Goal: Task Accomplishment & Management: Use online tool/utility

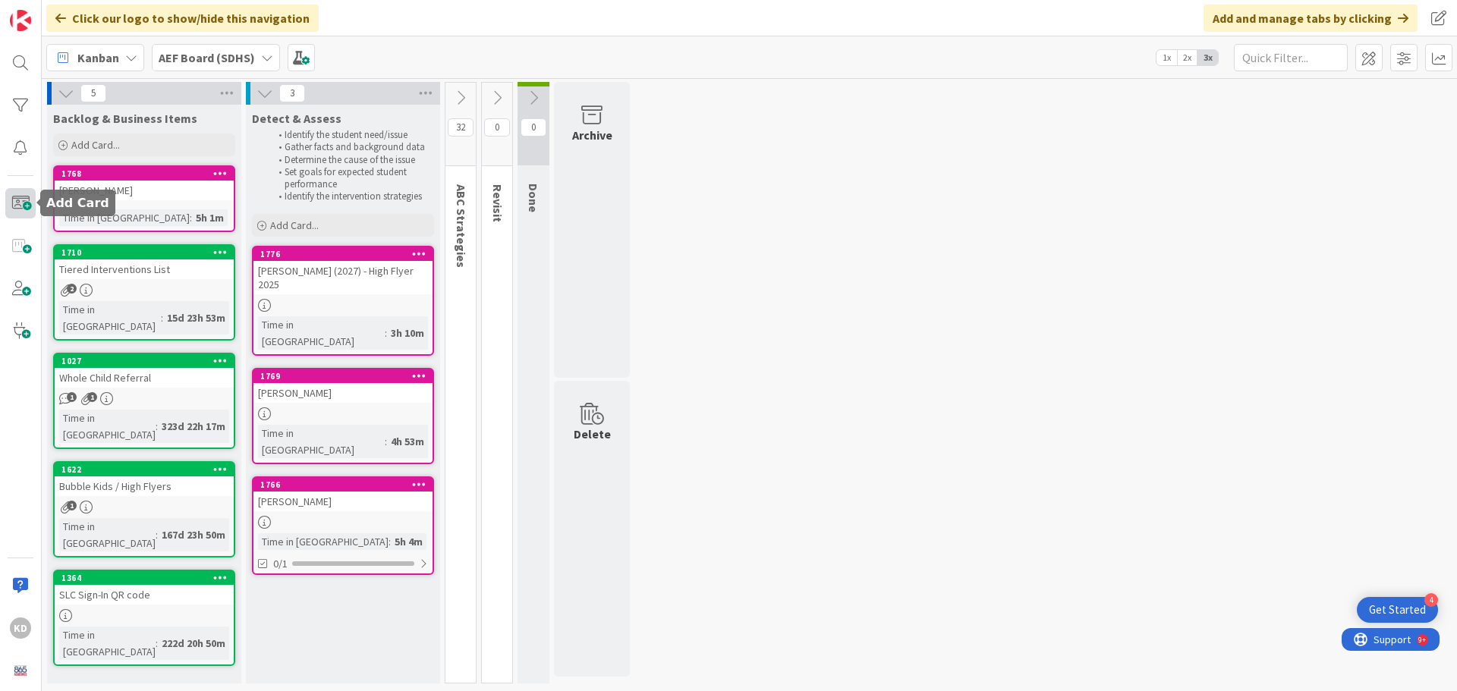
click at [28, 204] on span at bounding box center [20, 203] width 30 height 30
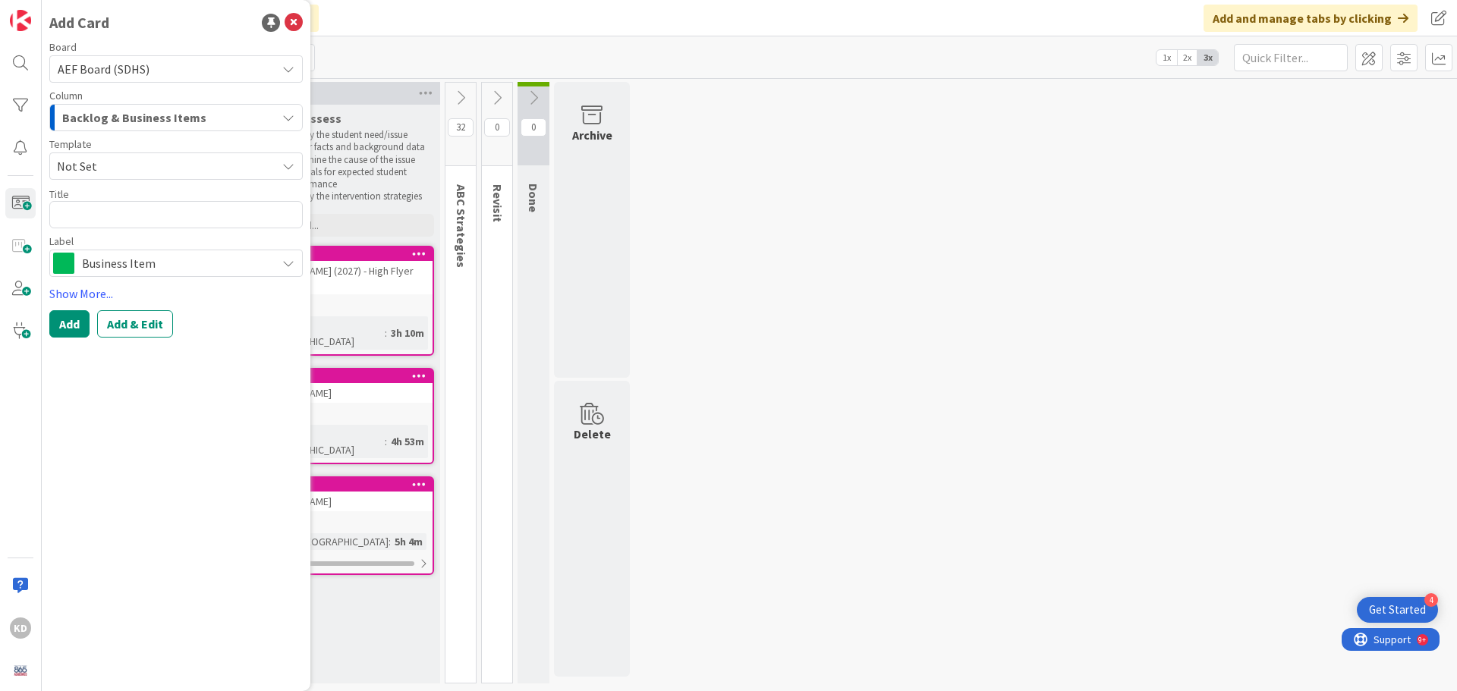
click at [109, 105] on button "Backlog & Business Items" at bounding box center [175, 117] width 253 height 27
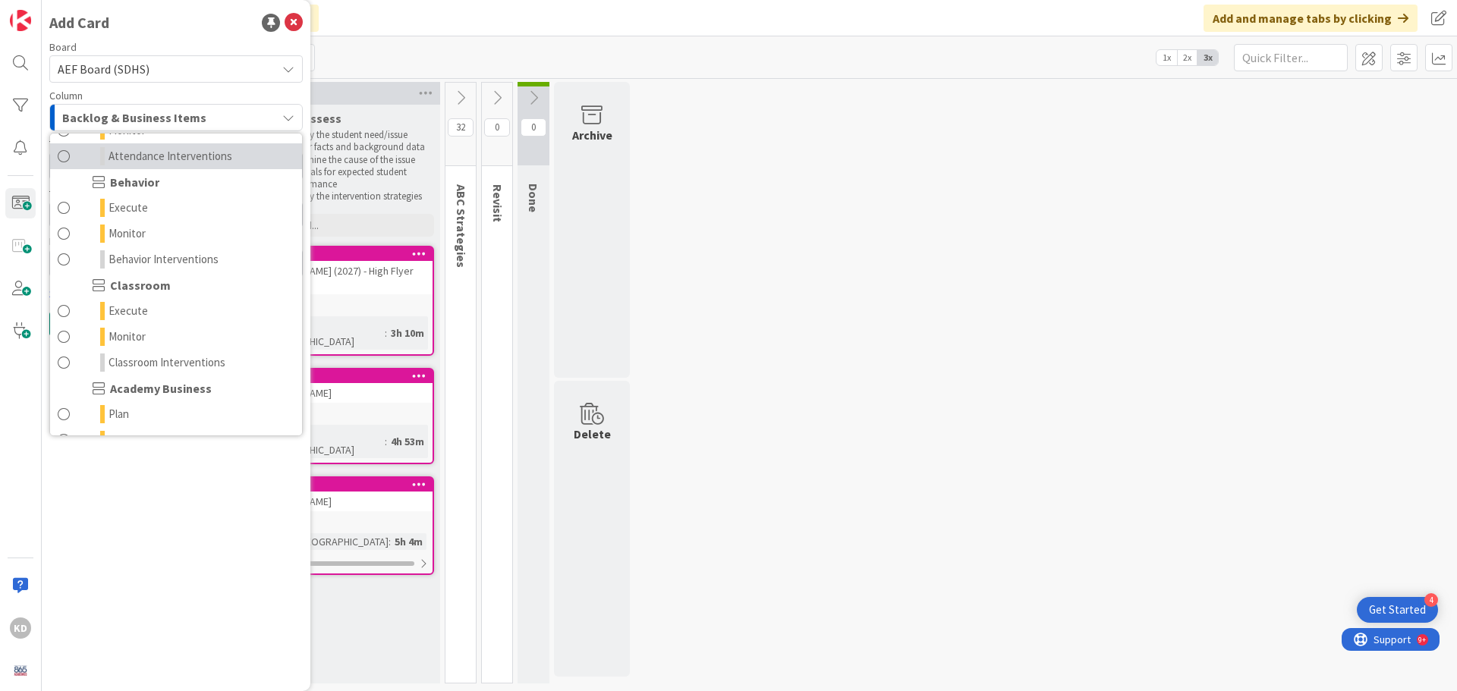
scroll to position [152, 0]
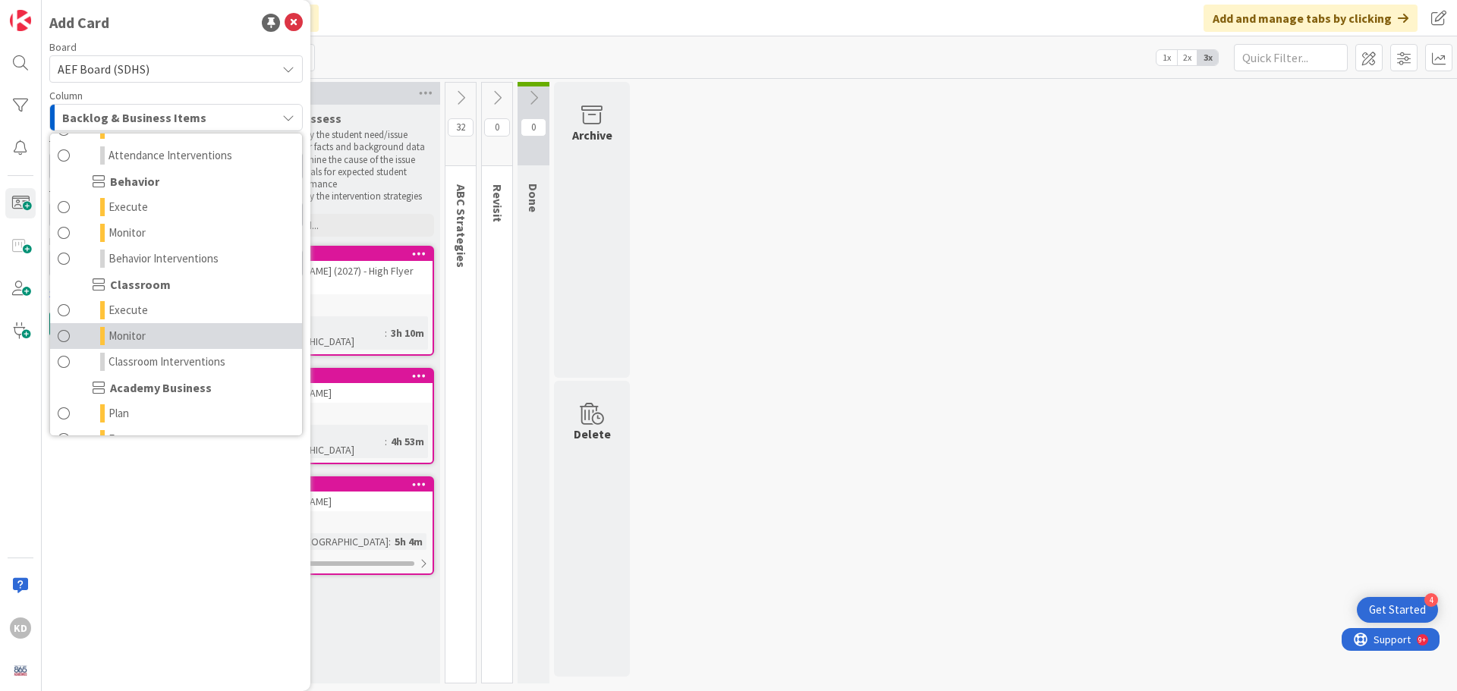
click at [61, 334] on span at bounding box center [64, 336] width 12 height 18
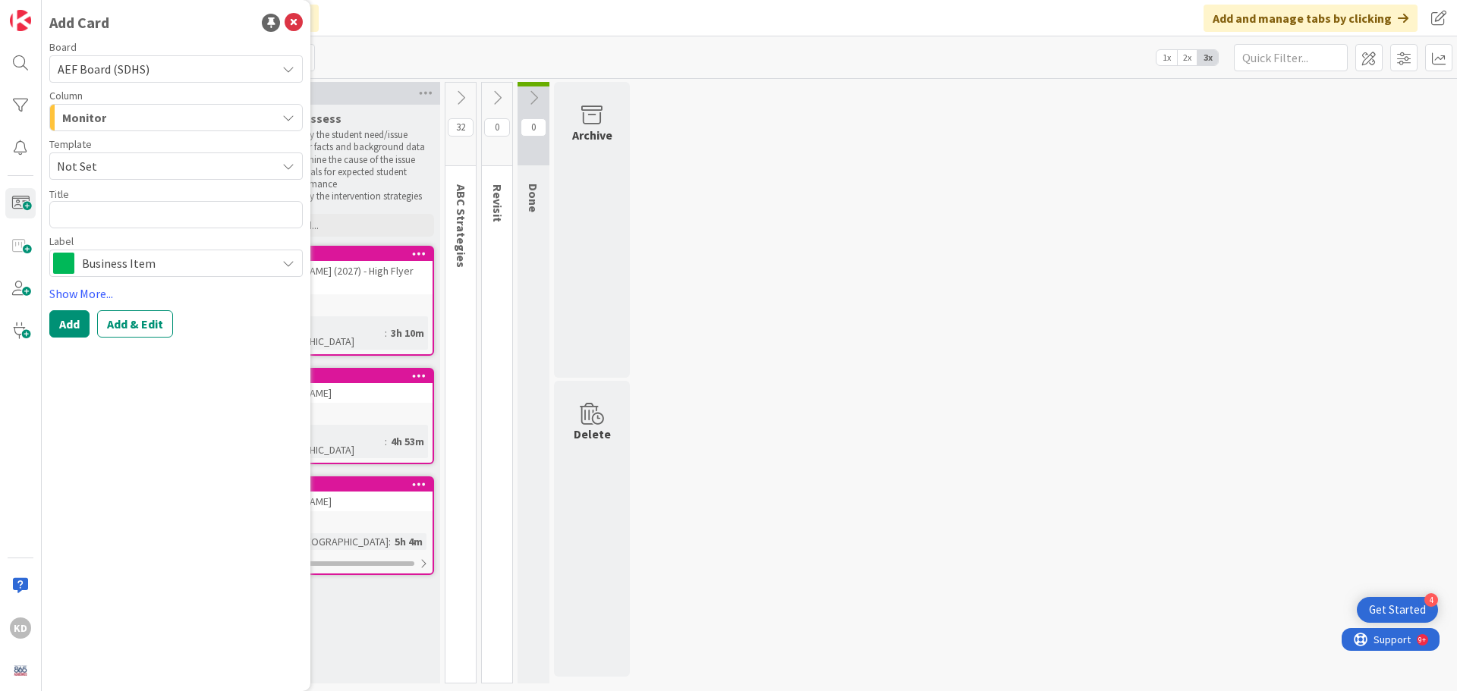
click at [93, 262] on span "Business Item" at bounding box center [175, 263] width 187 height 21
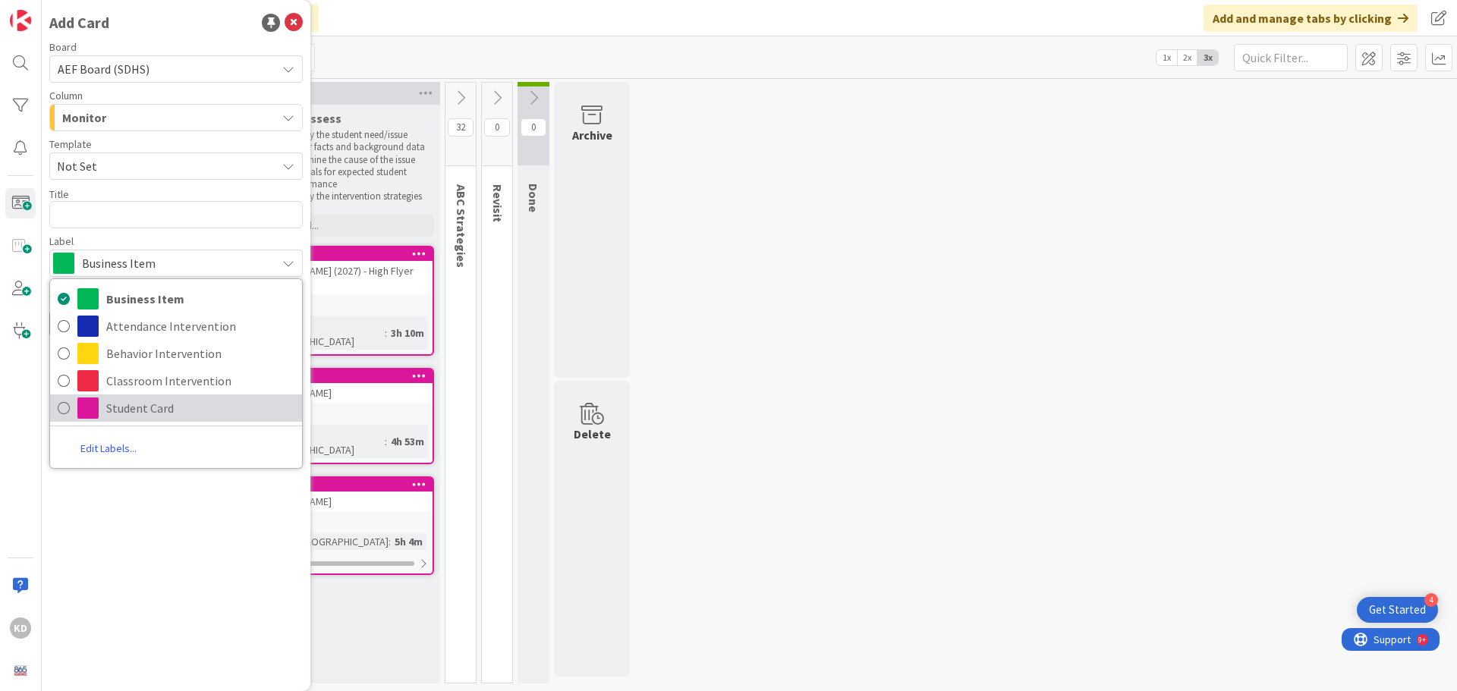
click at [77, 399] on link "Student Card" at bounding box center [176, 408] width 252 height 27
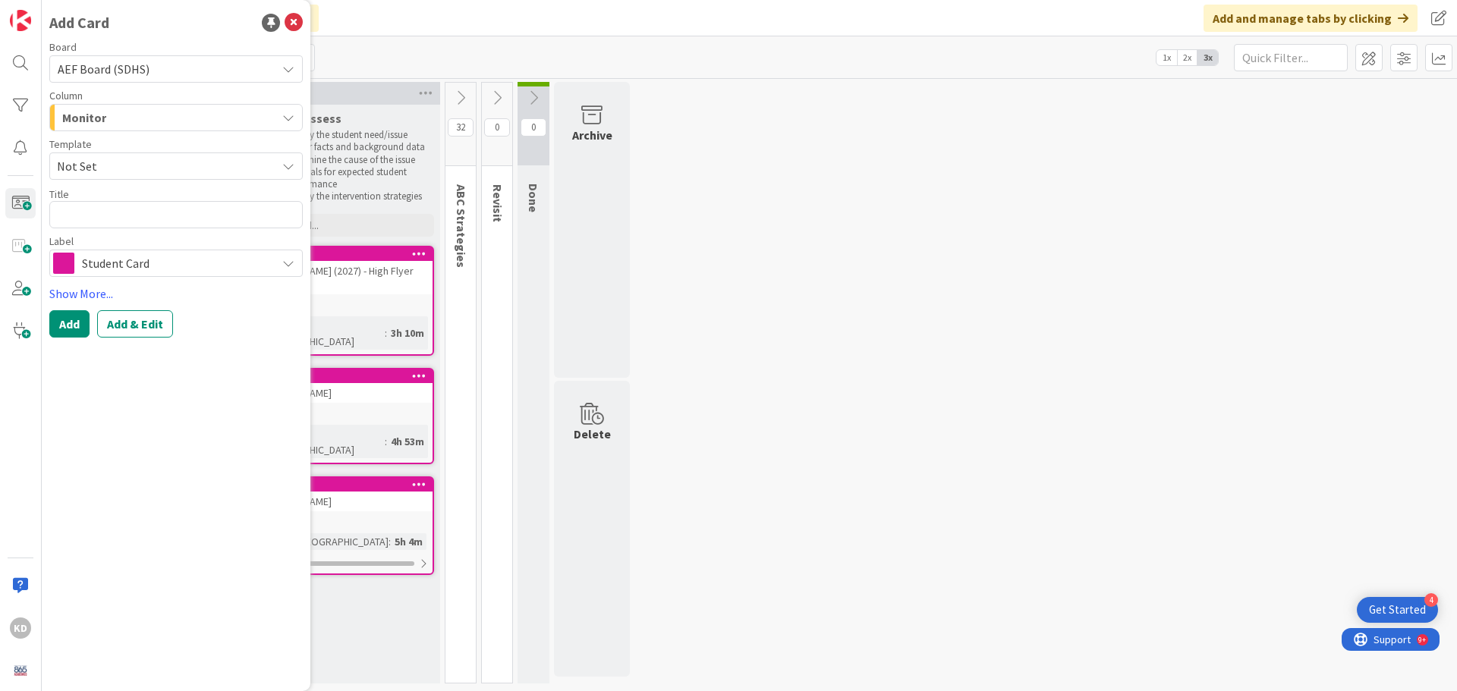
click at [93, 166] on span "Not Set" at bounding box center [161, 166] width 208 height 20
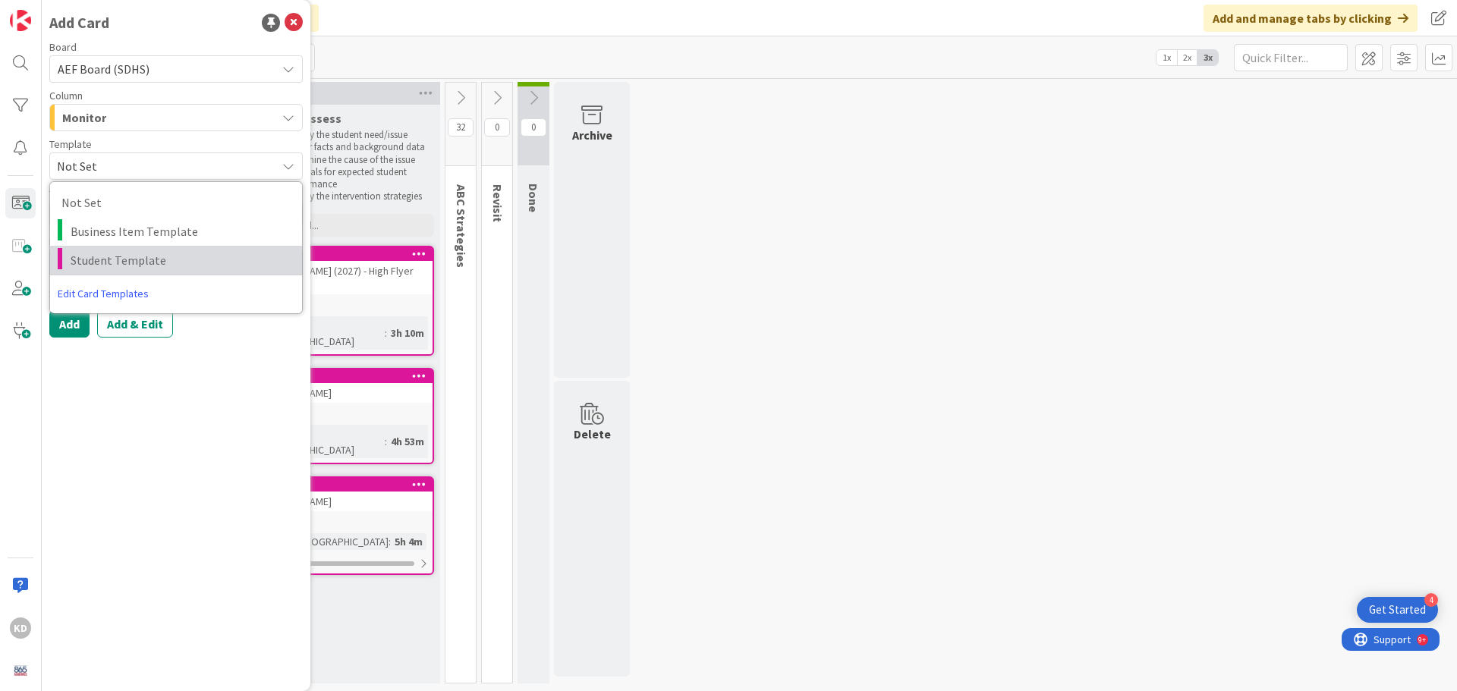
click at [89, 267] on span "Student Template" at bounding box center [181, 260] width 220 height 20
type textarea "x"
type textarea "Student Template"
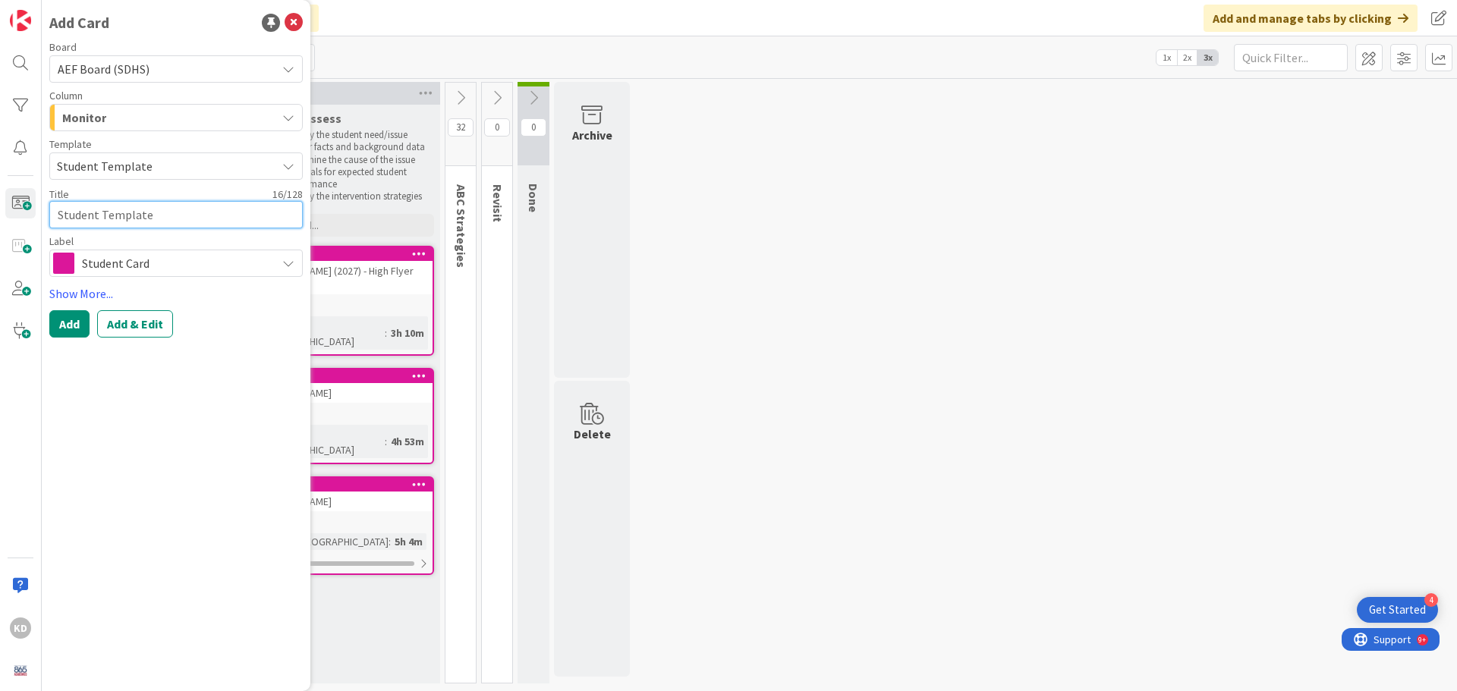
click at [115, 208] on textarea "Student Template" at bounding box center [175, 214] width 253 height 27
drag, startPoint x: 153, startPoint y: 205, endPoint x: 27, endPoint y: 207, distance: 126.7
click at [20, 200] on div "KD Add Card Board AEF Board (SDHS) Column Monitor Backlog & Business Items Dete…" at bounding box center [21, 345] width 42 height 691
type textarea "x"
type textarea "J"
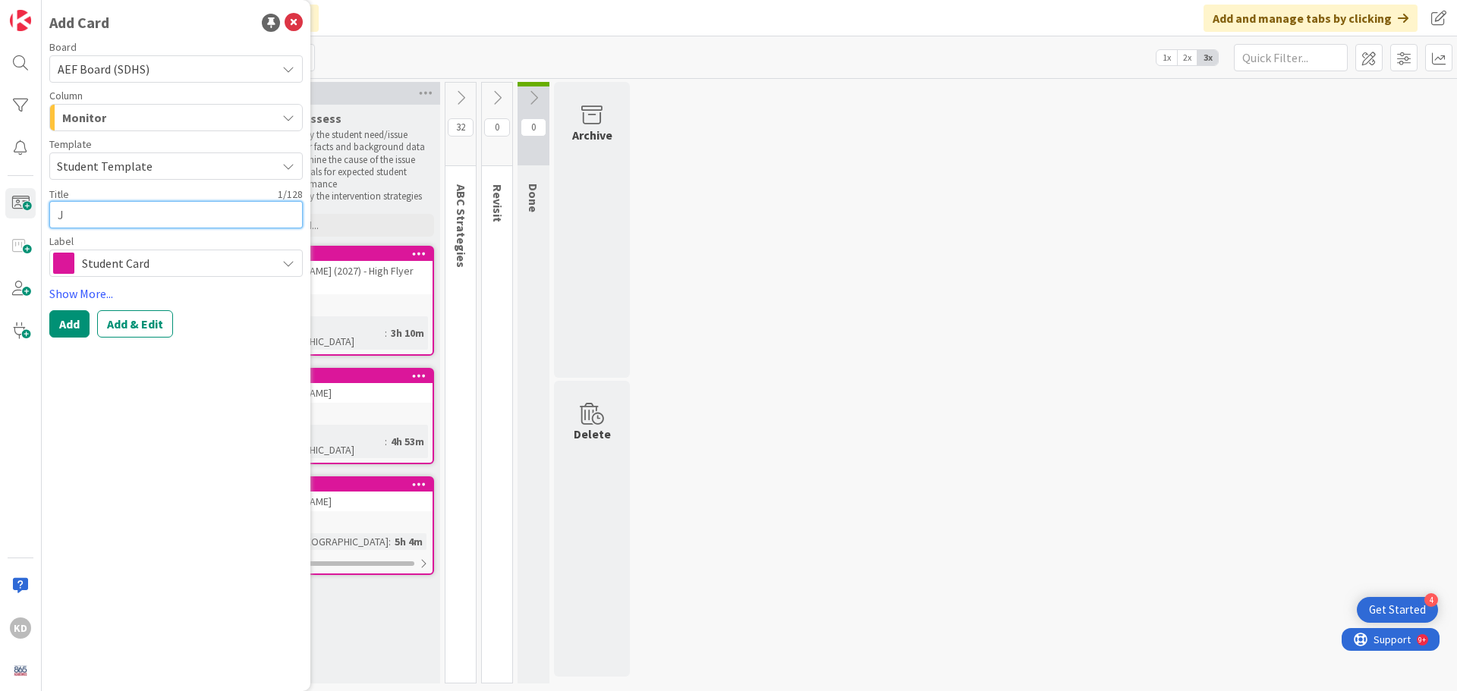
type textarea "x"
type textarea "[PERSON_NAME]"
type textarea "x"
type textarea "Jad"
type textarea "x"
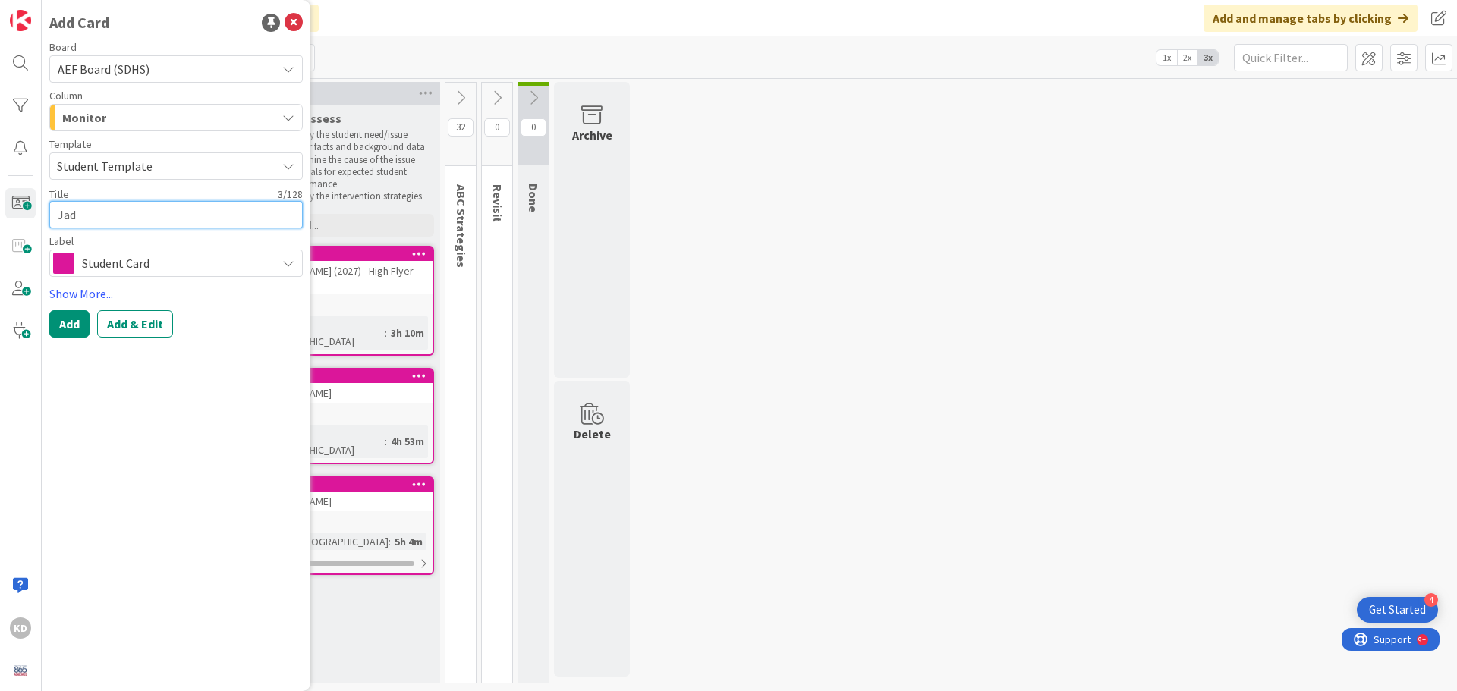
type textarea "[PERSON_NAME]"
type textarea "x"
type textarea "Jaden"
type textarea "x"
type textarea "Jaden"
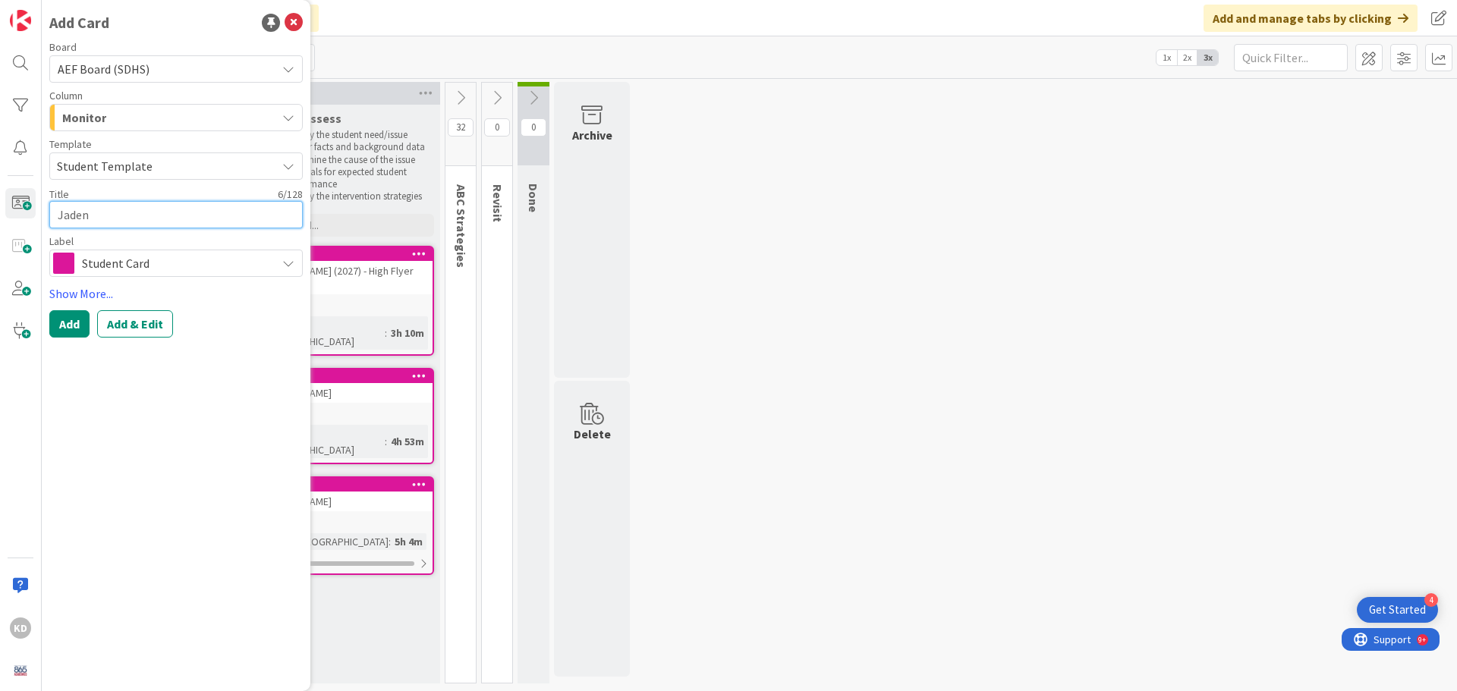
type textarea "x"
type textarea "[PERSON_NAME]"
type textarea "x"
type textarea "Jaden Hi"
type textarea "x"
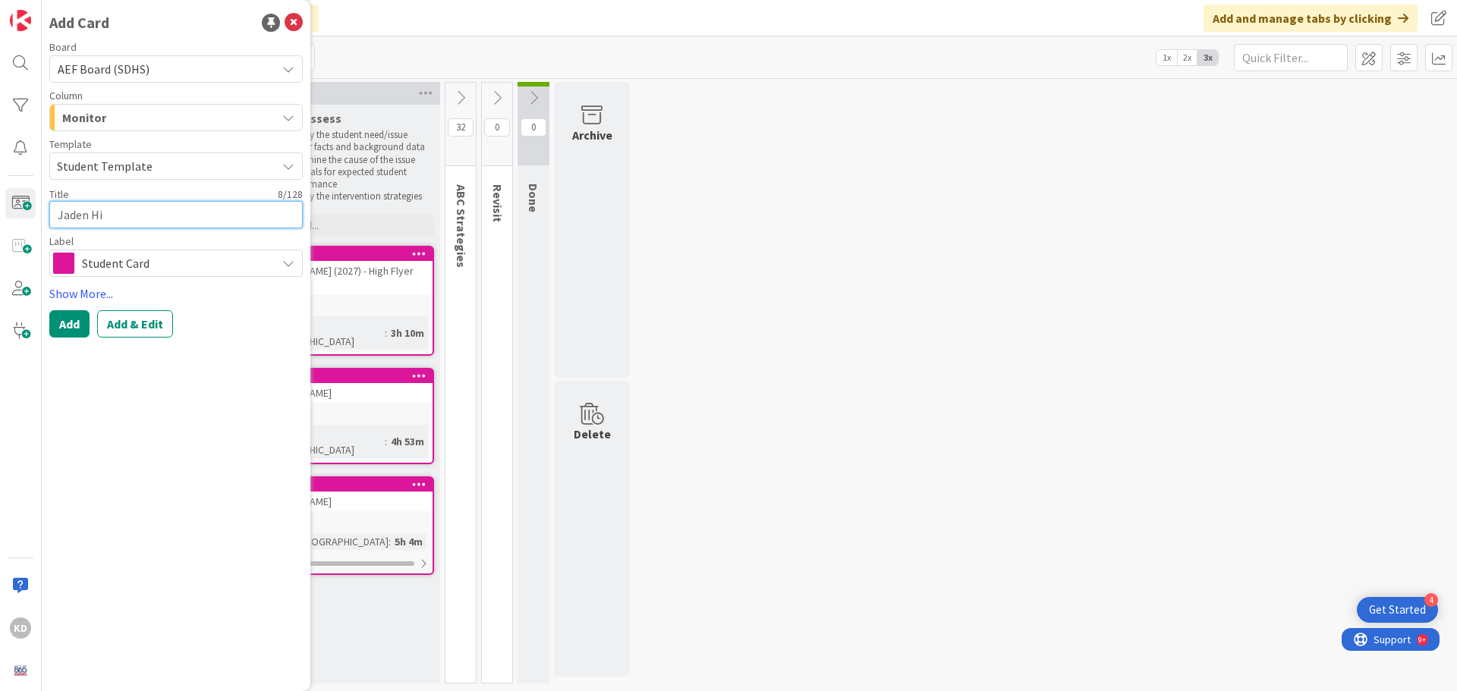
type textarea "[PERSON_NAME]"
type textarea "x"
type textarea "[PERSON_NAME]"
type textarea "x"
type textarea "[PERSON_NAME]"
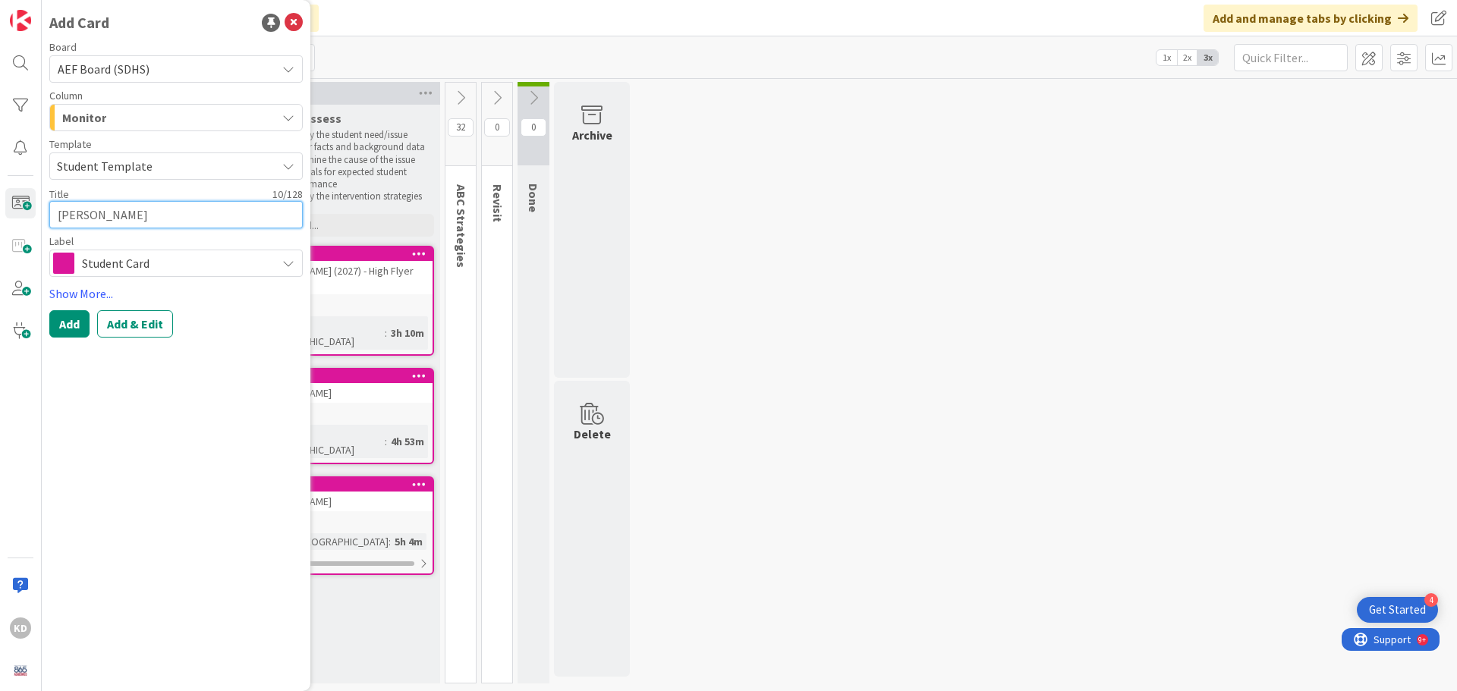
type textarea "x"
type textarea "[PERSON_NAME]"
type textarea "x"
type textarea "[PERSON_NAME]"
type textarea "x"
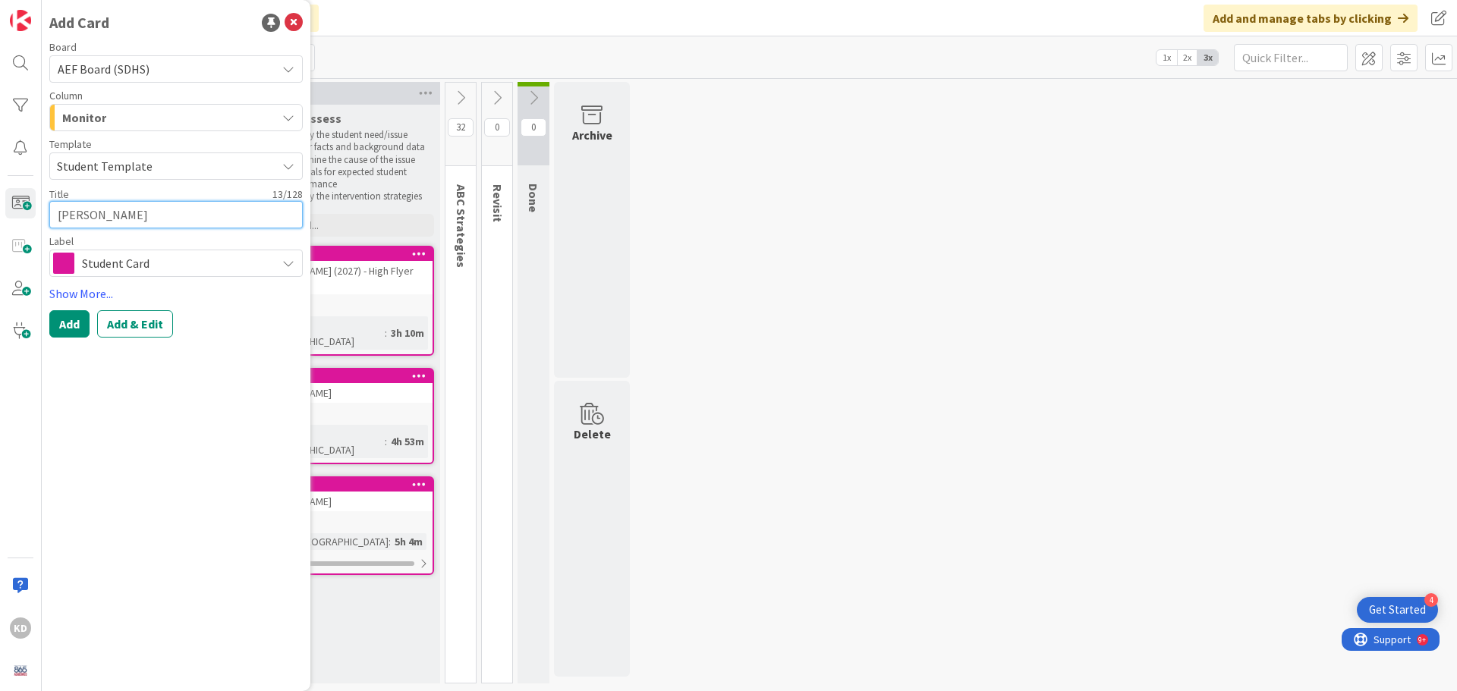
type textarea "[PERSON_NAME] ("
type textarea "x"
type textarea "[PERSON_NAME] (2"
type textarea "x"
type textarea "[PERSON_NAME] (20"
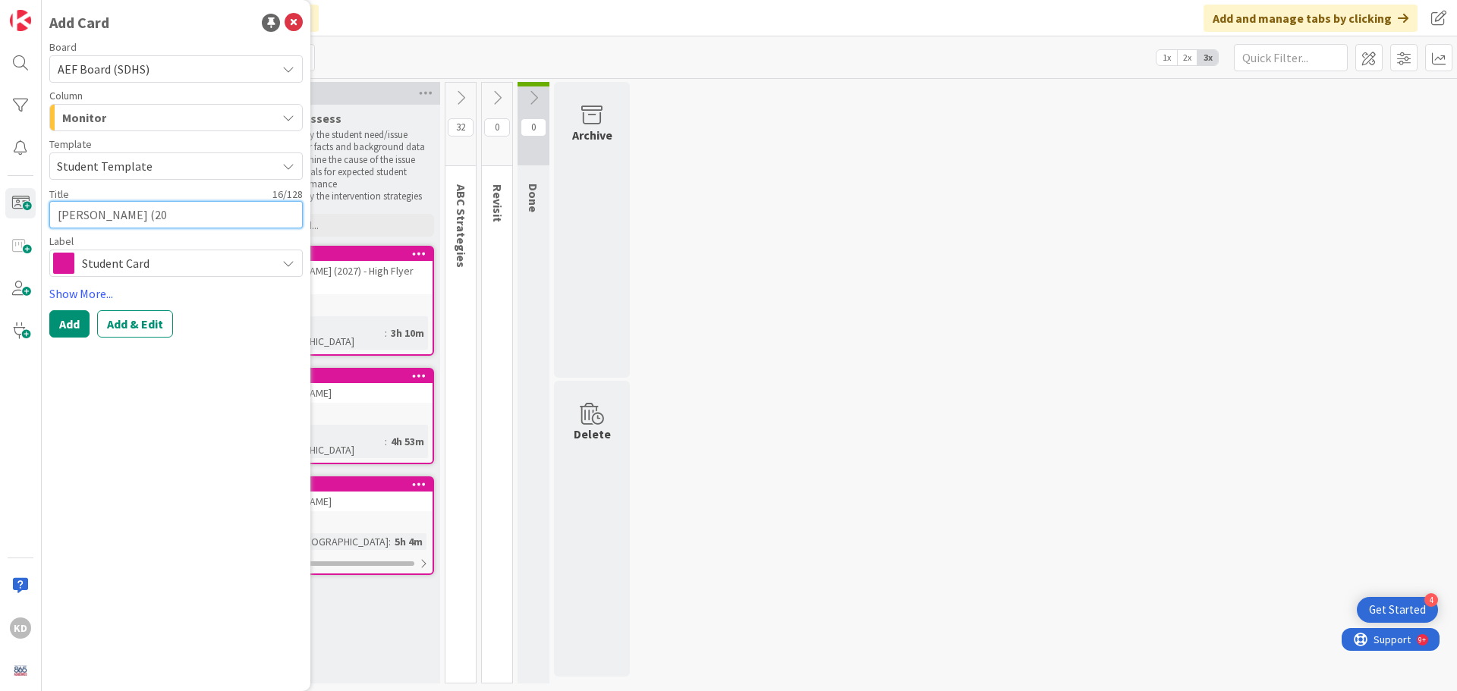
type textarea "x"
type textarea "[PERSON_NAME] (202"
type textarea "x"
type textarea "[PERSON_NAME] (2027"
type textarea "x"
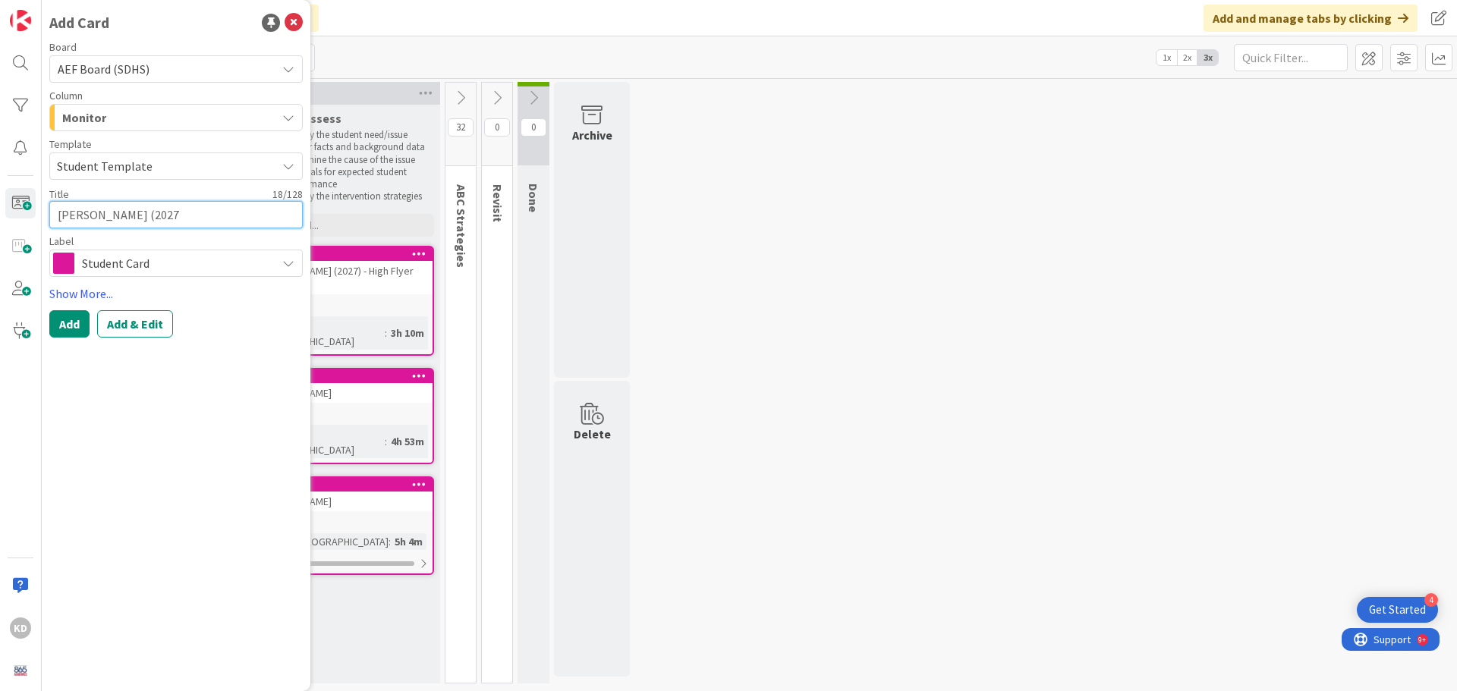
type textarea "[PERSON_NAME] (2027)"
type textarea "x"
type textarea "[PERSON_NAME] (2027)"
type textarea "x"
type textarea "[PERSON_NAME] (2027) -"
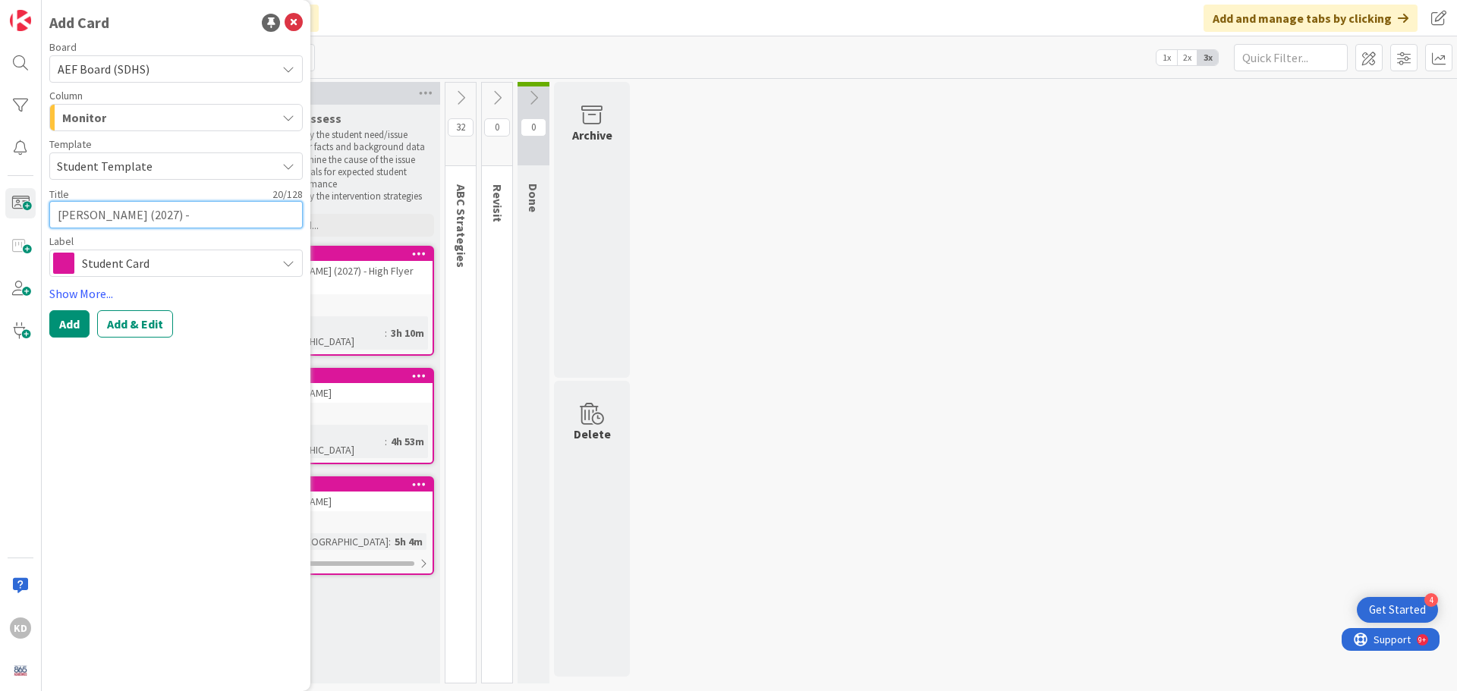
type textarea "x"
type textarea "[PERSON_NAME] (2027) -"
type textarea "x"
type textarea "[PERSON_NAME] (2027) - H"
type textarea "x"
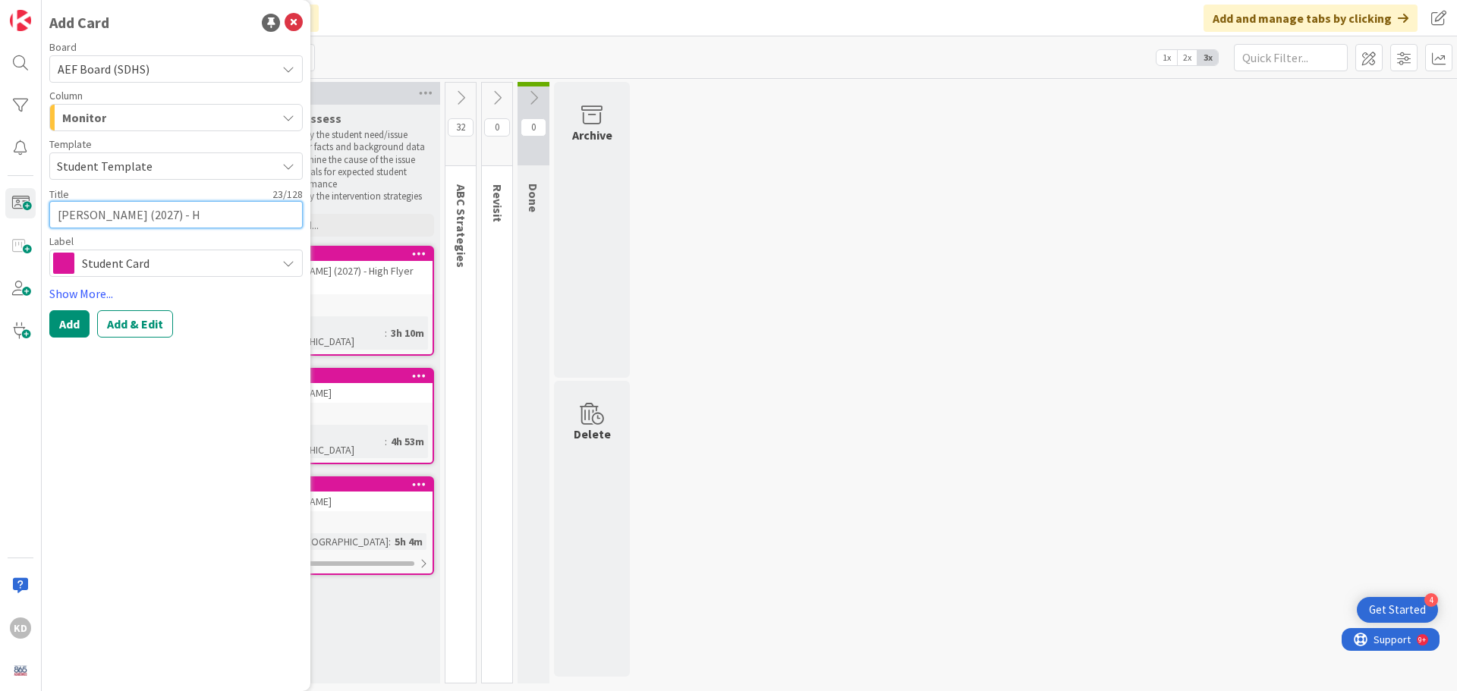
type textarea "[PERSON_NAME] (2027) - Hi"
type textarea "x"
type textarea "[PERSON_NAME] (2027) - Hig"
type textarea "x"
type textarea "[PERSON_NAME] (2027) - High"
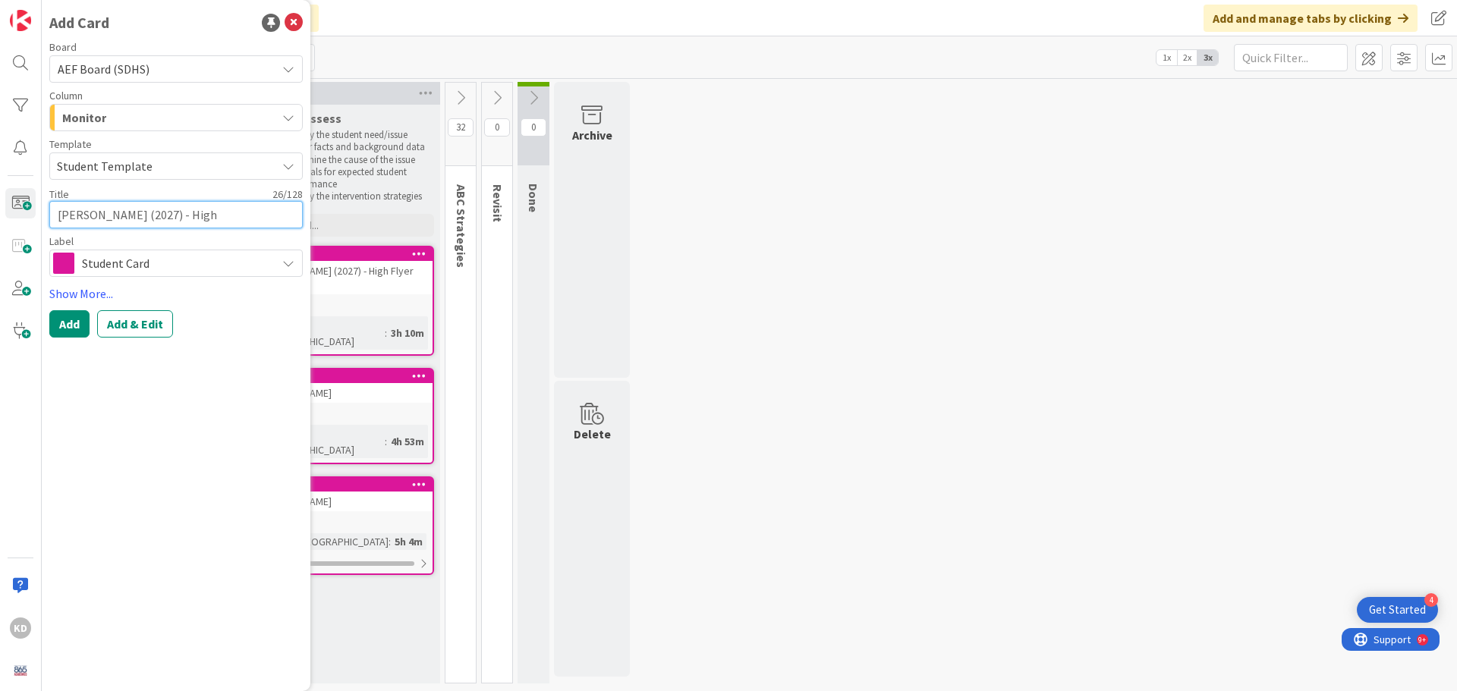
type textarea "x"
type textarea "[PERSON_NAME] (2027) - High"
type textarea "x"
type textarea "[PERSON_NAME] (2027) - High F"
type textarea "x"
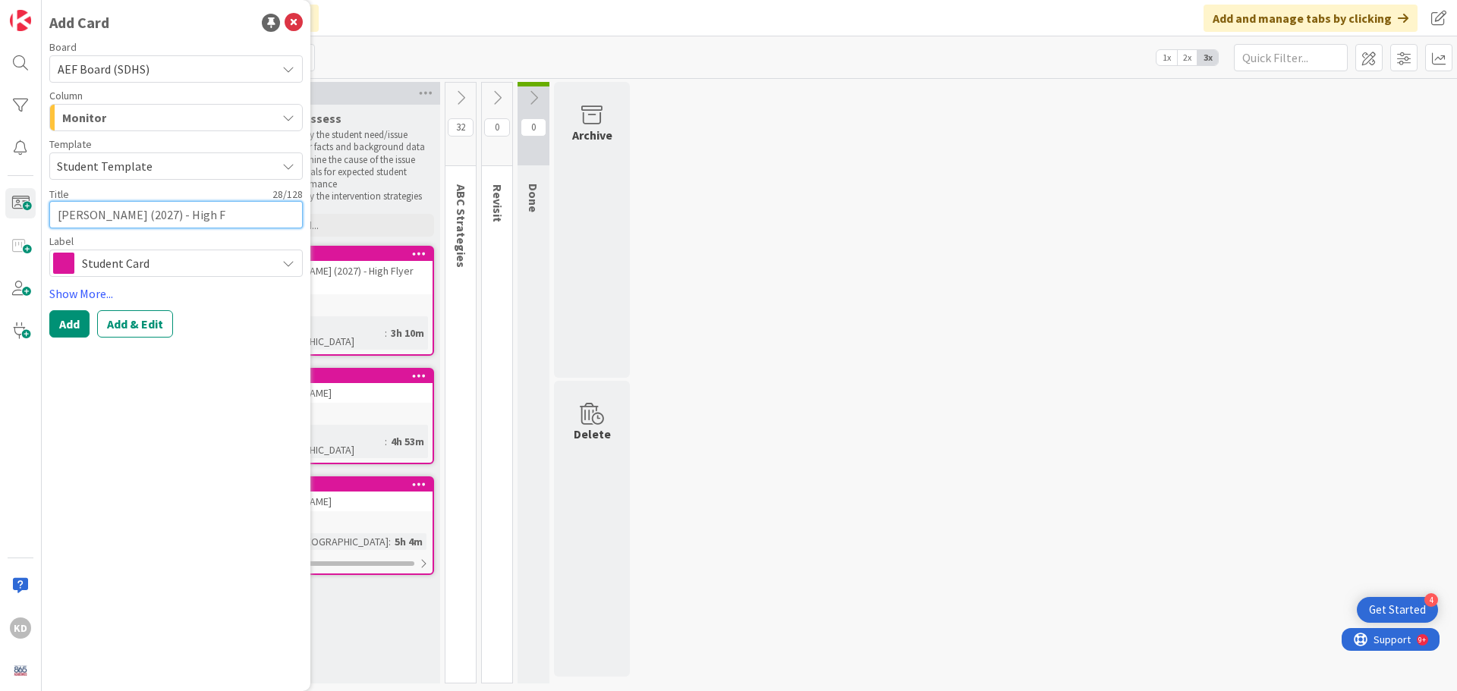
type textarea "[PERSON_NAME] (2027) - High Fl"
type textarea "x"
type textarea "[PERSON_NAME] (2027) - High Fly"
type textarea "x"
type textarea "[PERSON_NAME] (2027) - High [PERSON_NAME]"
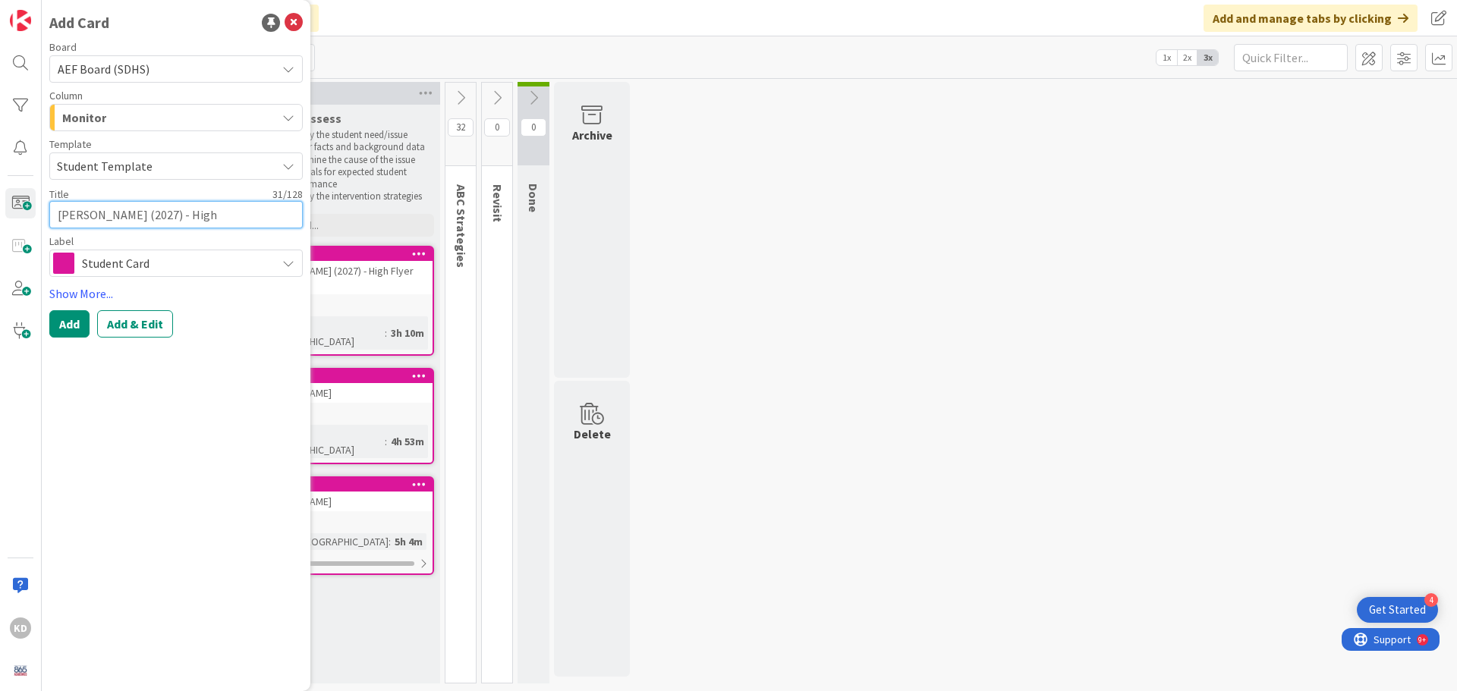
type textarea "x"
type textarea "[PERSON_NAME] (2027) - High Flyer"
type textarea "x"
type textarea "[PERSON_NAME] (2027) - High Flyer"
type textarea "x"
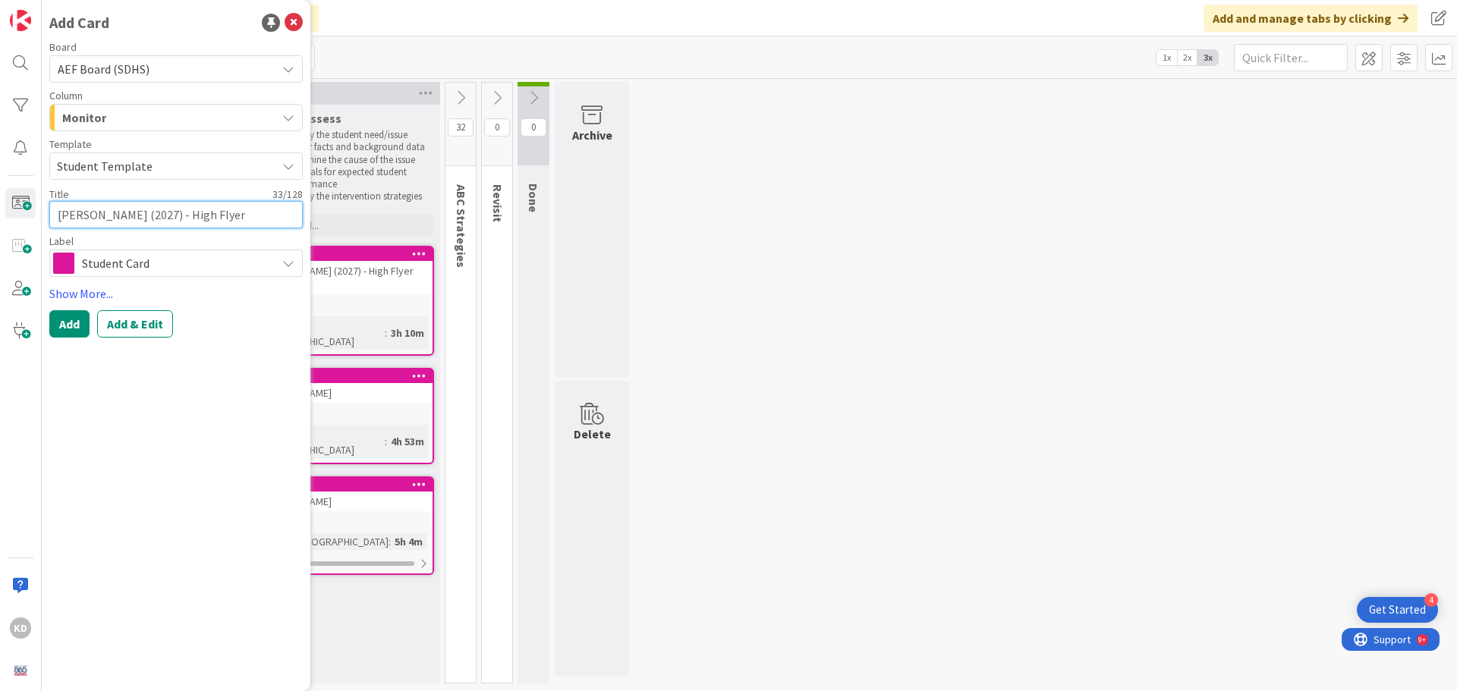
type textarea "[PERSON_NAME] (2027) - High Flyer 2"
type textarea "x"
type textarea "[PERSON_NAME] (2027) - High Flyer 20"
type textarea "x"
type textarea "[PERSON_NAME] (2027) - High Flyer 202"
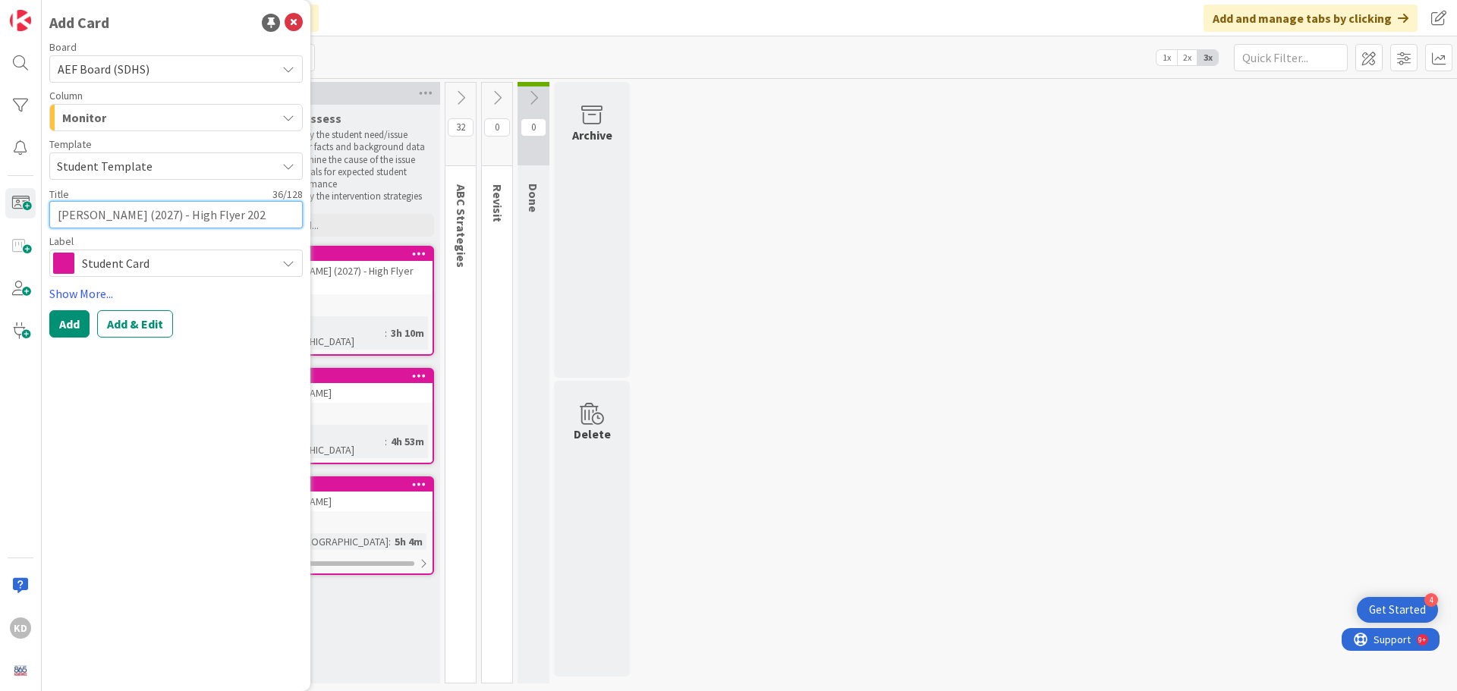
type textarea "x"
type textarea "[PERSON_NAME] (2027) - High Flyer 2025"
click at [129, 319] on button "Add & Edit" at bounding box center [135, 323] width 76 height 27
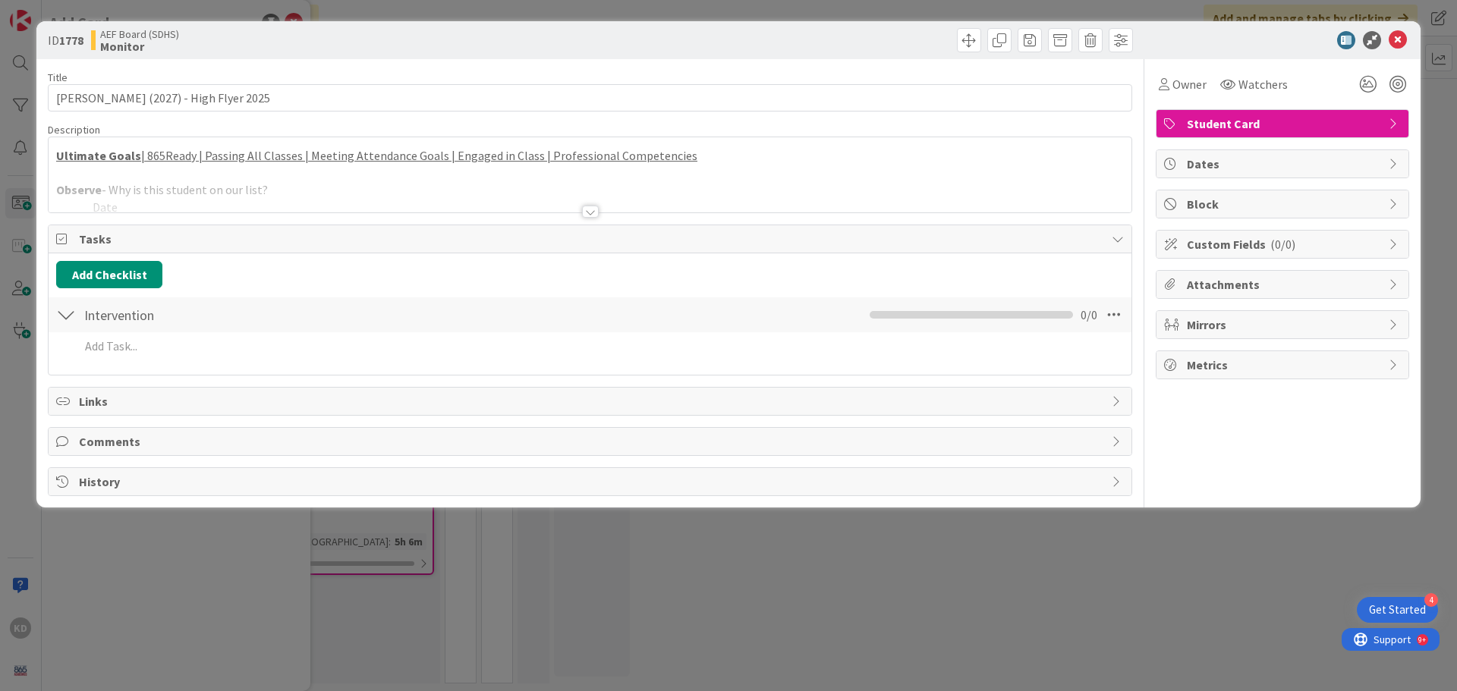
click at [327, 193] on div at bounding box center [590, 193] width 1083 height 39
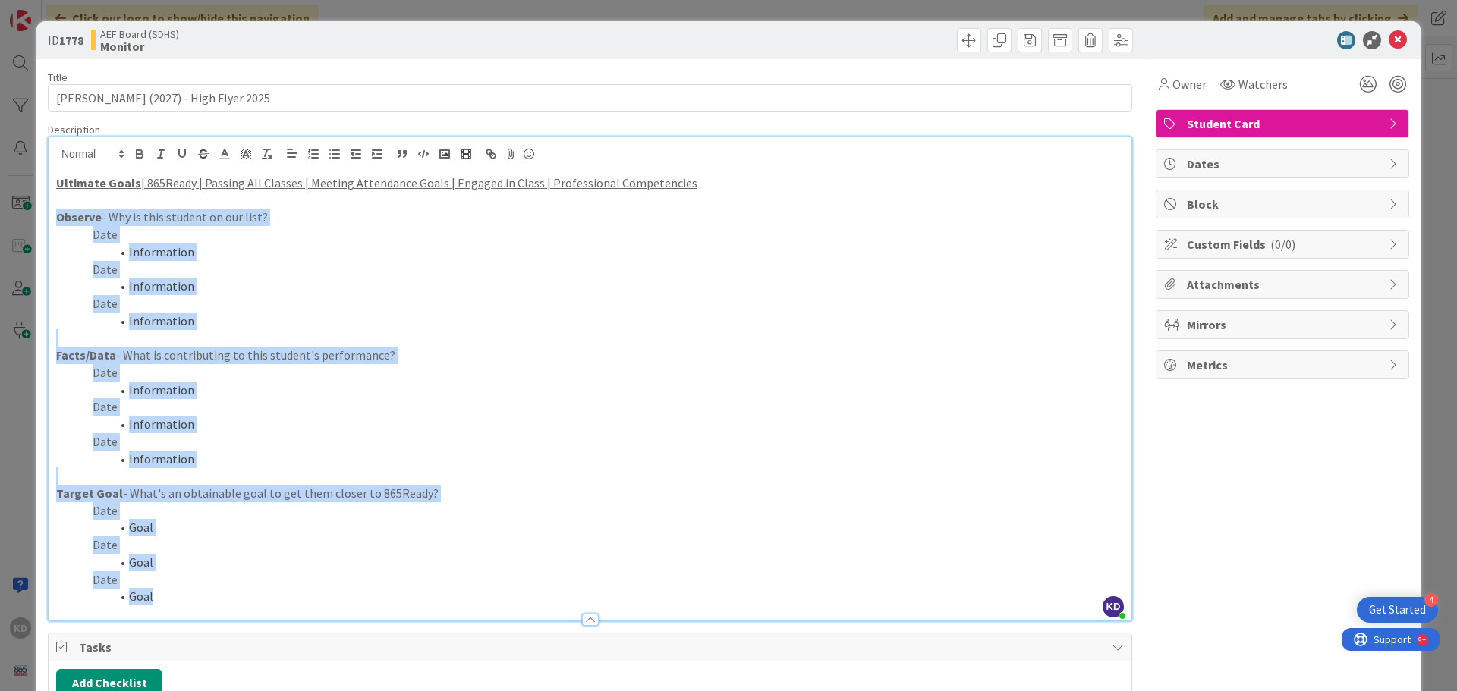
drag, startPoint x: 57, startPoint y: 217, endPoint x: 263, endPoint y: 634, distance: 464.9
click at [263, 599] on div "Title 37 / 128 [PERSON_NAME] (2027) - High Flyer 2025 Description KD [PERSON_NA…" at bounding box center [590, 481] width 1084 height 845
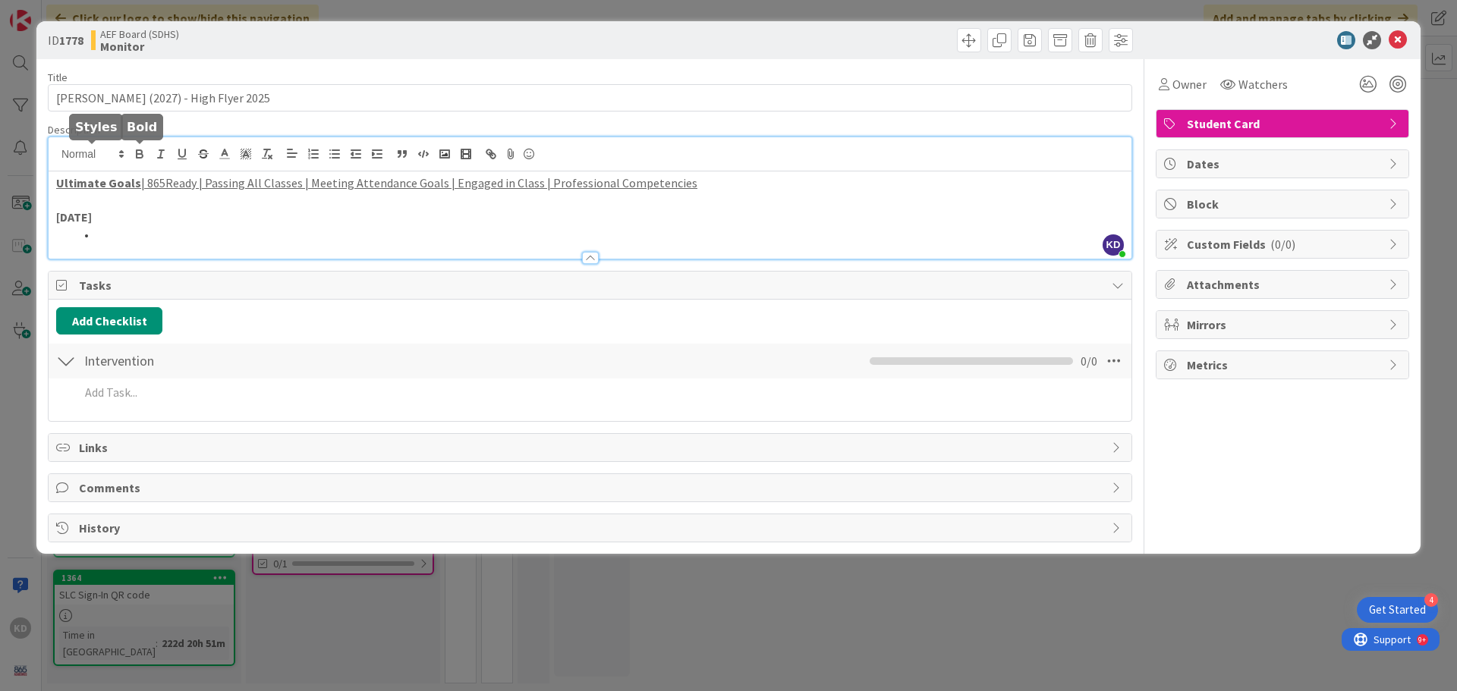
click at [140, 151] on icon "button" at bounding box center [139, 152] width 5 height 4
drag, startPoint x: 121, startPoint y: 232, endPoint x: 65, endPoint y: 227, distance: 55.6
click at [65, 227] on ol "ddsfsd" at bounding box center [590, 234] width 1068 height 17
click at [140, 150] on icon "button" at bounding box center [139, 152] width 5 height 4
click at [120, 232] on li "ddsfsd" at bounding box center [598, 234] width 1049 height 17
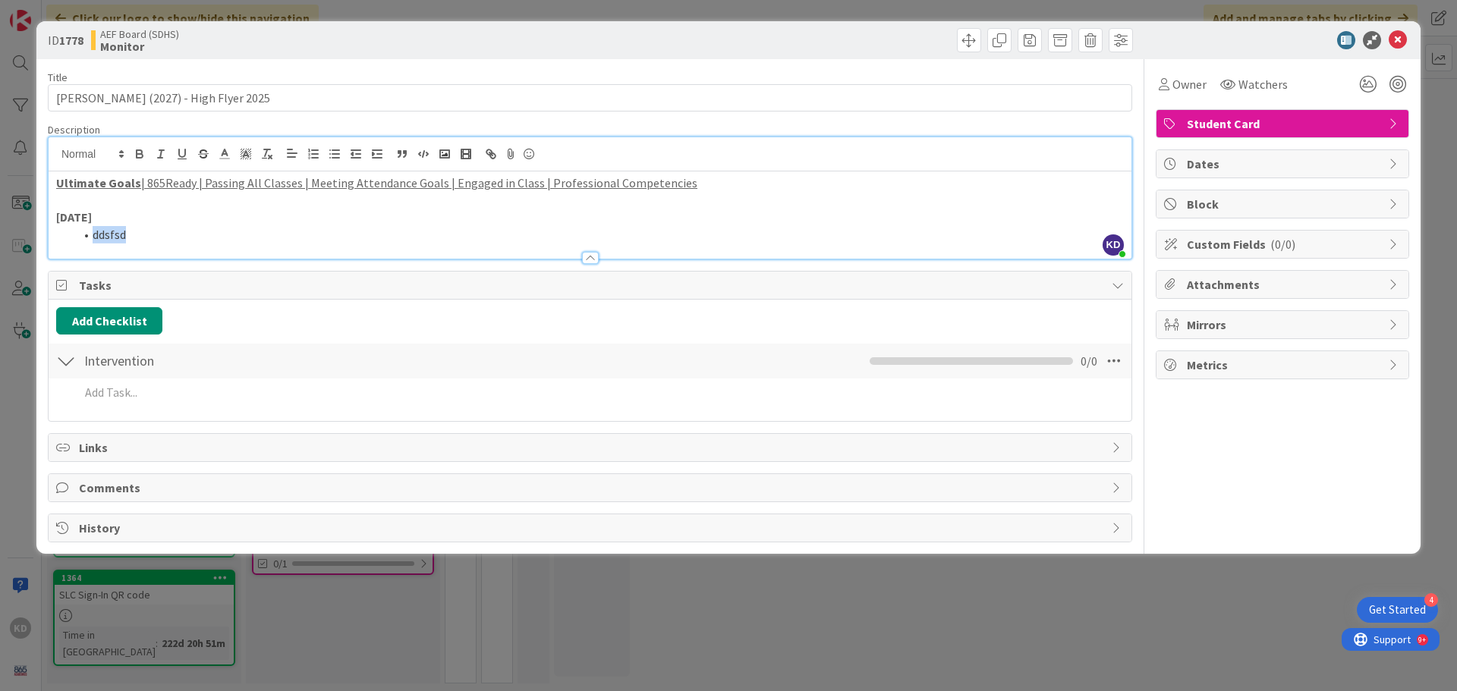
click at [120, 232] on li "ddsfsd" at bounding box center [598, 234] width 1049 height 17
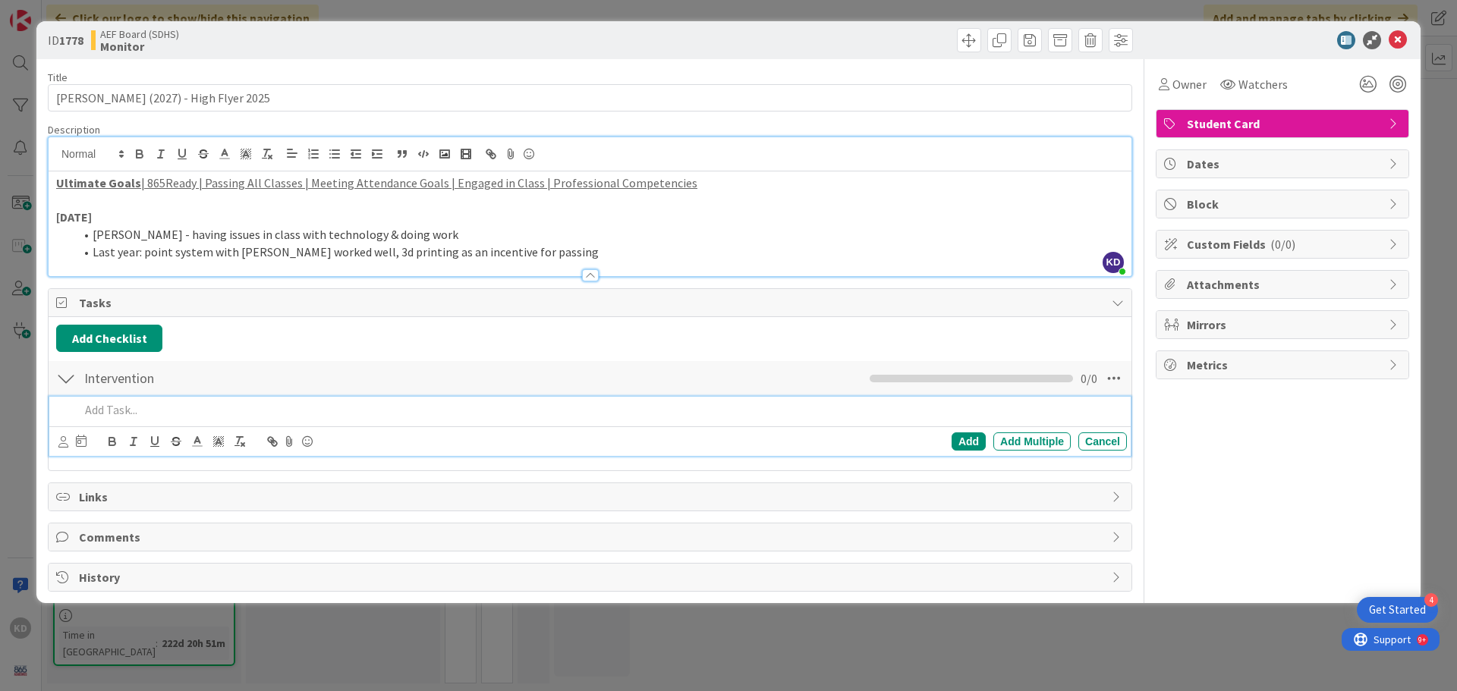
click at [552, 406] on p at bounding box center [600, 409] width 1041 height 17
click at [964, 439] on div "Add" at bounding box center [969, 442] width 34 height 18
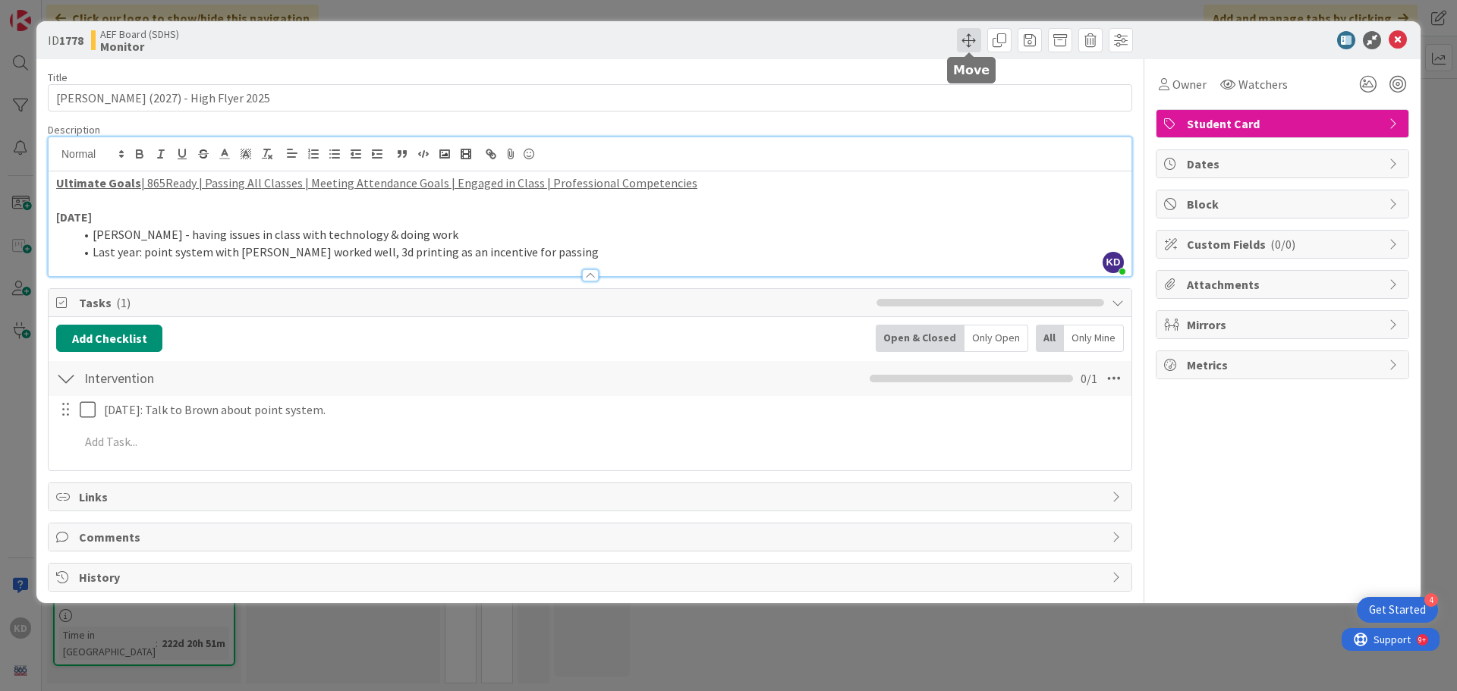
click at [970, 35] on span at bounding box center [969, 40] width 24 height 24
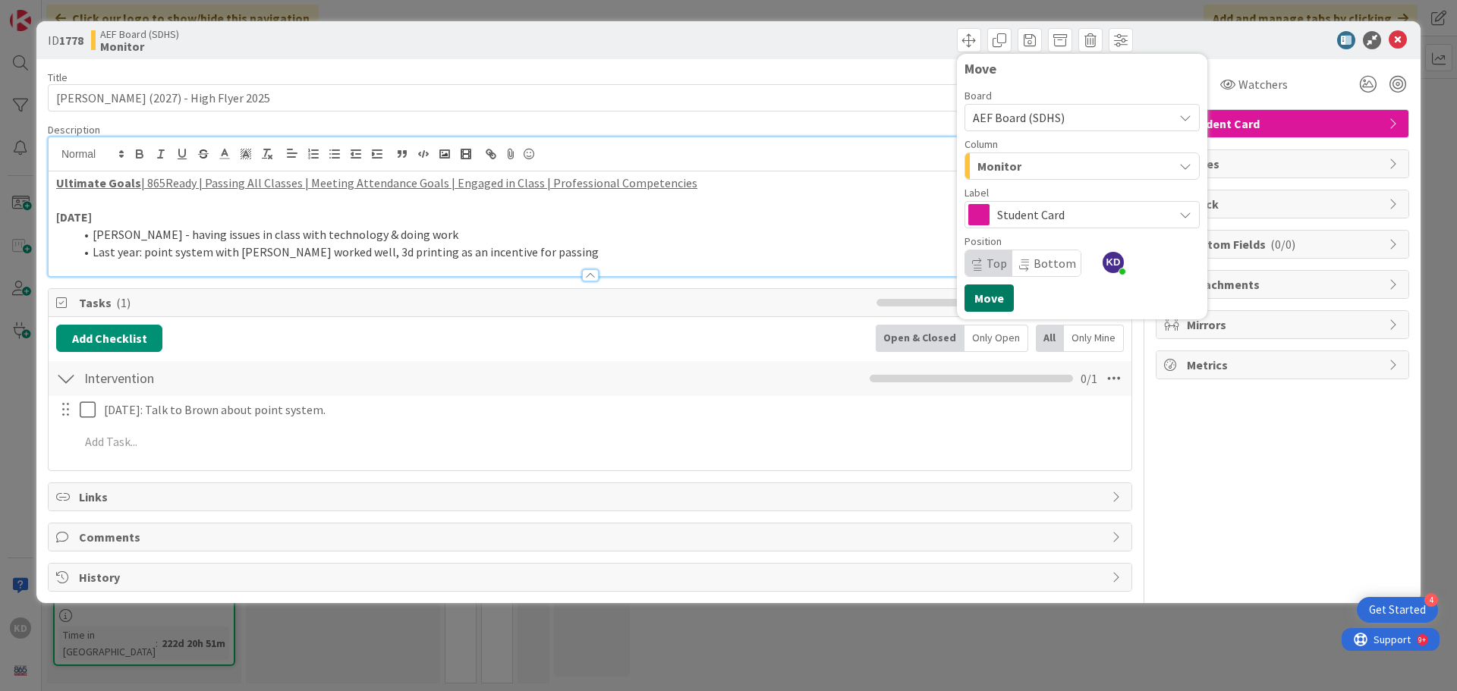
click at [998, 294] on button "Move" at bounding box center [988, 298] width 49 height 27
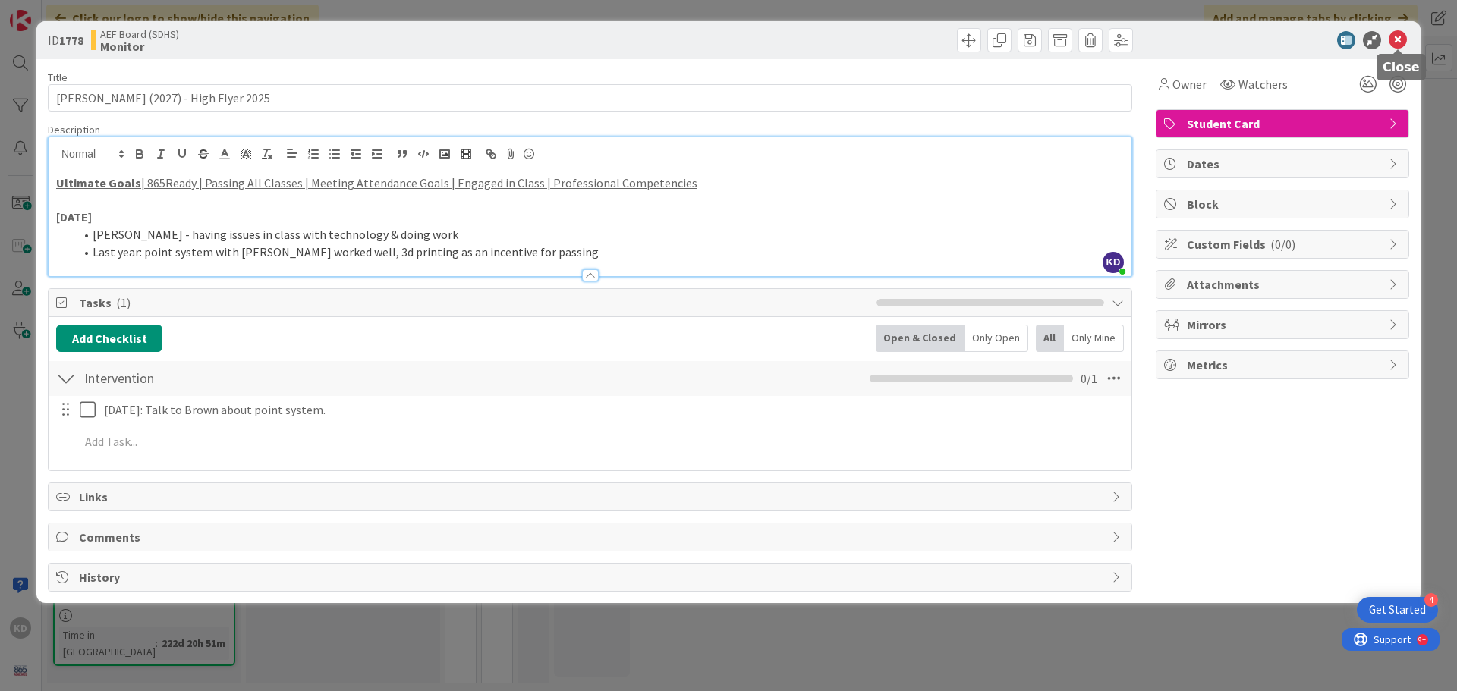
click at [1165, 39] on icon at bounding box center [1398, 40] width 18 height 18
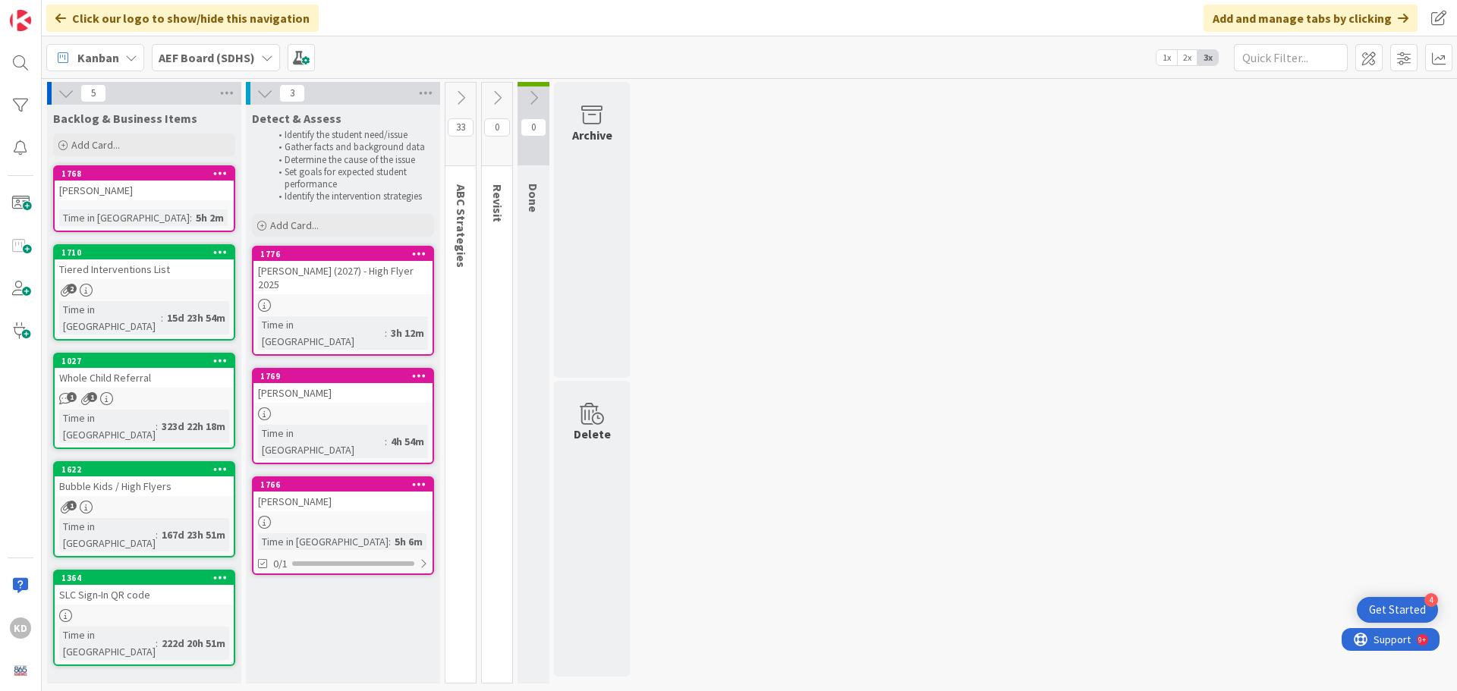
click at [500, 100] on icon at bounding box center [497, 98] width 17 height 17
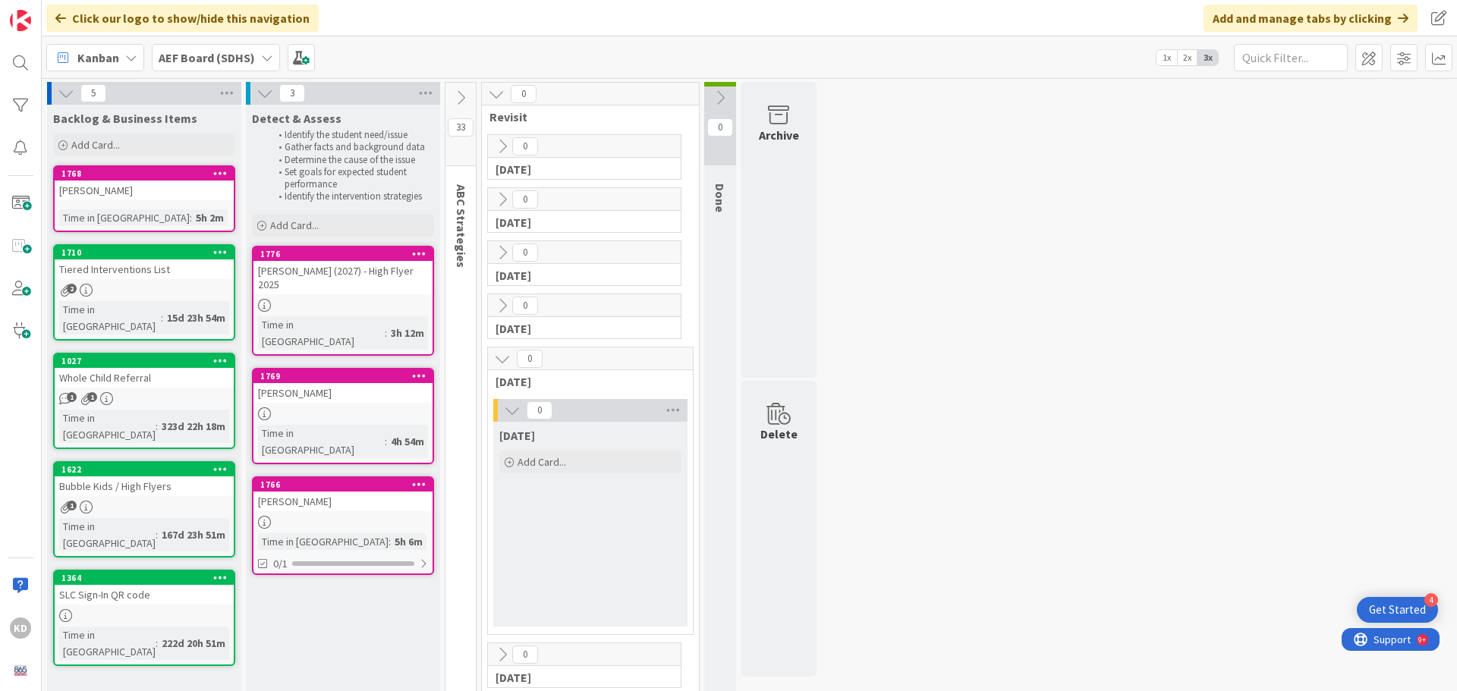
click at [495, 97] on icon at bounding box center [496, 94] width 17 height 17
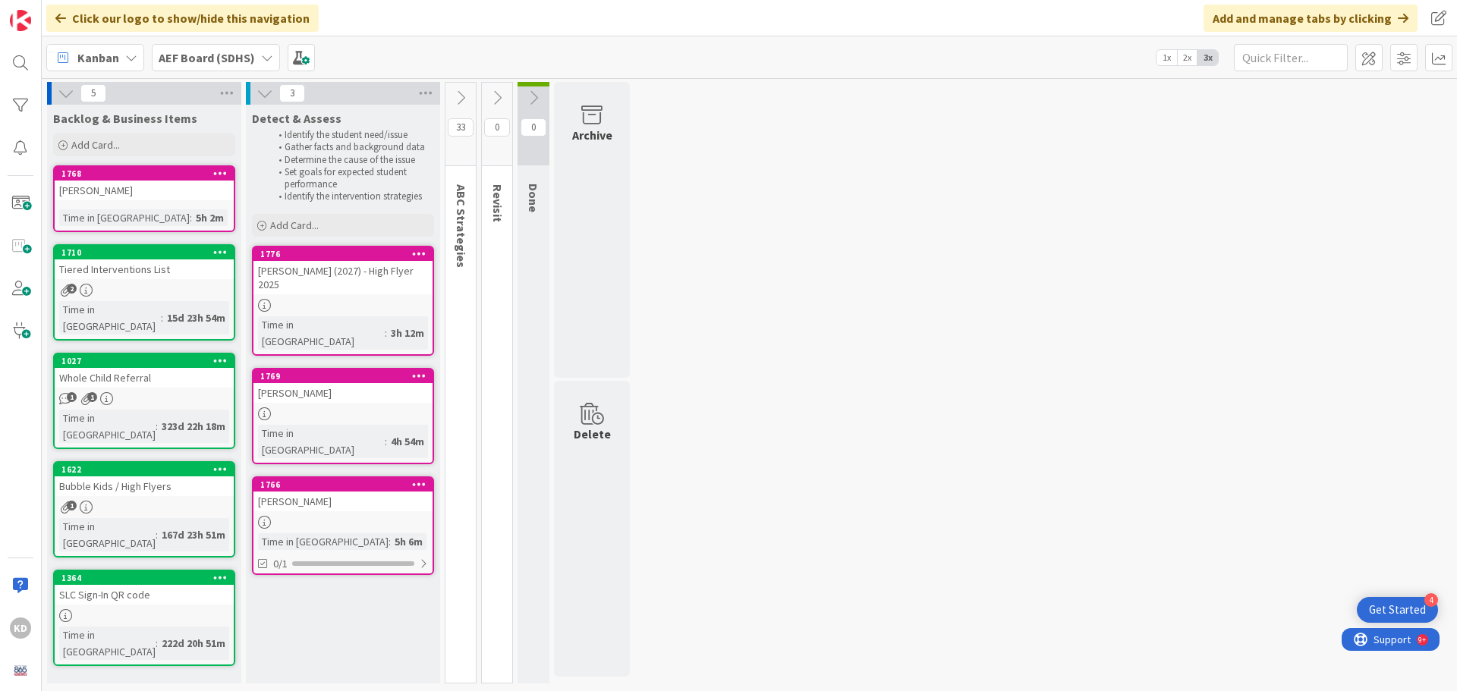
click at [467, 95] on icon at bounding box center [460, 98] width 17 height 17
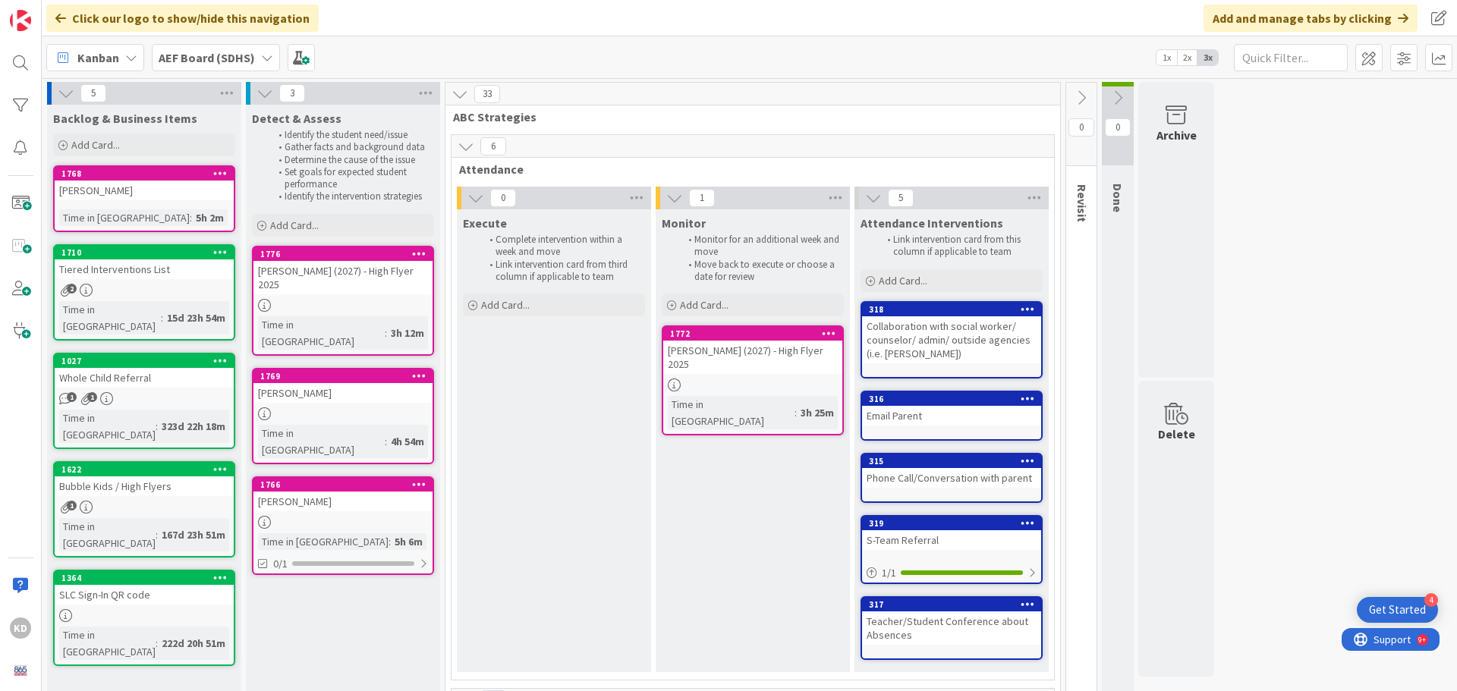
click at [467, 95] on icon at bounding box center [459, 94] width 17 height 17
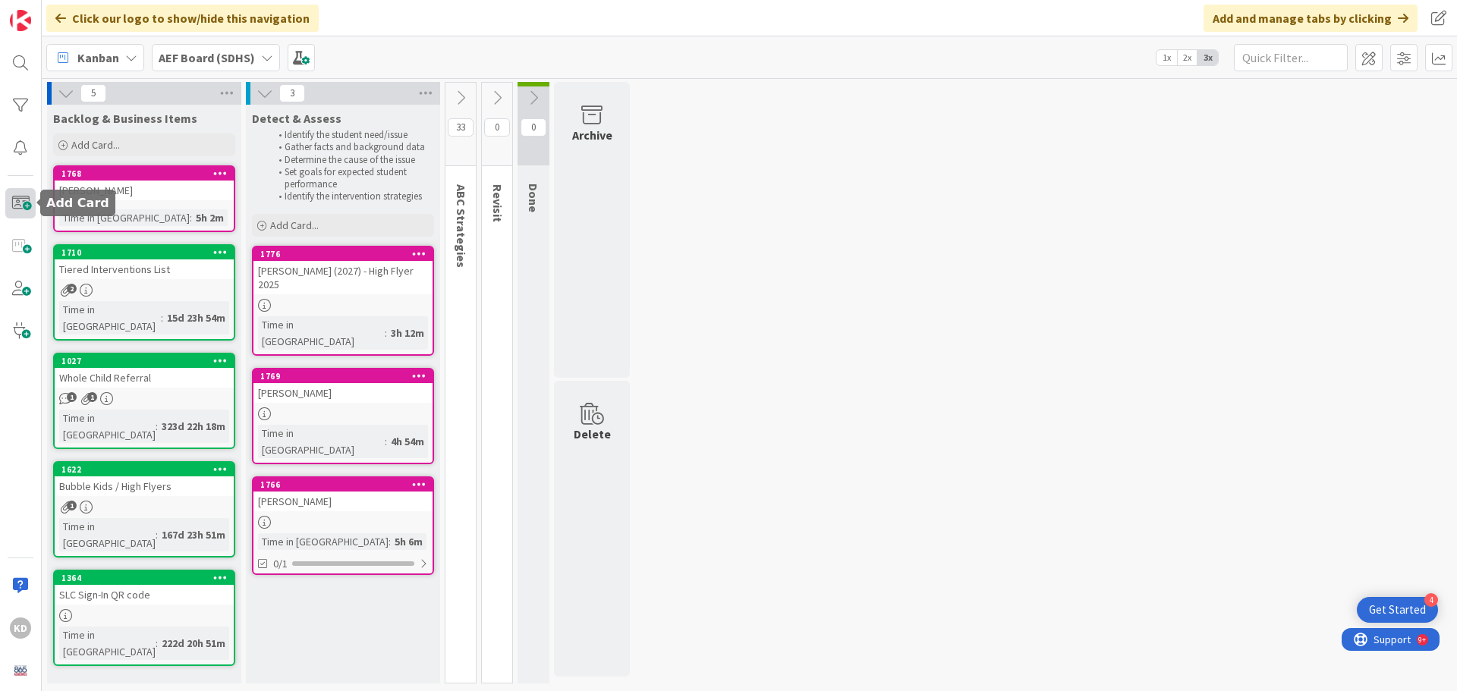
click at [25, 203] on span at bounding box center [20, 203] width 30 height 30
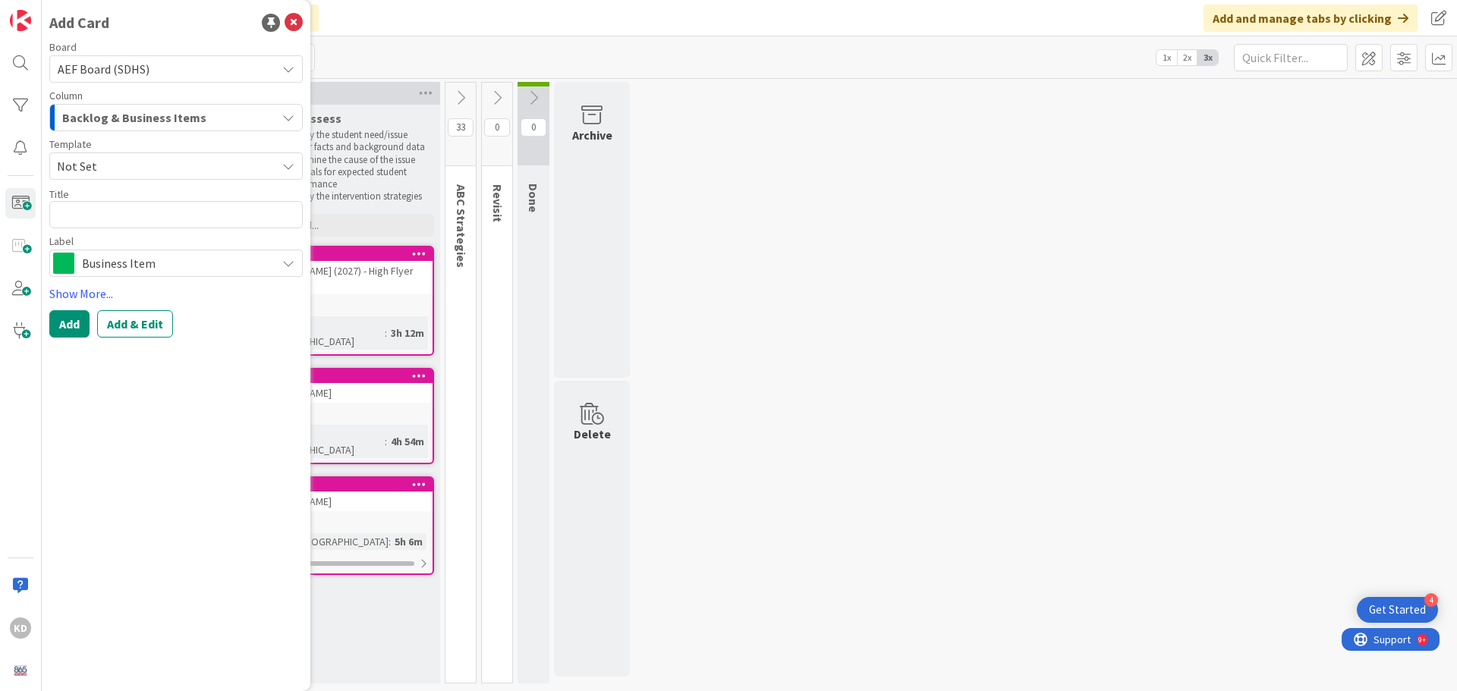
click at [143, 112] on span "Backlog & Business Items" at bounding box center [134, 118] width 144 height 20
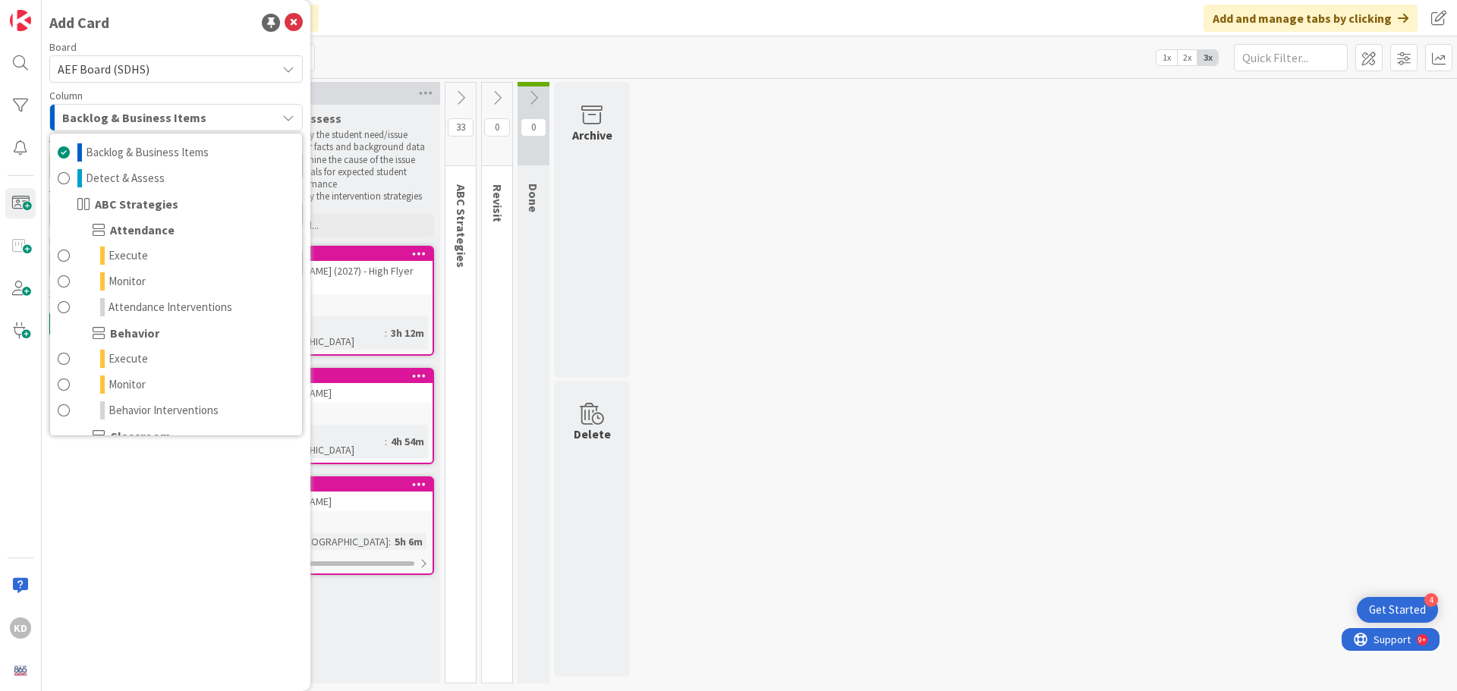
click at [143, 112] on span "Backlog & Business Items" at bounding box center [134, 118] width 144 height 20
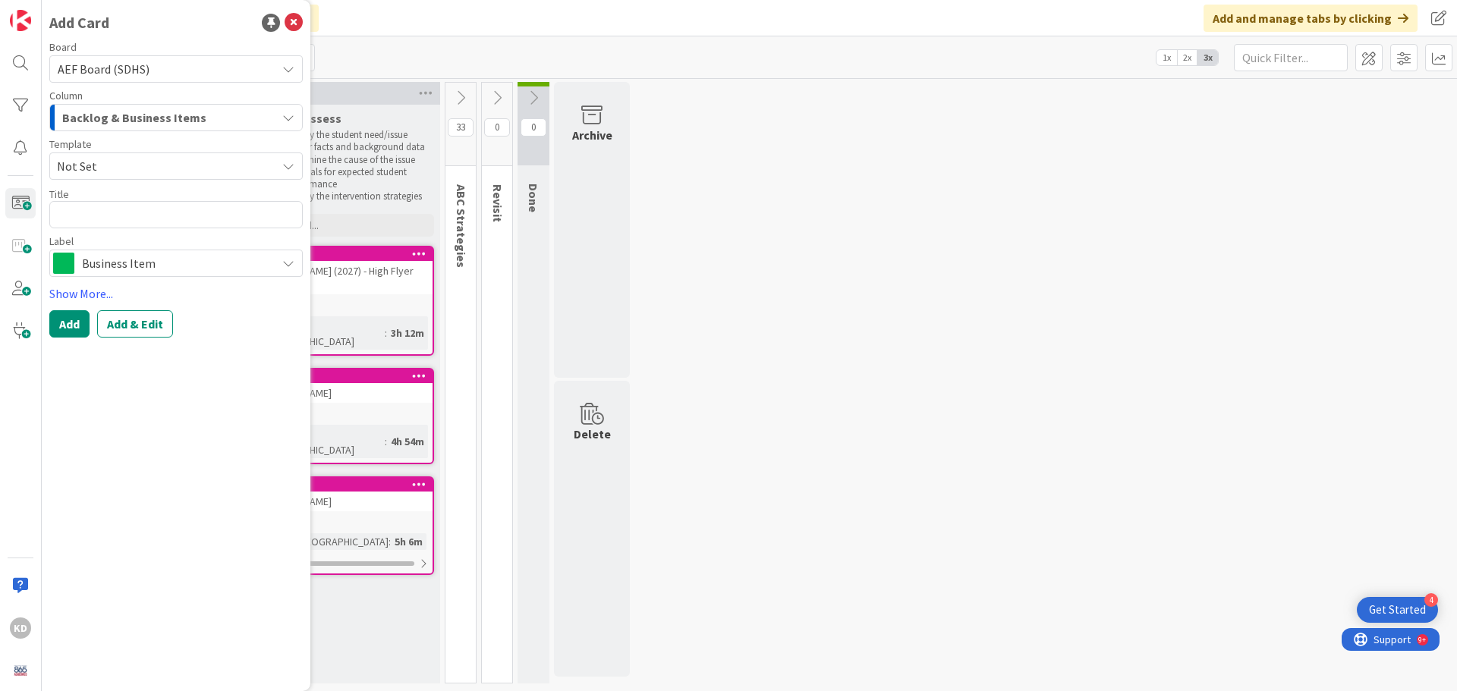
click at [140, 125] on span "Backlog & Business Items" at bounding box center [134, 118] width 144 height 20
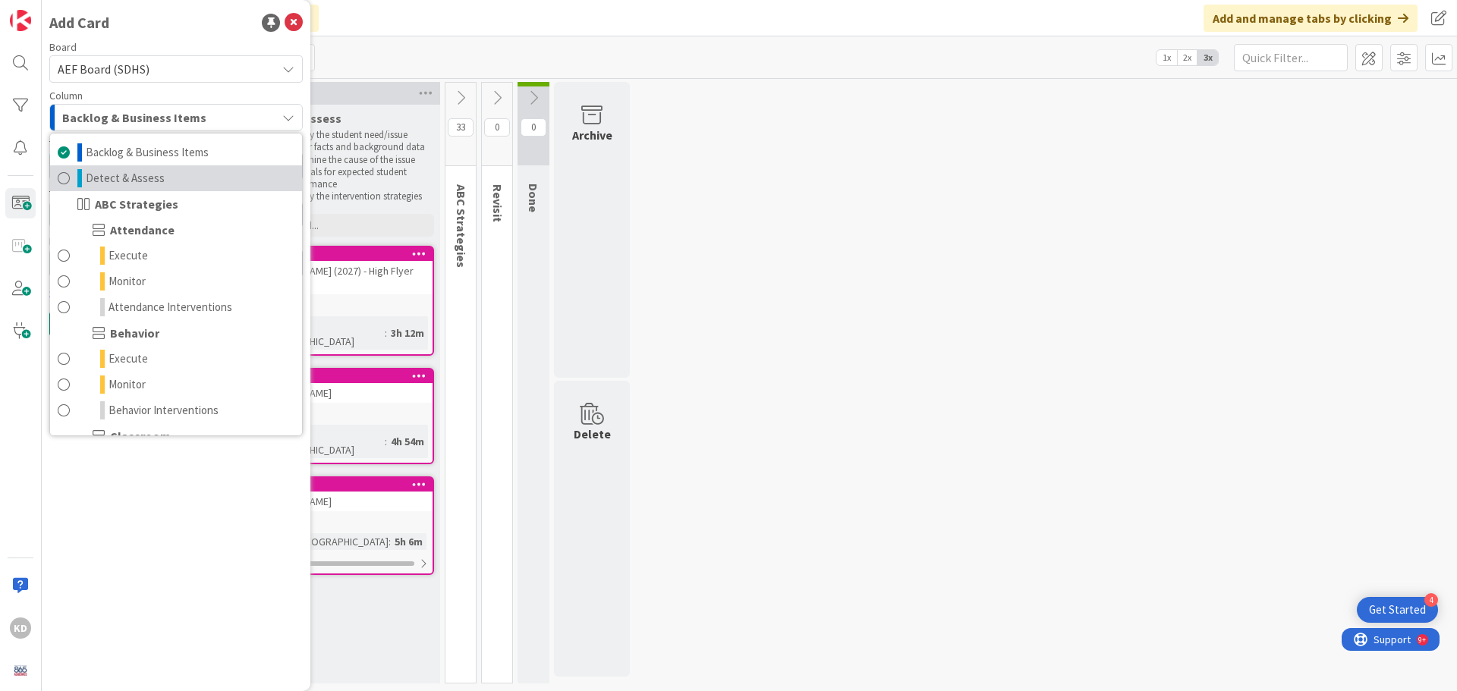
click at [108, 178] on span "Detect & Assess" at bounding box center [125, 178] width 79 height 18
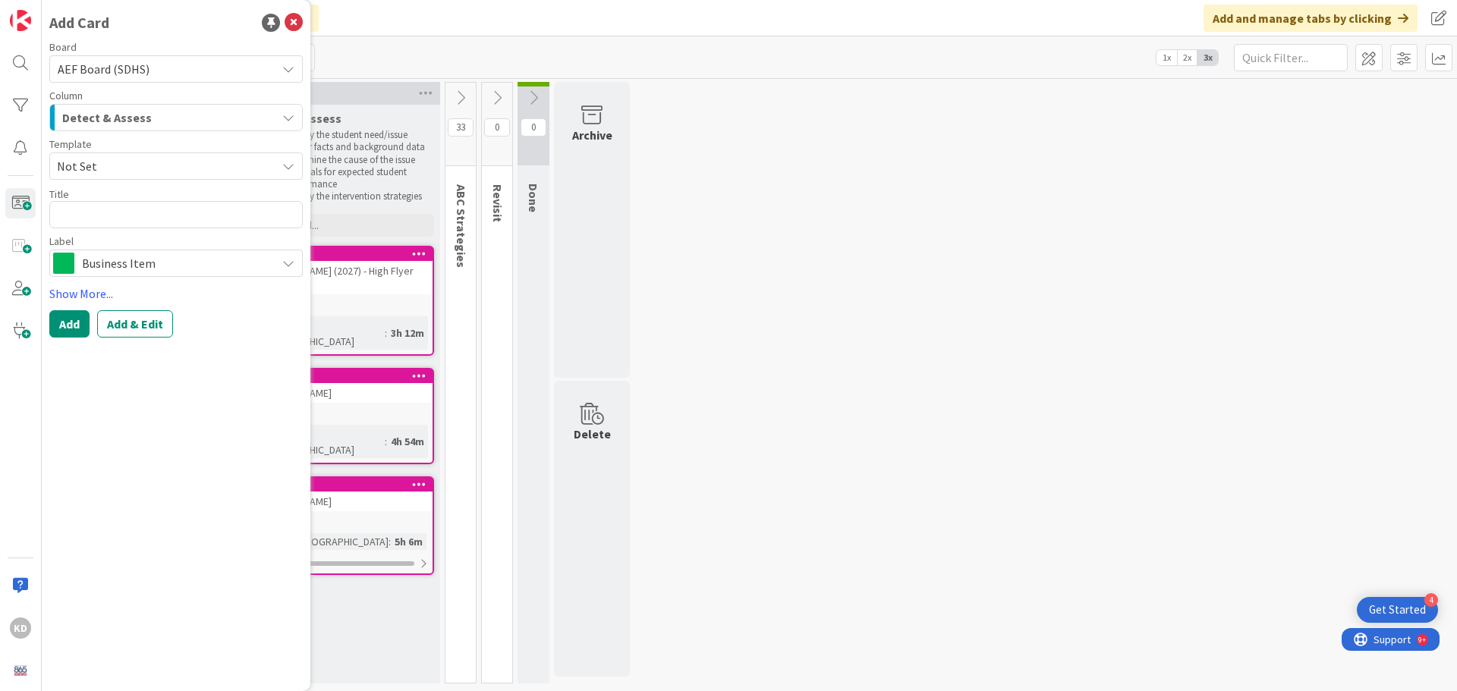
click at [107, 165] on span "Not Set" at bounding box center [161, 166] width 208 height 20
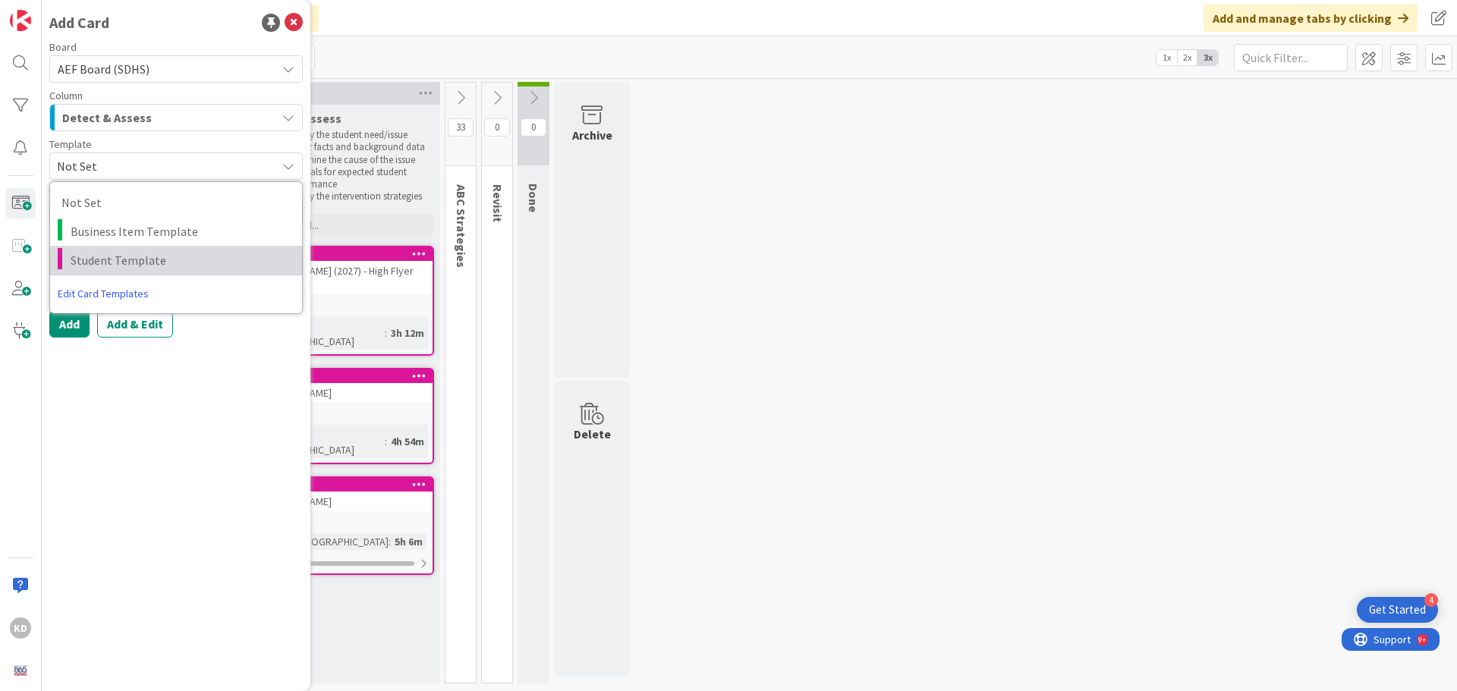
click at [105, 259] on span "Student Template" at bounding box center [181, 260] width 220 height 20
type textarea "x"
type textarea "Student Template"
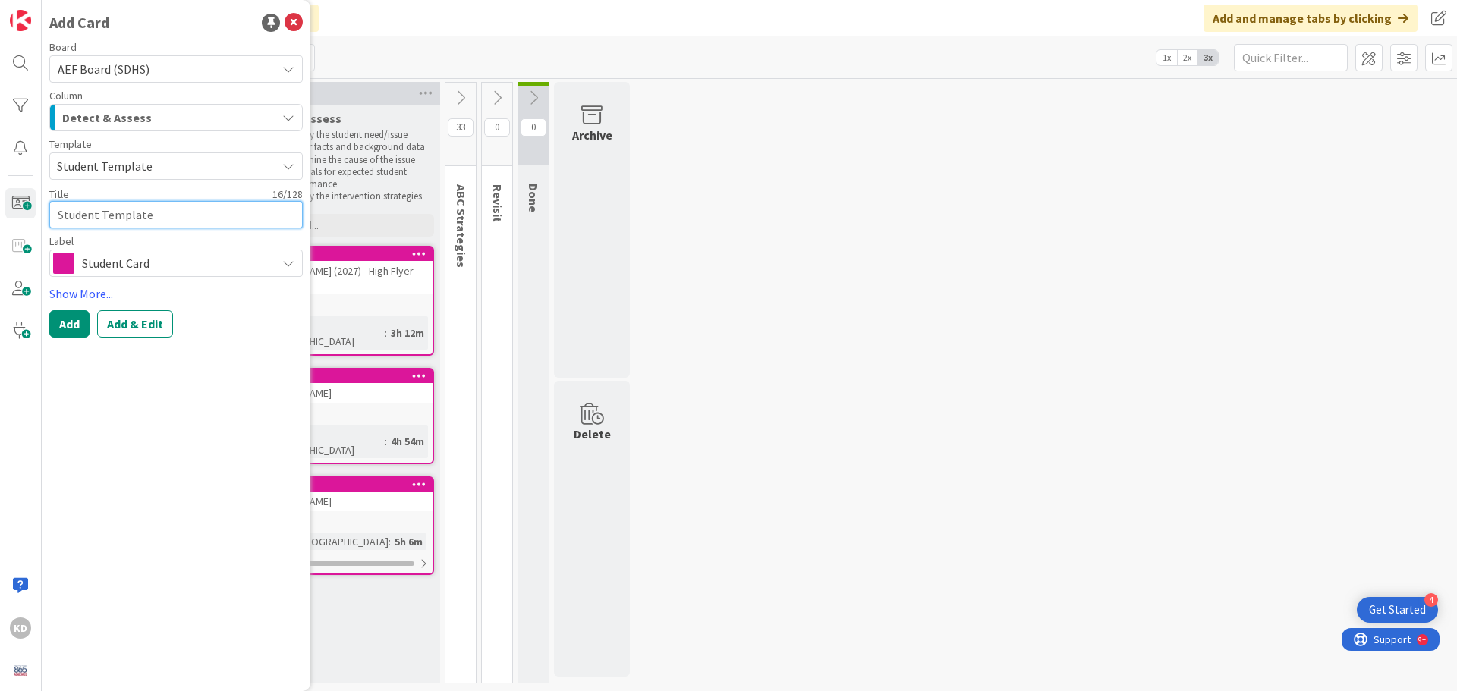
click at [102, 210] on textarea "Student Template" at bounding box center [175, 214] width 253 height 27
type textarea "x"
type textarea "G"
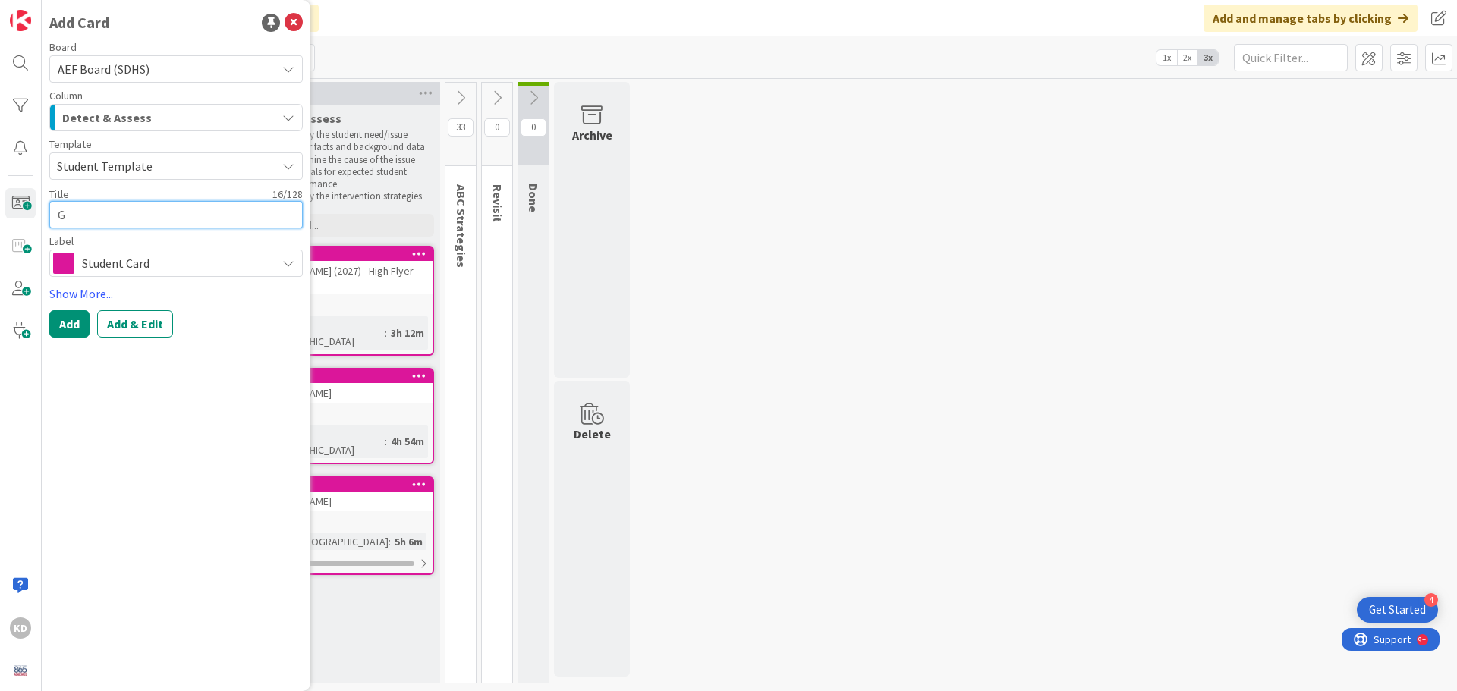
type textarea "x"
type textarea "Gi"
type textarea "x"
type textarea "[PERSON_NAME]"
type textarea "x"
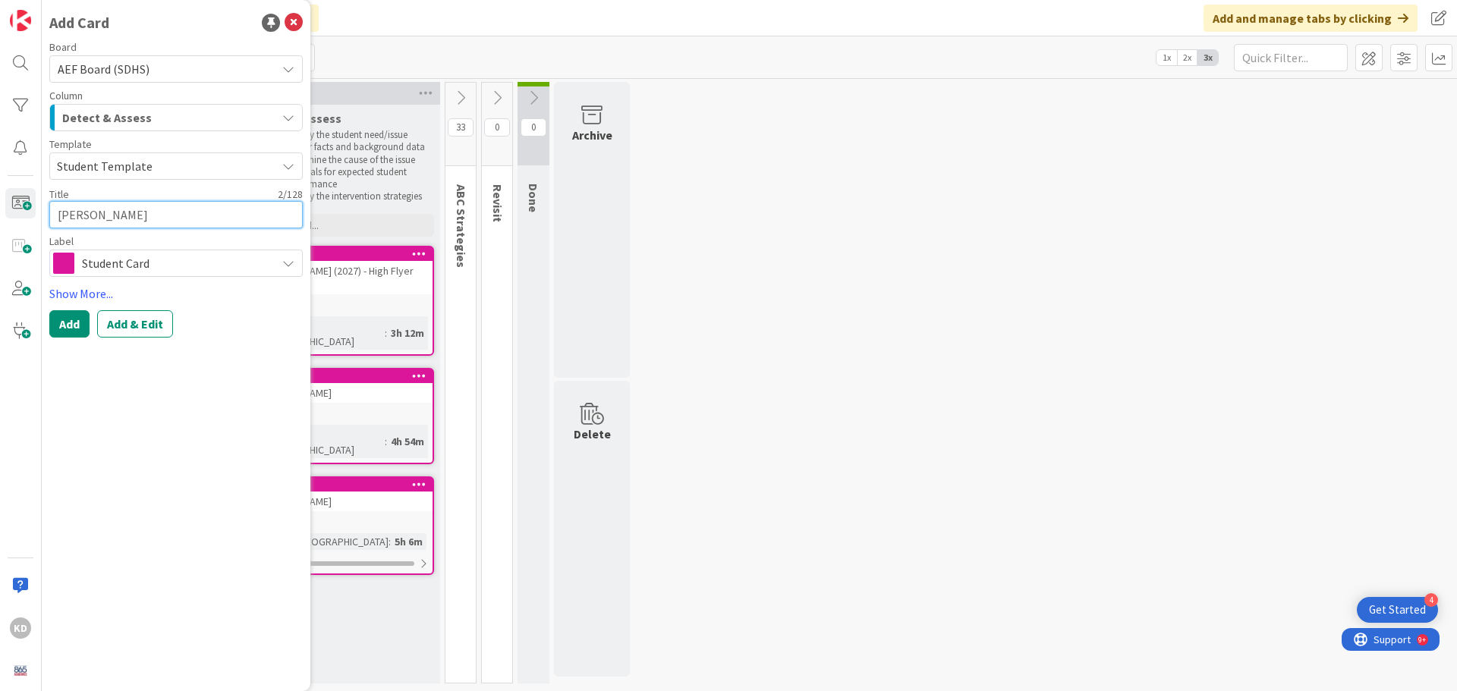
type textarea "[PERSON_NAME]"
type textarea "x"
type textarea "[PERSON_NAME]"
type textarea "x"
type textarea "[PERSON_NAME]"
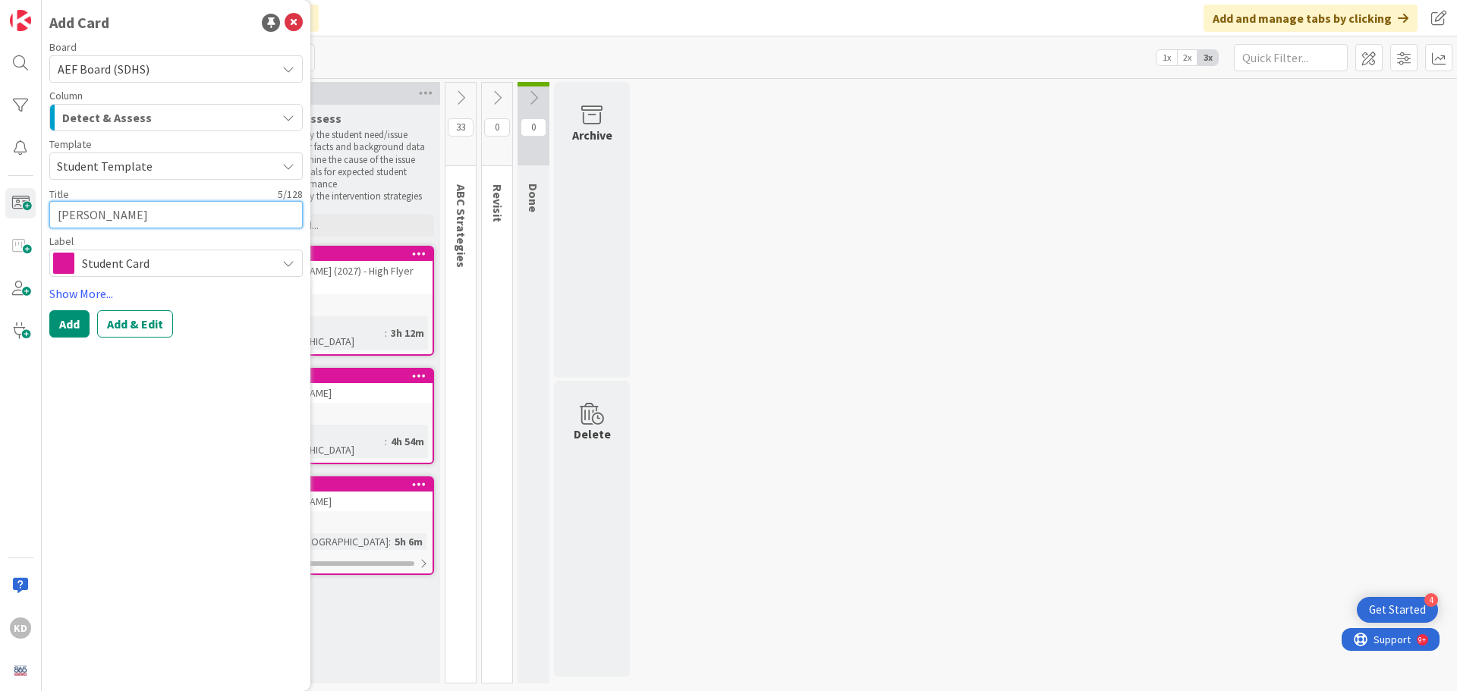
type textarea "x"
type textarea "[PERSON_NAME]"
type textarea "x"
type textarea "[PERSON_NAME]"
type textarea "x"
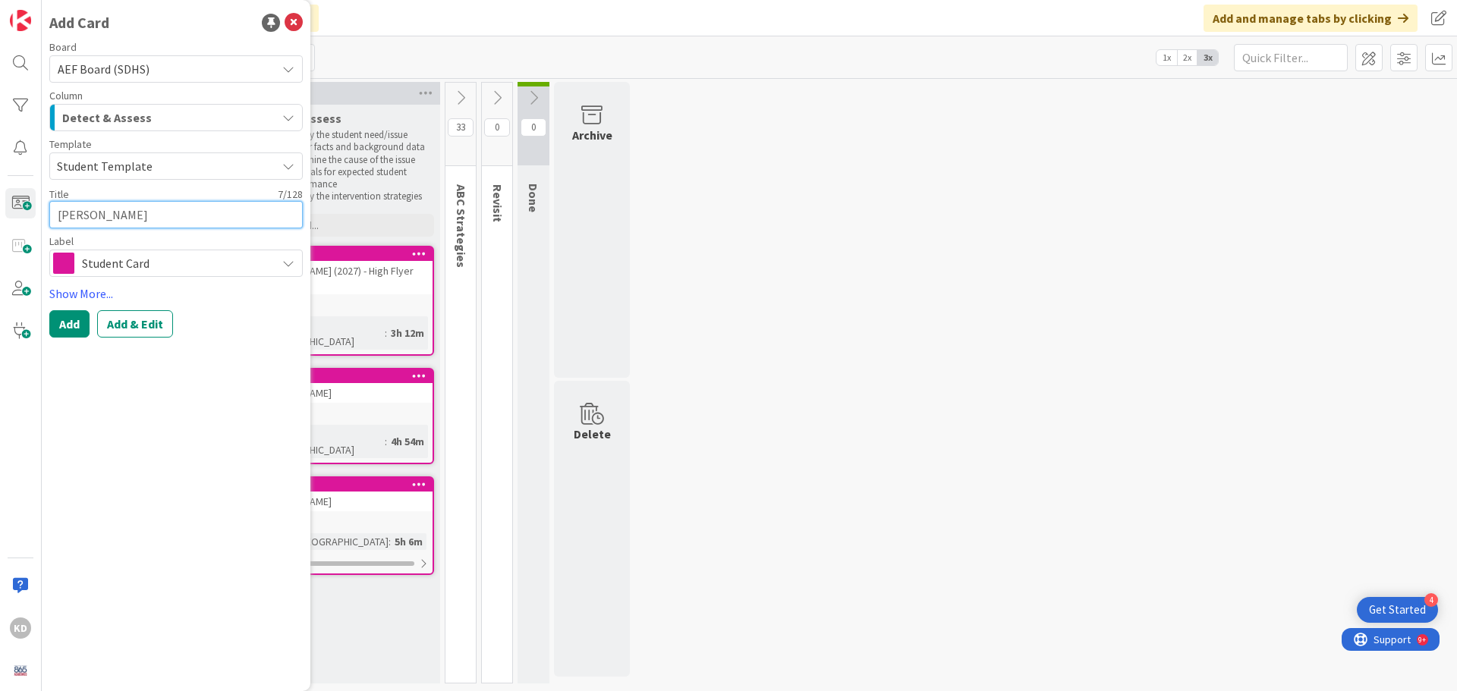
type textarea "[PERSON_NAME]"
type textarea "x"
type textarea "[PERSON_NAME]"
type textarea "x"
type textarea "[PERSON_NAME] ("
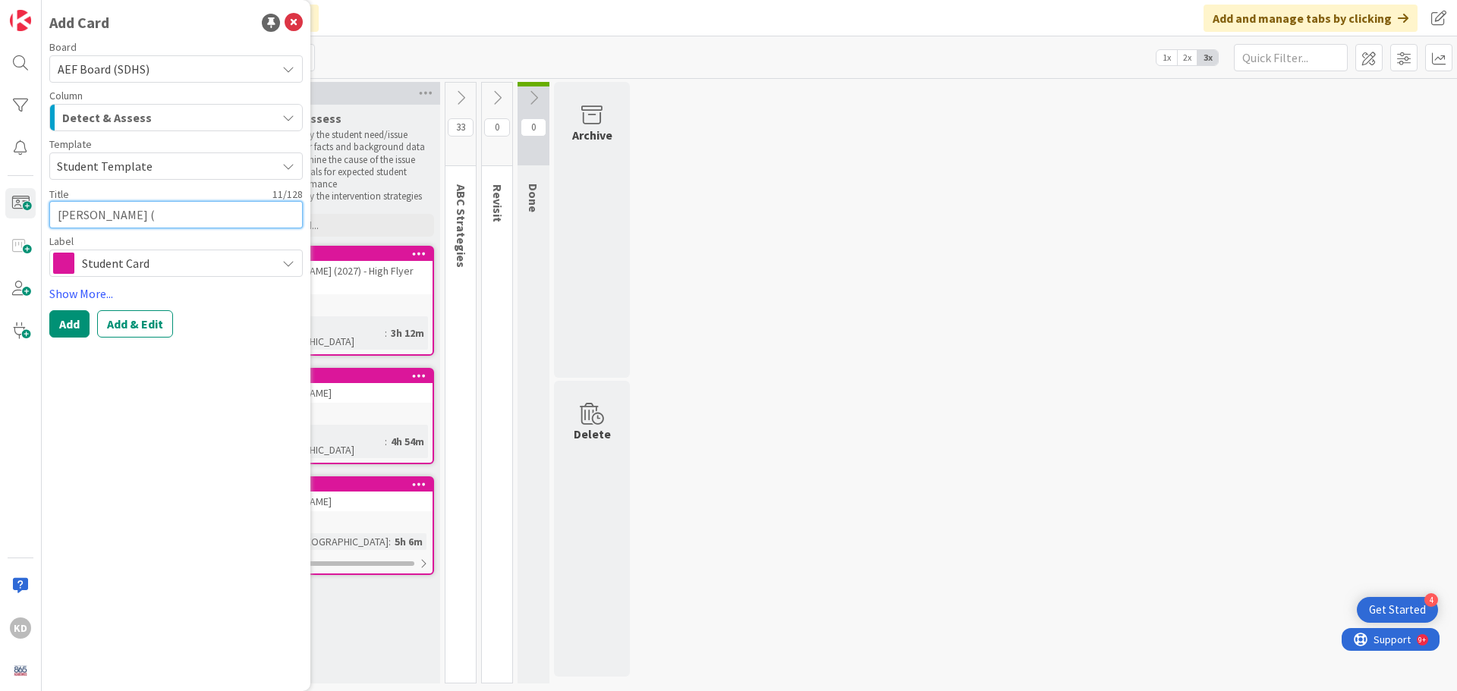
type textarea "x"
type textarea "[PERSON_NAME] (20"
type textarea "x"
type textarea "[PERSON_NAME] (202"
type textarea "x"
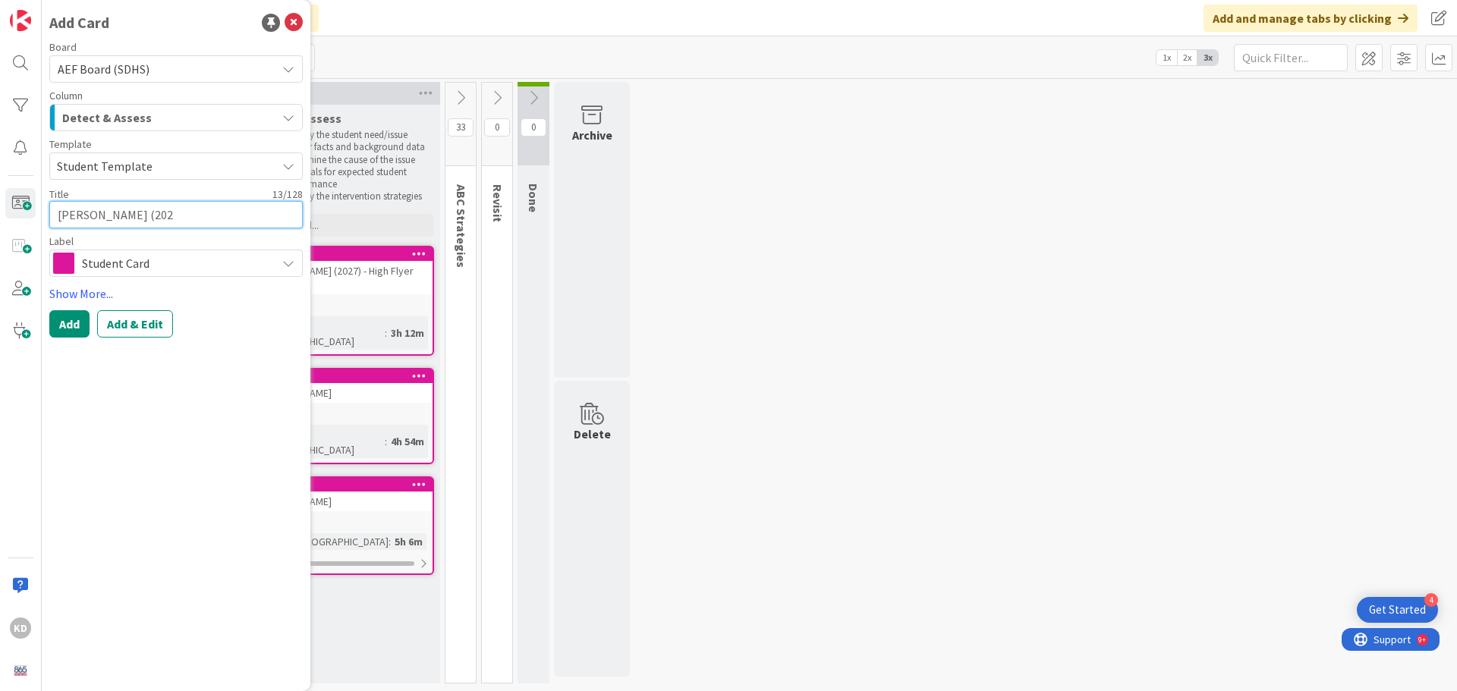
type textarea "[PERSON_NAME] (2027"
type textarea "x"
type textarea "[PERSON_NAME] (2027)"
click at [143, 326] on button "Add & Edit" at bounding box center [135, 323] width 76 height 27
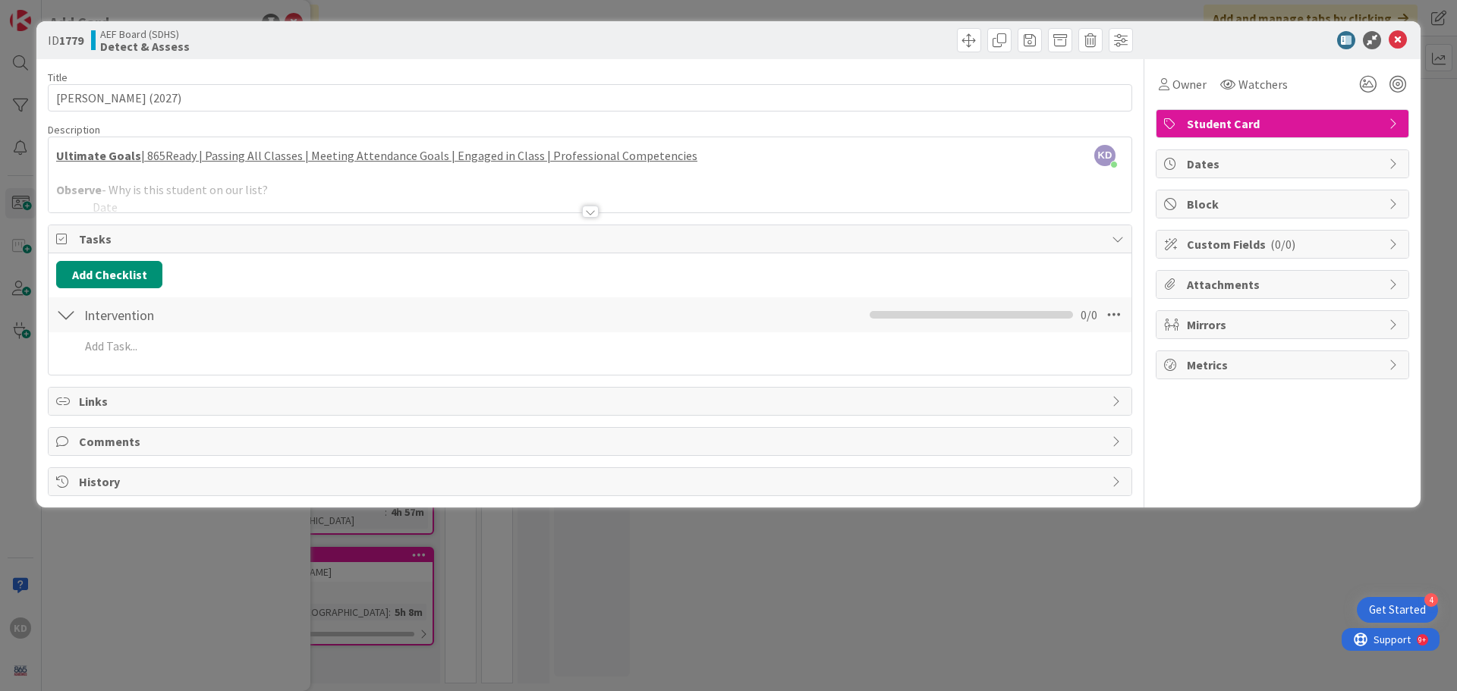
click at [373, 187] on div at bounding box center [590, 193] width 1083 height 39
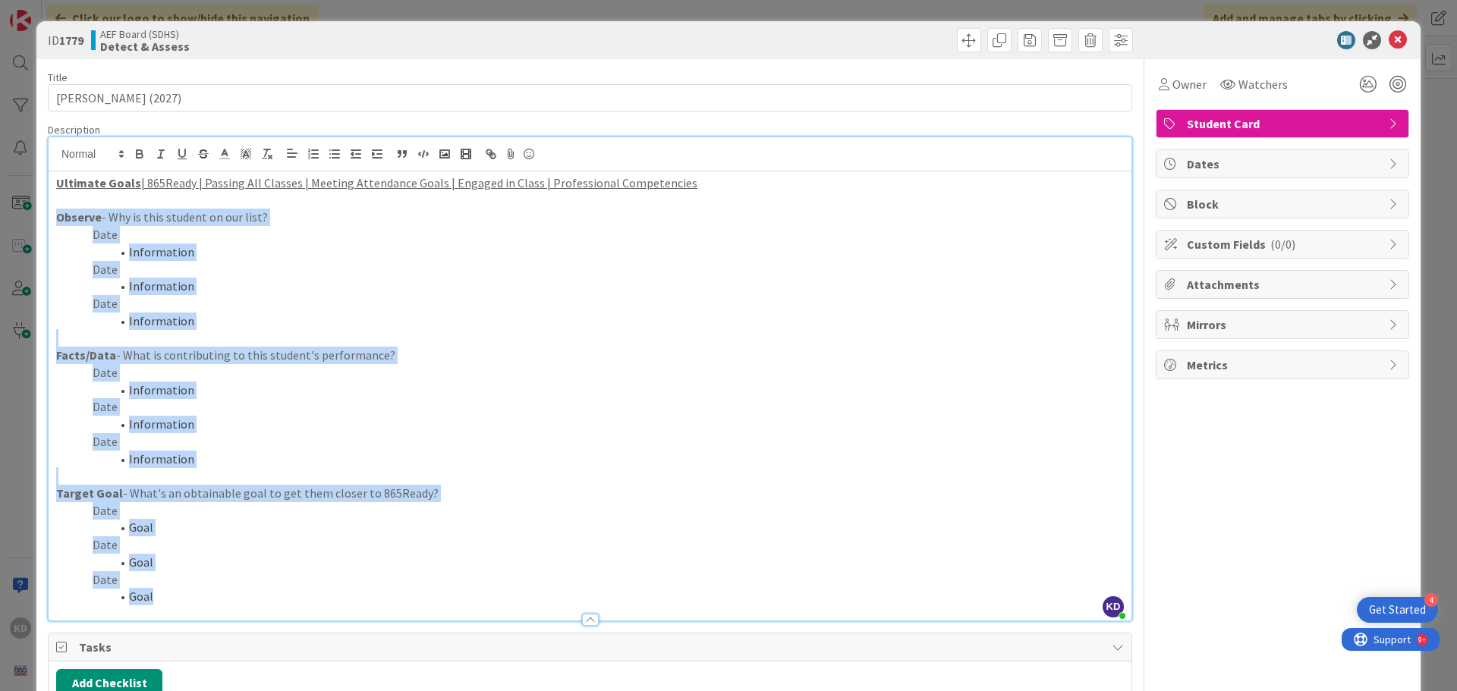
drag, startPoint x: 56, startPoint y: 211, endPoint x: 259, endPoint y: 600, distance: 438.8
click at [259, 599] on div "Ultimate Goals | 865Ready | Passing All Classes | Meeting Attendance Goals | En…" at bounding box center [590, 395] width 1083 height 449
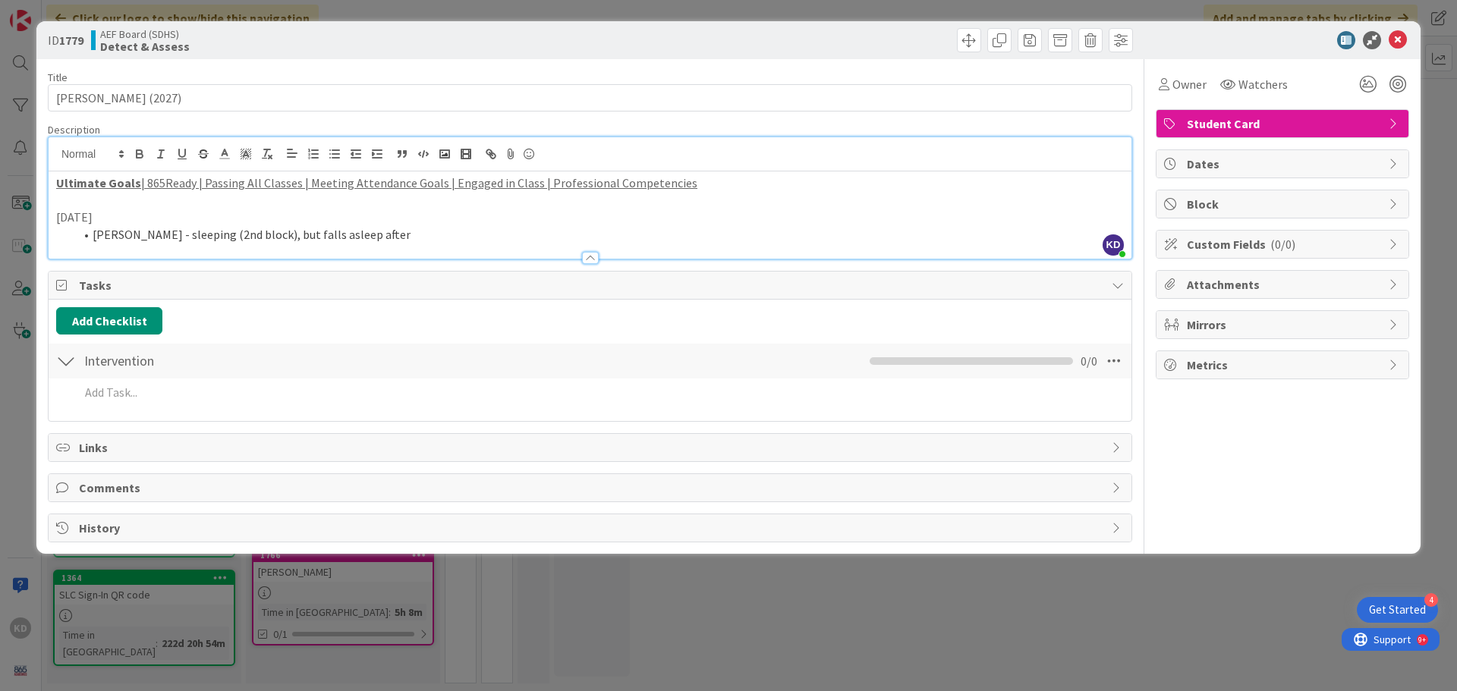
click at [100, 237] on li "[PERSON_NAME] - sleeping (2nd block), but falls asleep after" at bounding box center [598, 234] width 1049 height 17
click at [357, 227] on li "[PERSON_NAME] - sleeping (2nd block), but falls asleep after" at bounding box center [598, 234] width 1049 height 17
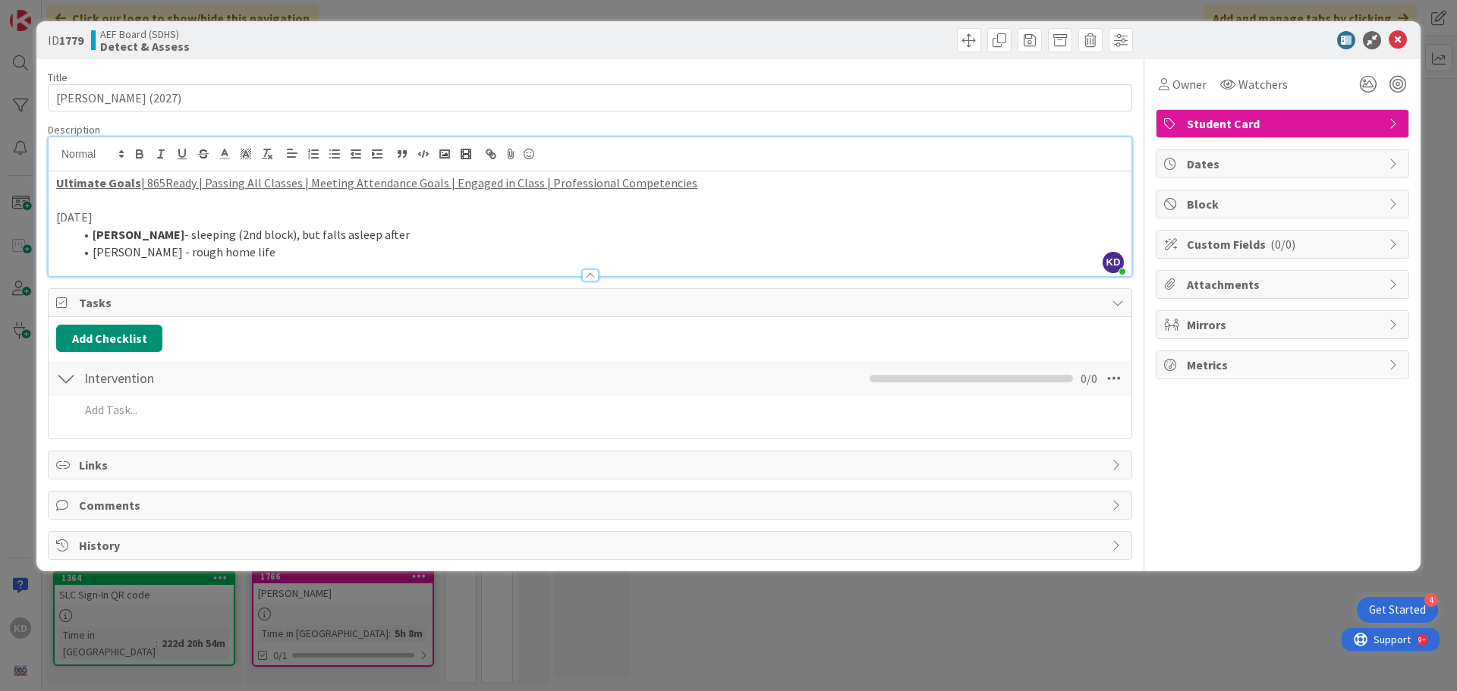
click at [99, 229] on strong "[PERSON_NAME]" at bounding box center [139, 234] width 92 height 15
click at [279, 251] on li "[PERSON_NAME] - rough home life" at bounding box center [598, 252] width 1049 height 17
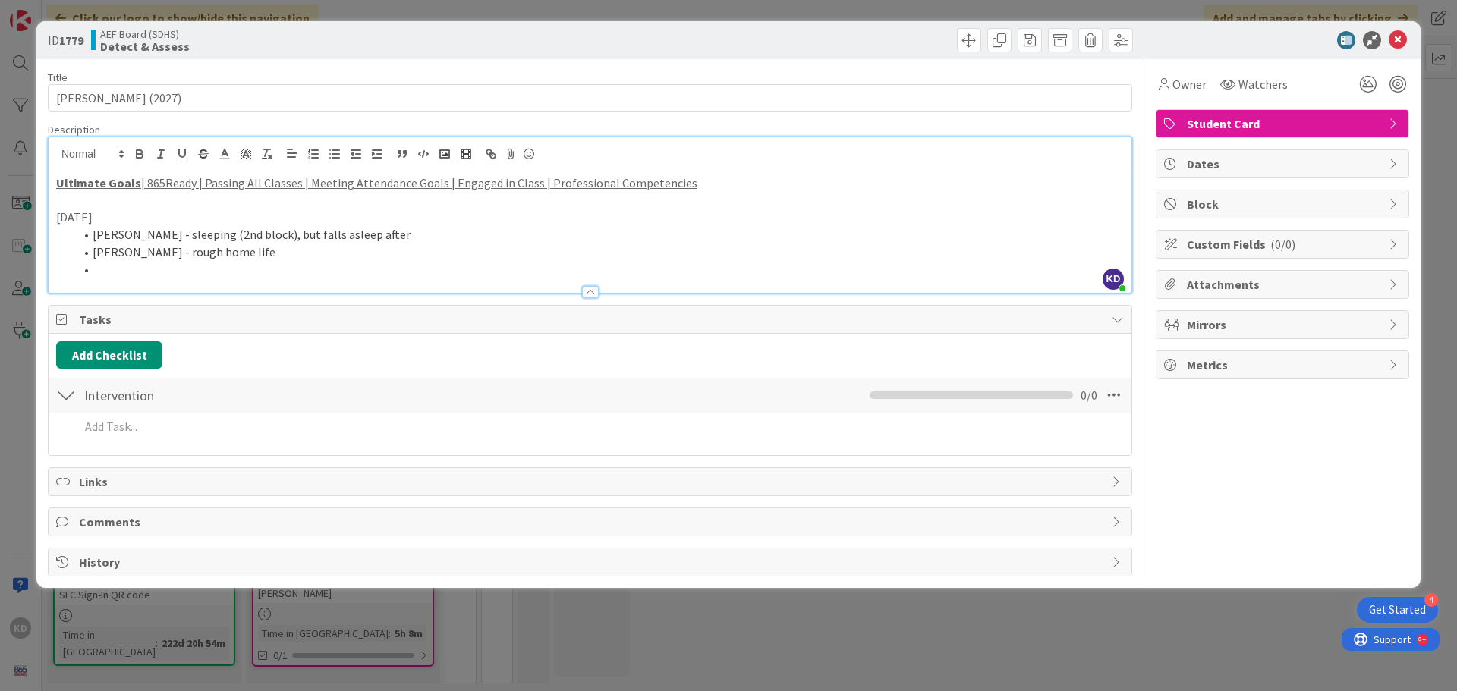
click at [130, 267] on li at bounding box center [598, 269] width 1049 height 17
drag, startPoint x: 127, startPoint y: 267, endPoint x: 79, endPoint y: 250, distance: 50.9
click at [79, 250] on ol "[PERSON_NAME] - sleeping (2nd block), but falls asleep after [PERSON_NAME] - ro…" at bounding box center [590, 252] width 1068 height 52
drag, startPoint x: 99, startPoint y: 272, endPoint x: 87, endPoint y: 236, distance: 38.4
click at [87, 236] on ol "[PERSON_NAME] - sleeping (2nd block), but falls asleep after [PERSON_NAME] - ro…" at bounding box center [590, 252] width 1068 height 52
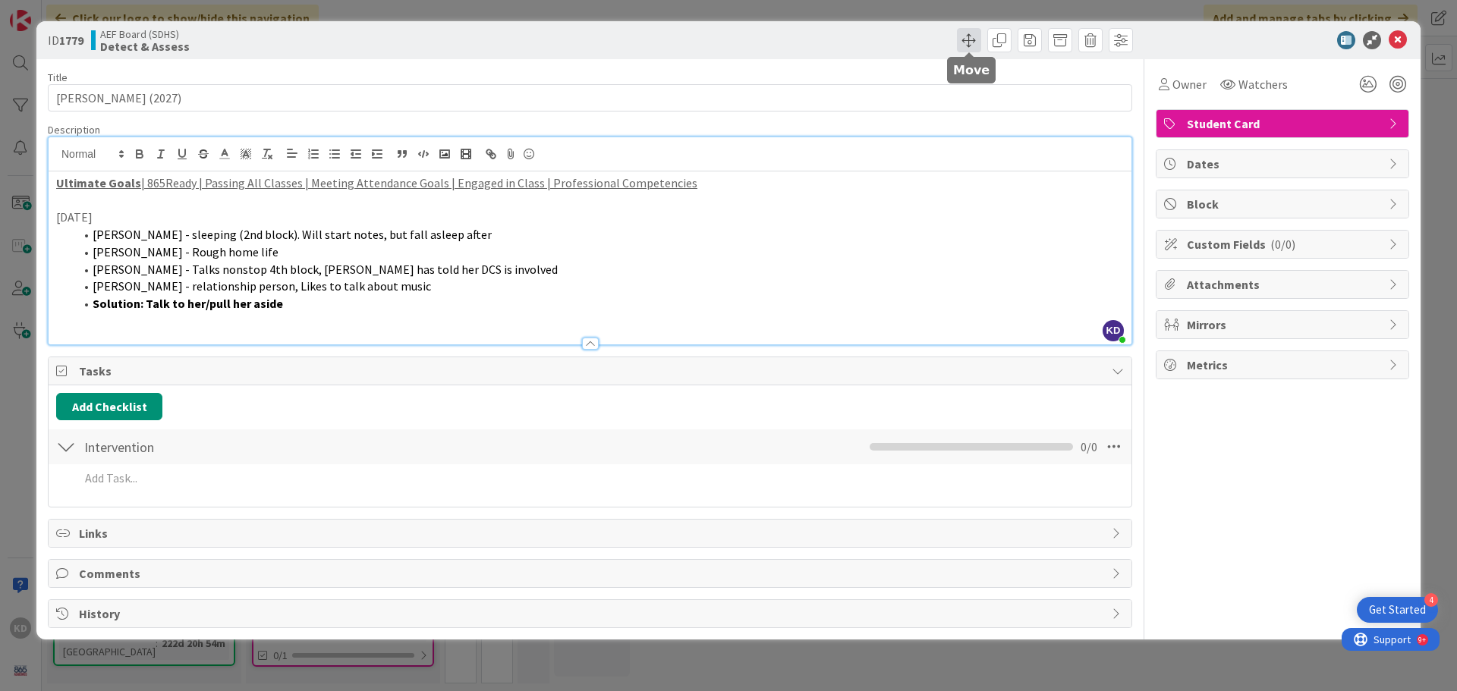
click at [970, 39] on span at bounding box center [969, 40] width 24 height 24
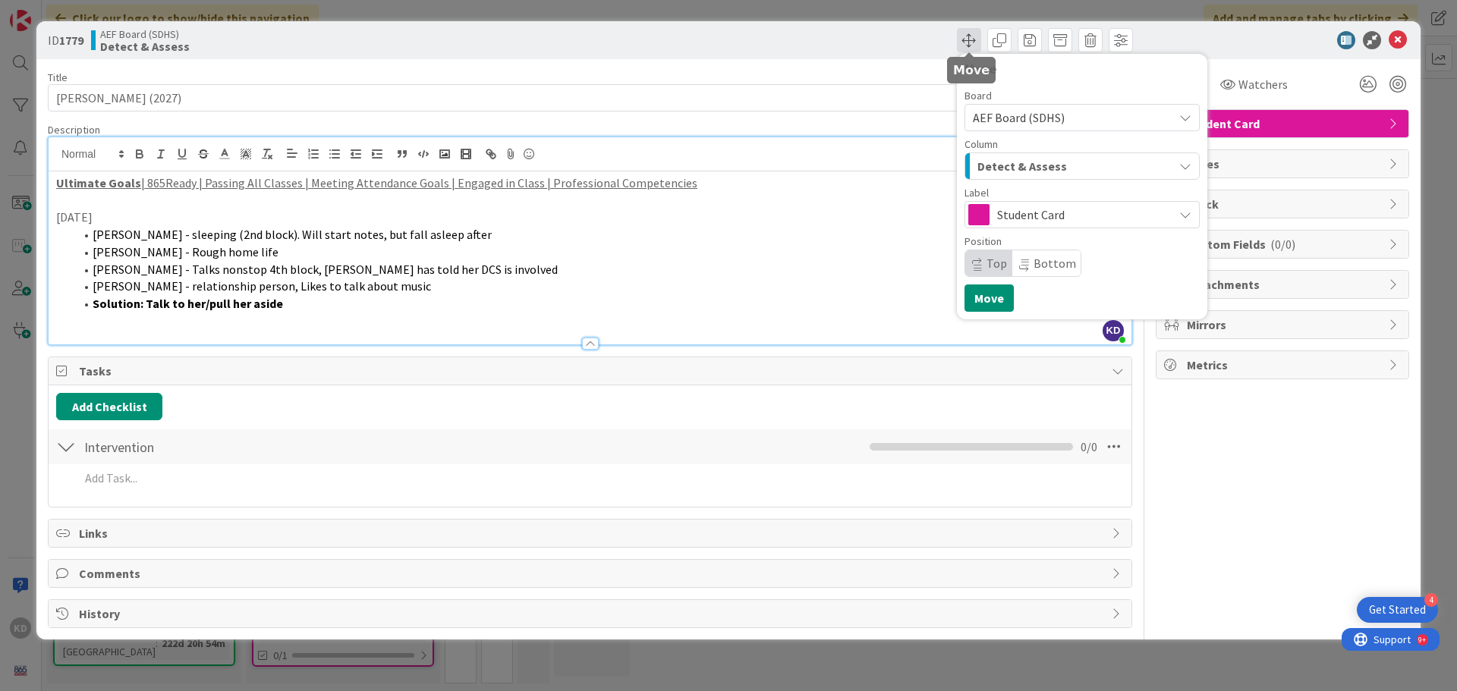
click at [970, 39] on span at bounding box center [969, 40] width 24 height 24
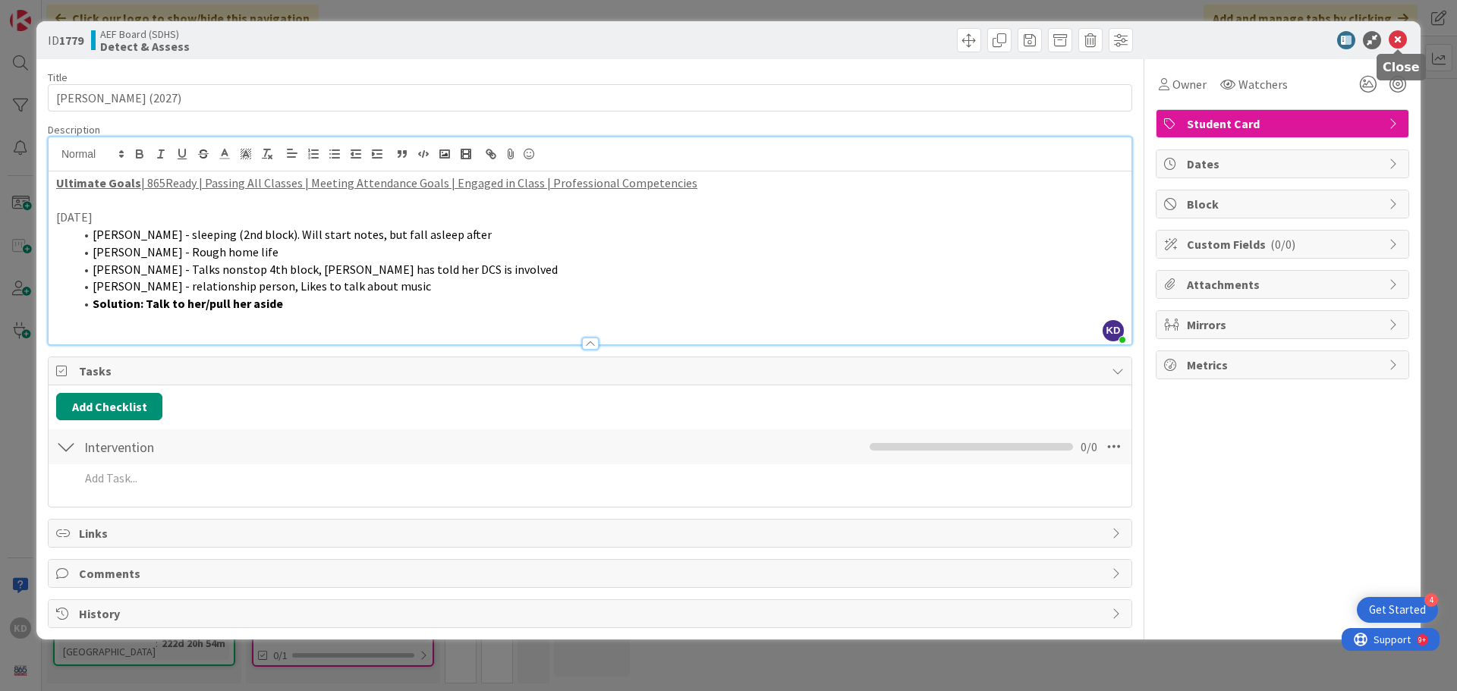
click at [1165, 39] on icon at bounding box center [1398, 40] width 18 height 18
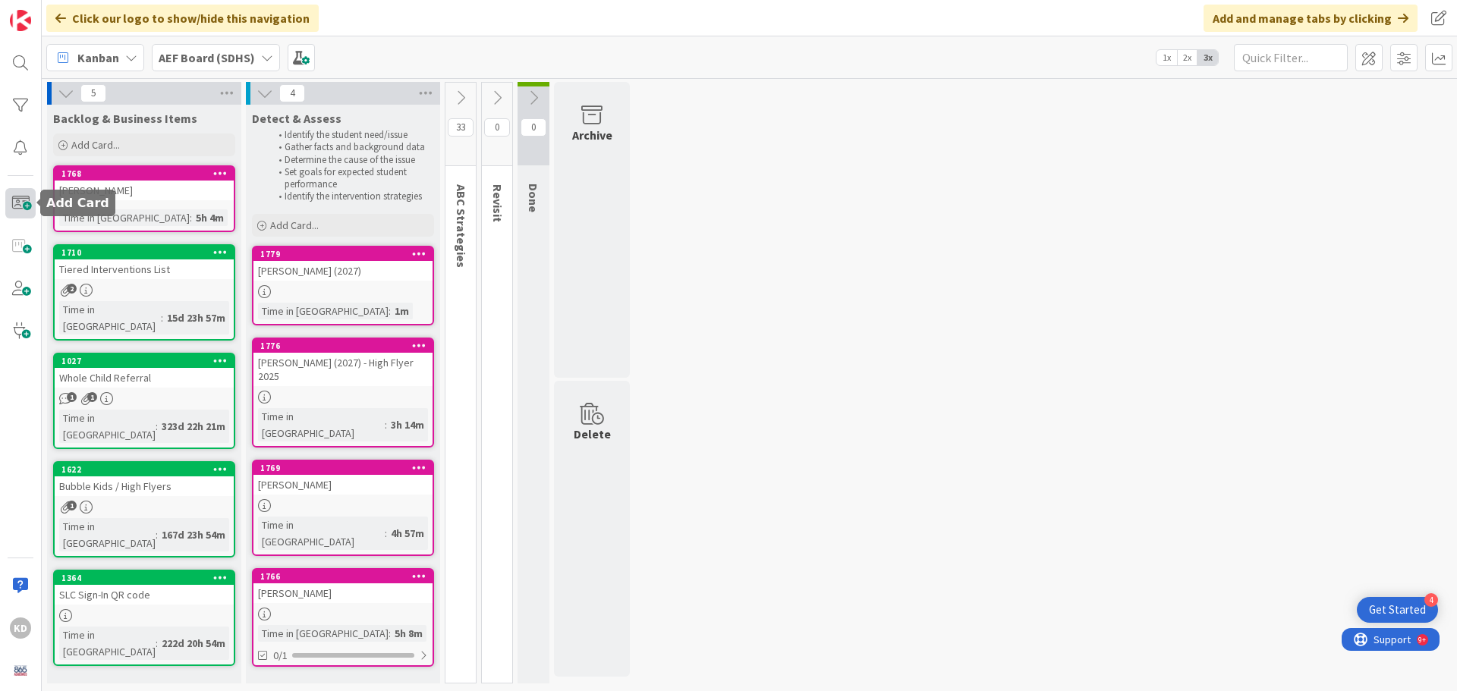
click at [22, 194] on span at bounding box center [20, 203] width 30 height 30
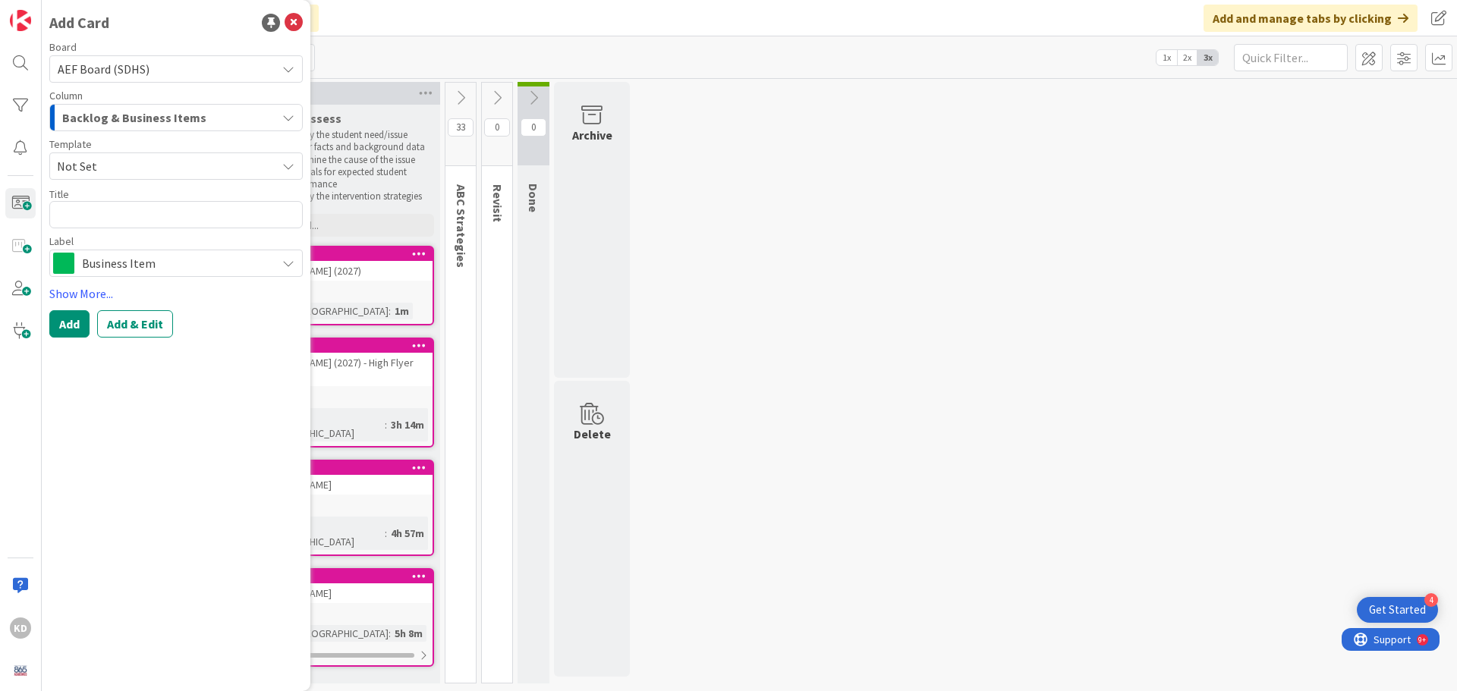
click at [101, 105] on button "Backlog & Business Items" at bounding box center [175, 117] width 253 height 27
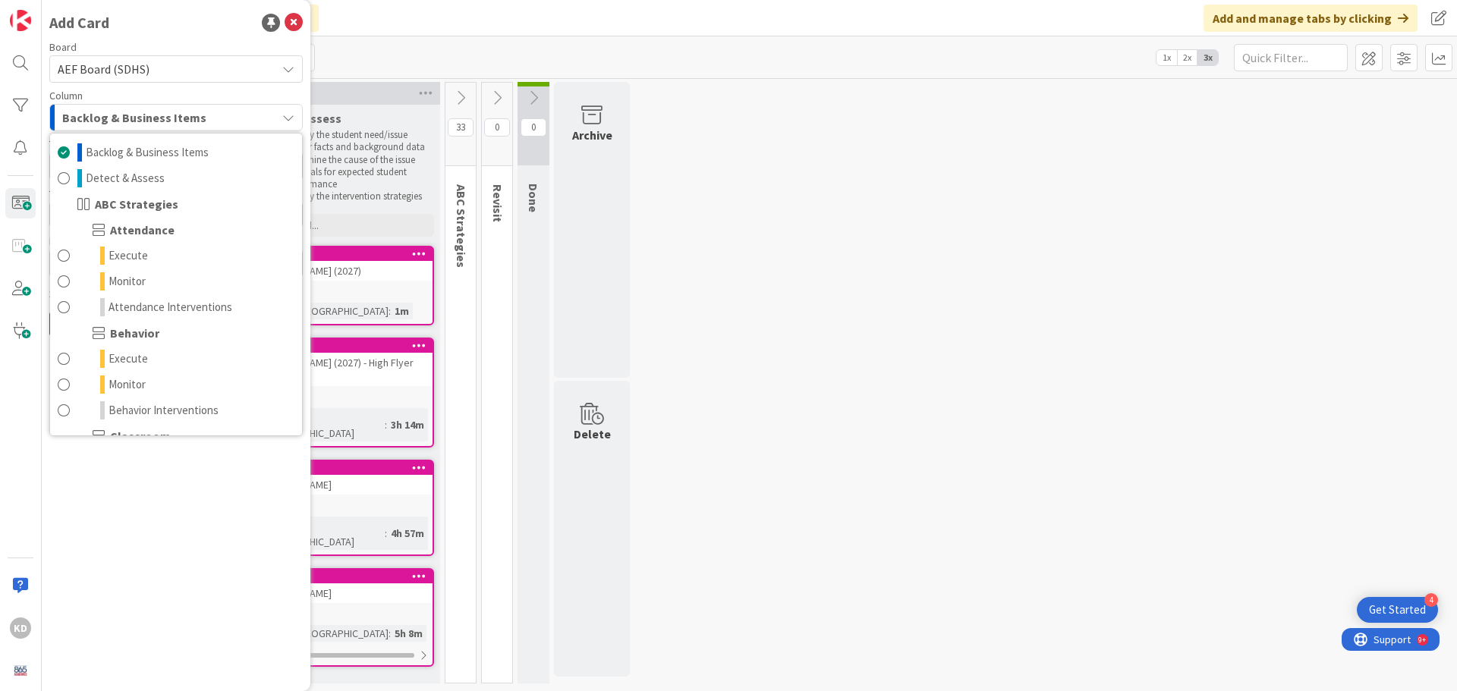
click at [101, 105] on button "Backlog & Business Items" at bounding box center [175, 117] width 253 height 27
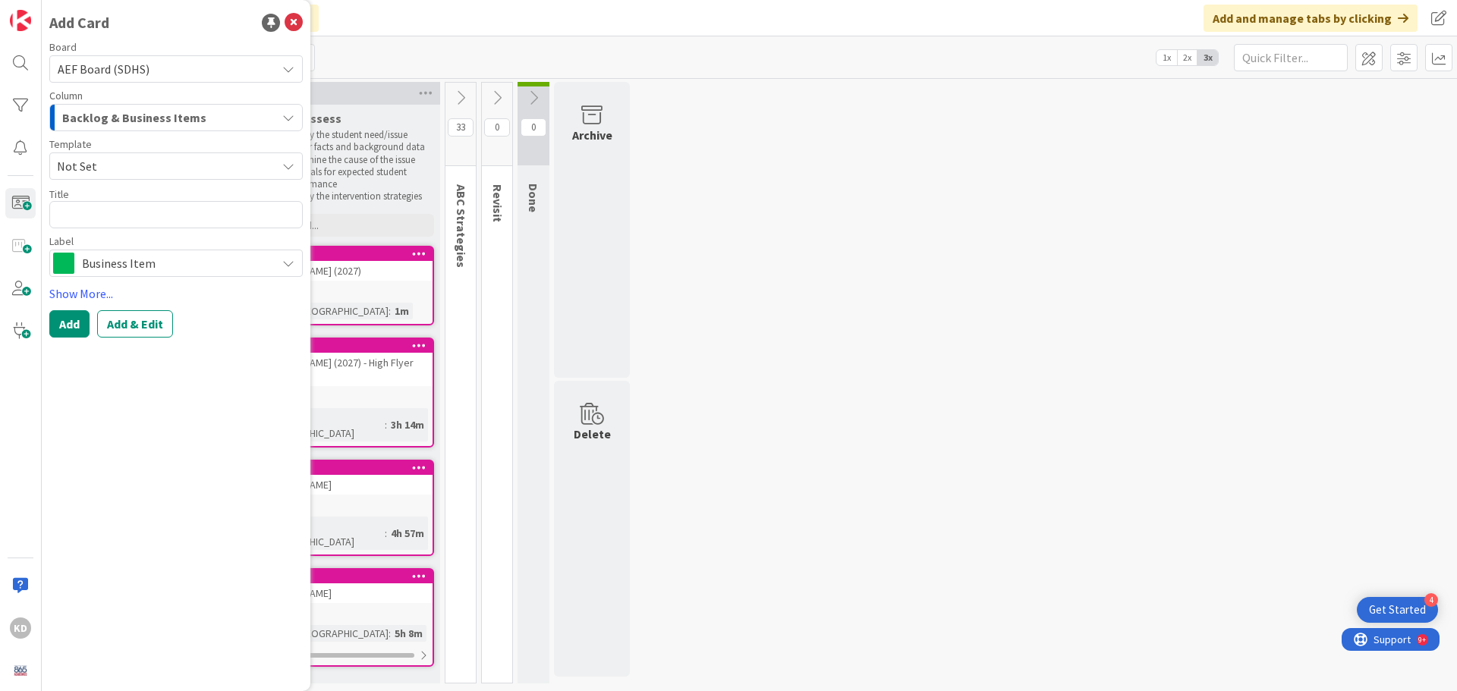
click at [102, 162] on span "Not Set" at bounding box center [161, 166] width 208 height 20
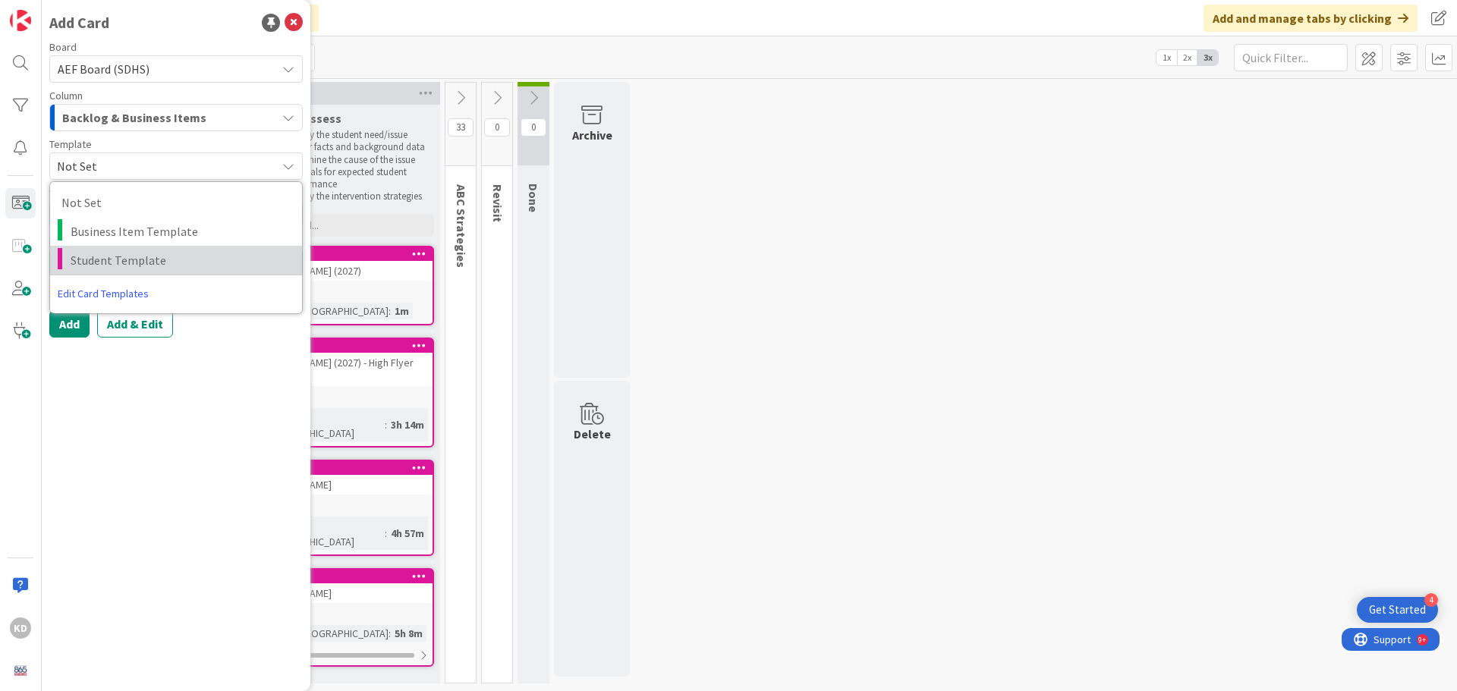
click at [87, 253] on span "Student Template" at bounding box center [181, 260] width 220 height 20
type textarea "x"
type textarea "Student Template"
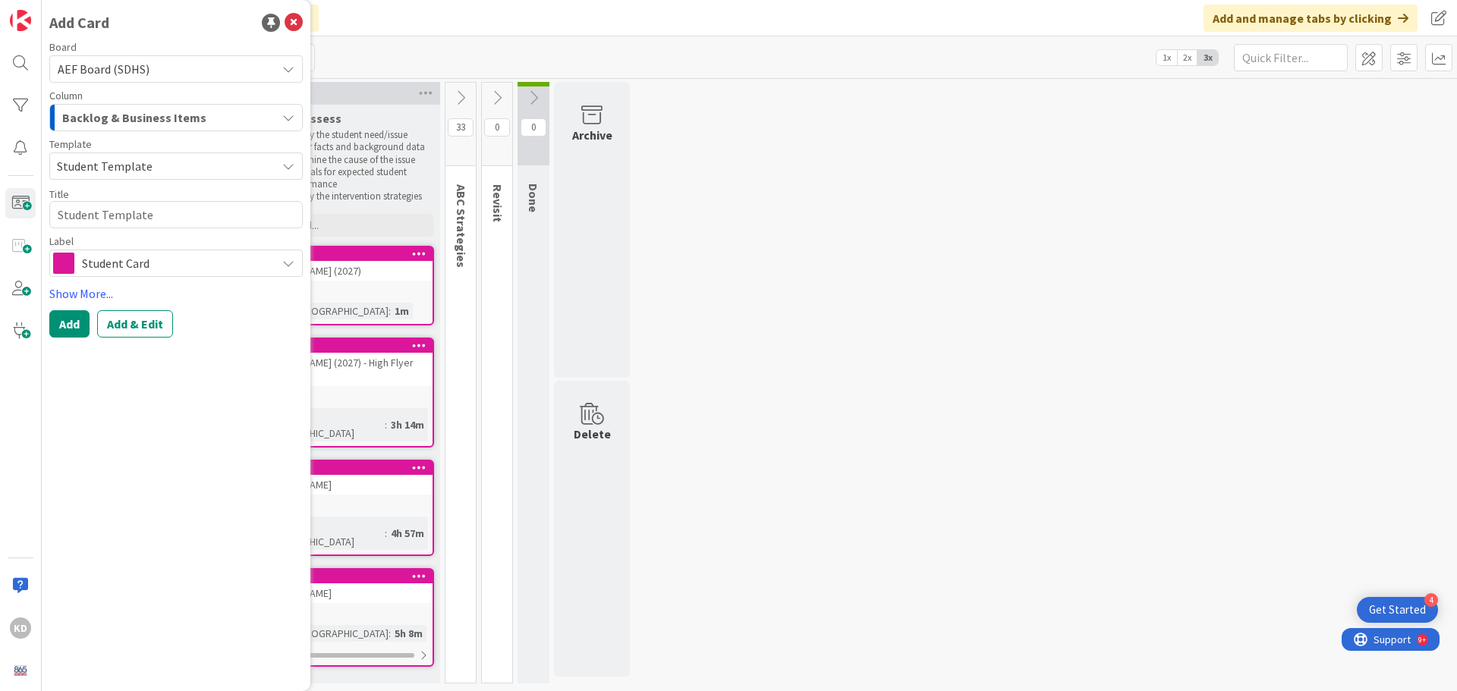
click at [87, 124] on span "Backlog & Business Items" at bounding box center [134, 118] width 144 height 20
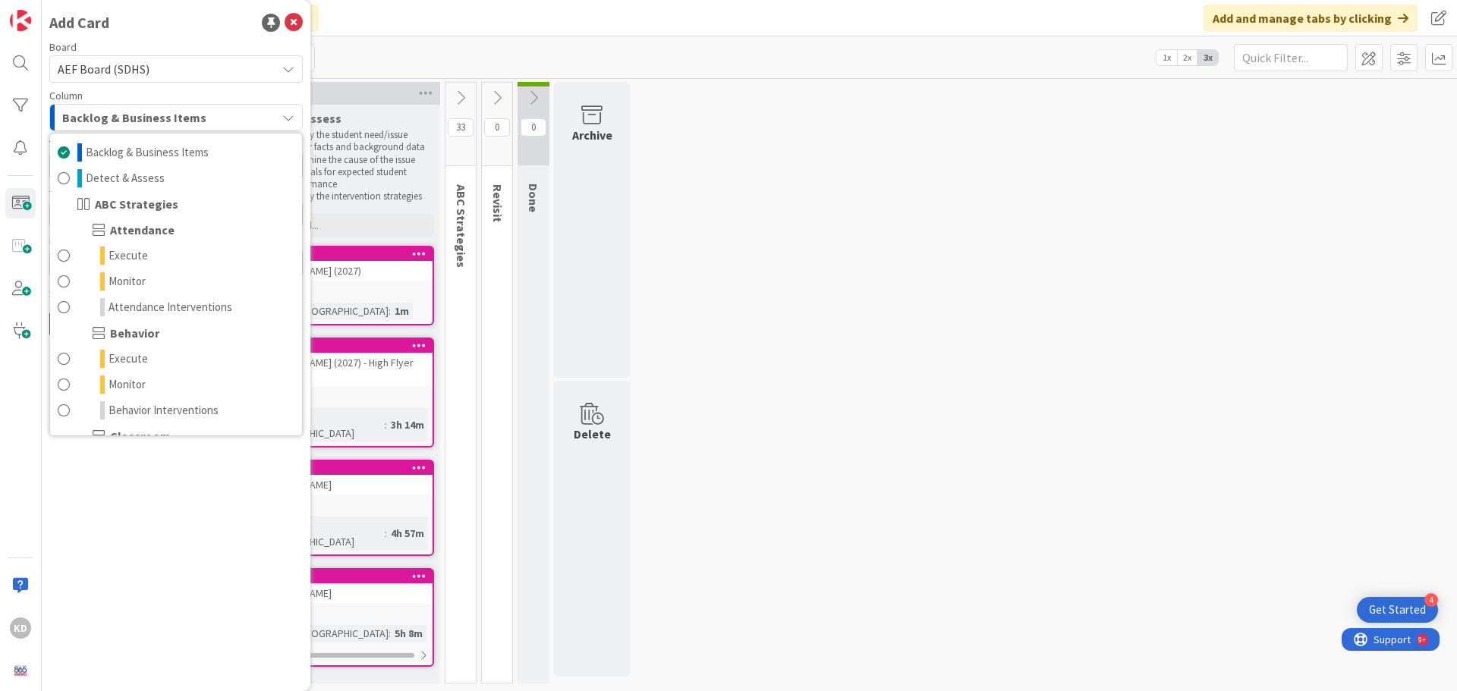
click at [87, 124] on span "Backlog & Business Items" at bounding box center [134, 118] width 144 height 20
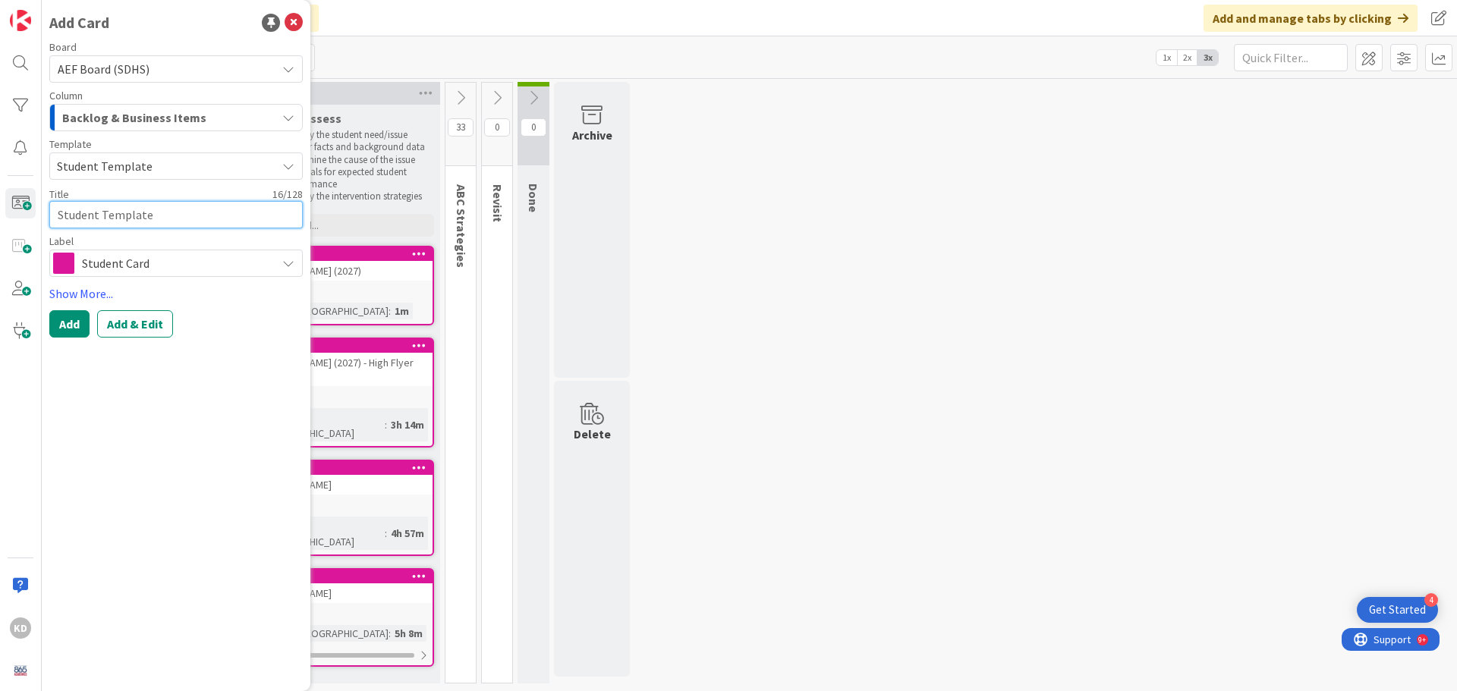
click at [103, 210] on textarea "Student Template" at bounding box center [175, 214] width 253 height 27
type textarea "x"
type textarea "K"
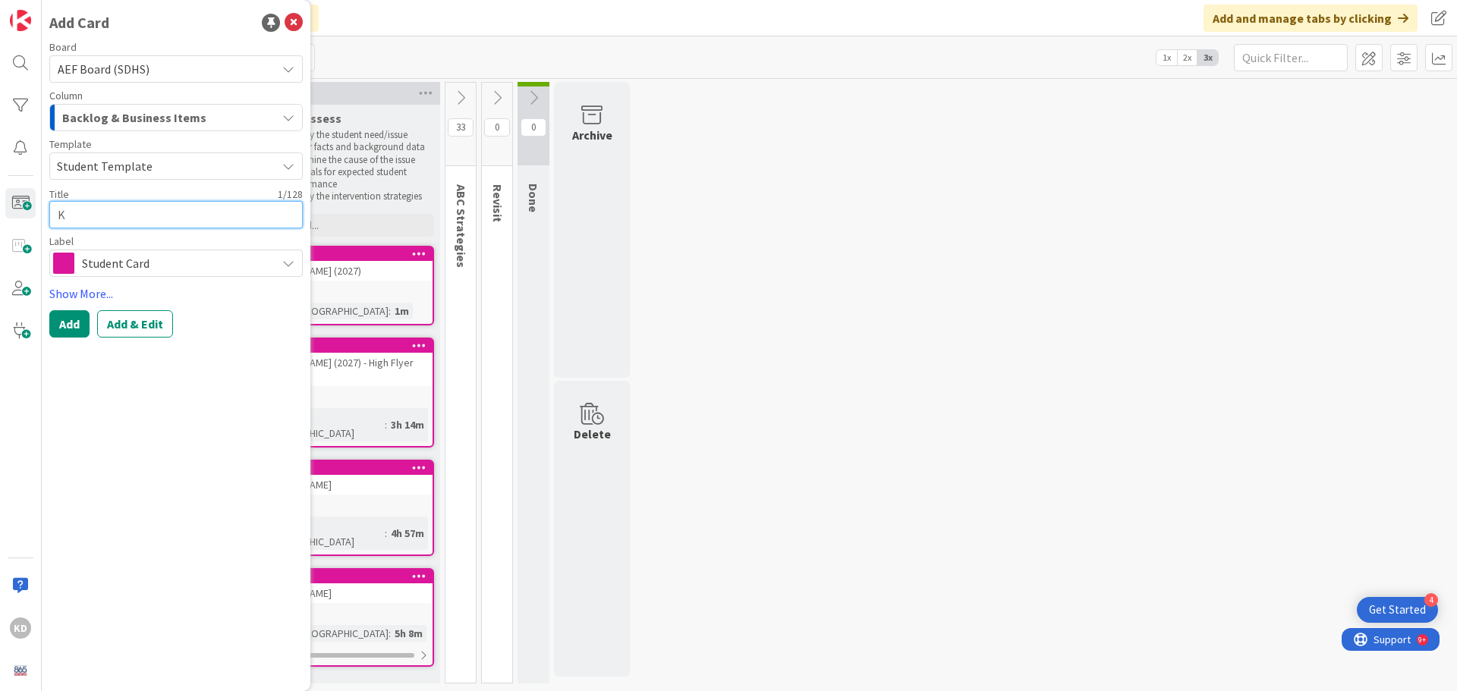
type textarea "x"
type textarea "Ke"
type textarea "x"
type textarea "[PERSON_NAME]"
type textarea "x"
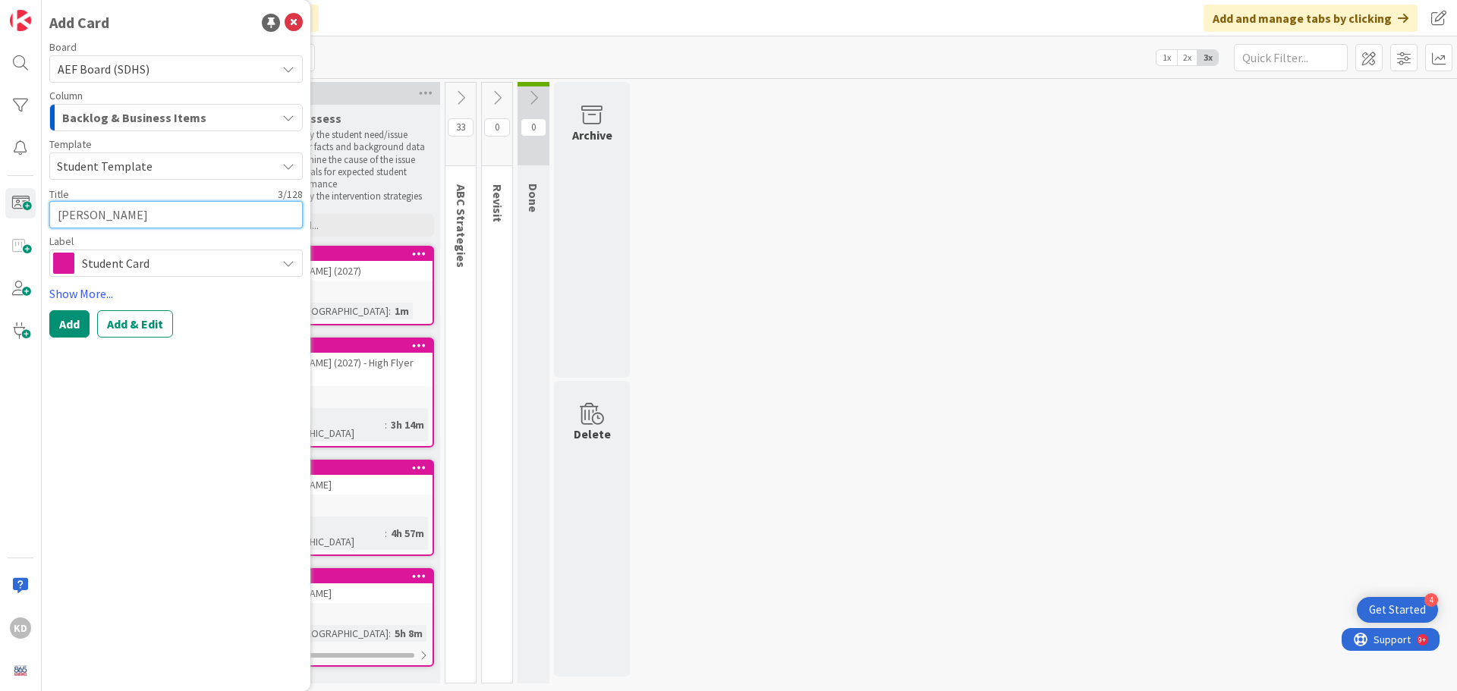
type textarea "[PERSON_NAME]"
type textarea "x"
type textarea "[PERSON_NAME]"
type textarea "x"
type textarea "[PERSON_NAME]"
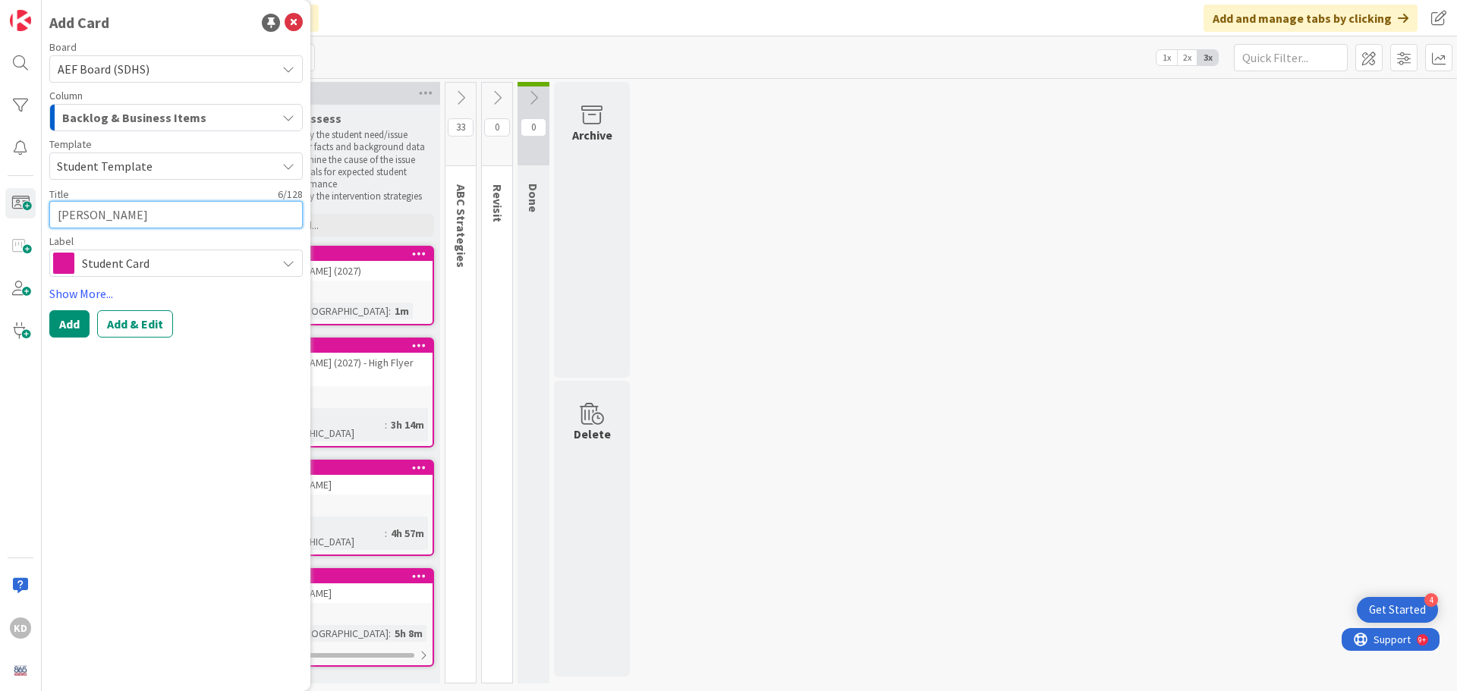
type textarea "x"
type textarea "[PERSON_NAME]"
type textarea "x"
type textarea "[PERSON_NAME]"
type textarea "x"
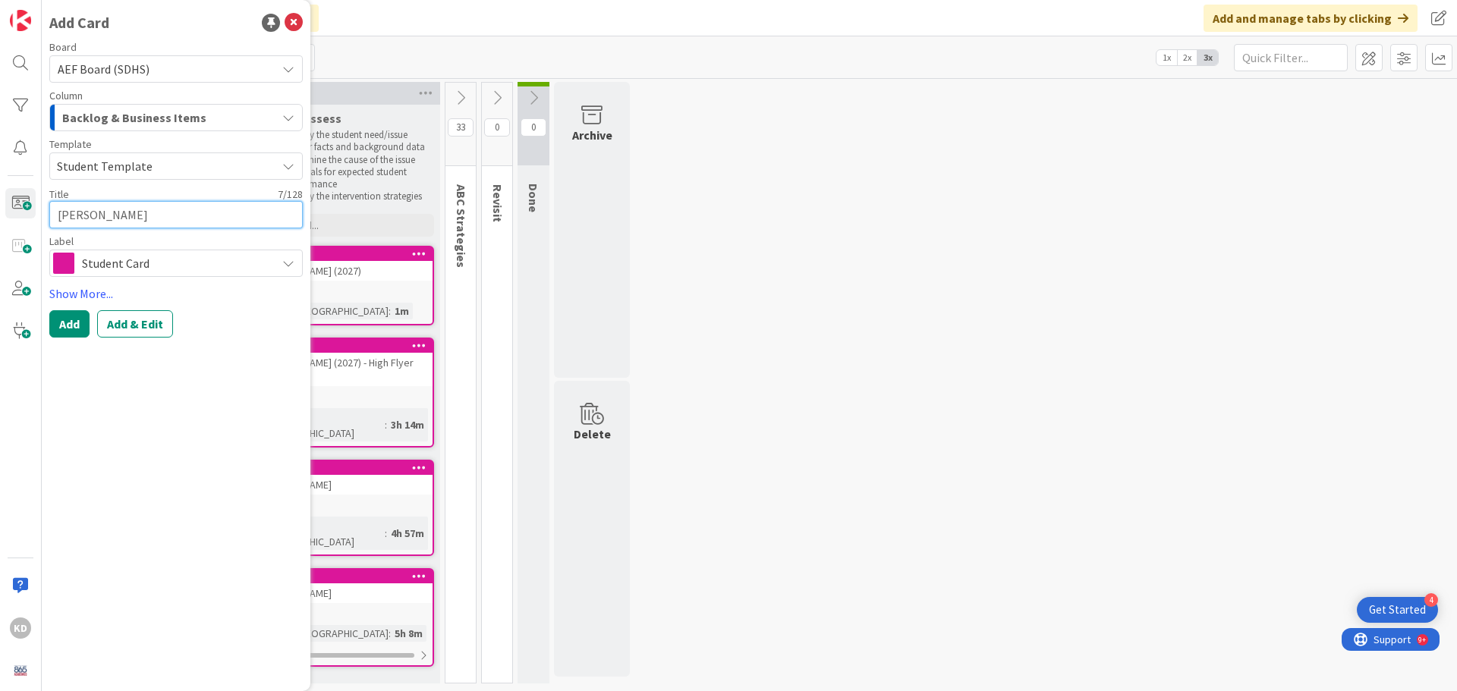
type textarea "[PERSON_NAME]"
type textarea "x"
type textarea "[PERSON_NAME]"
type textarea "x"
type textarea "[PERSON_NAME]"
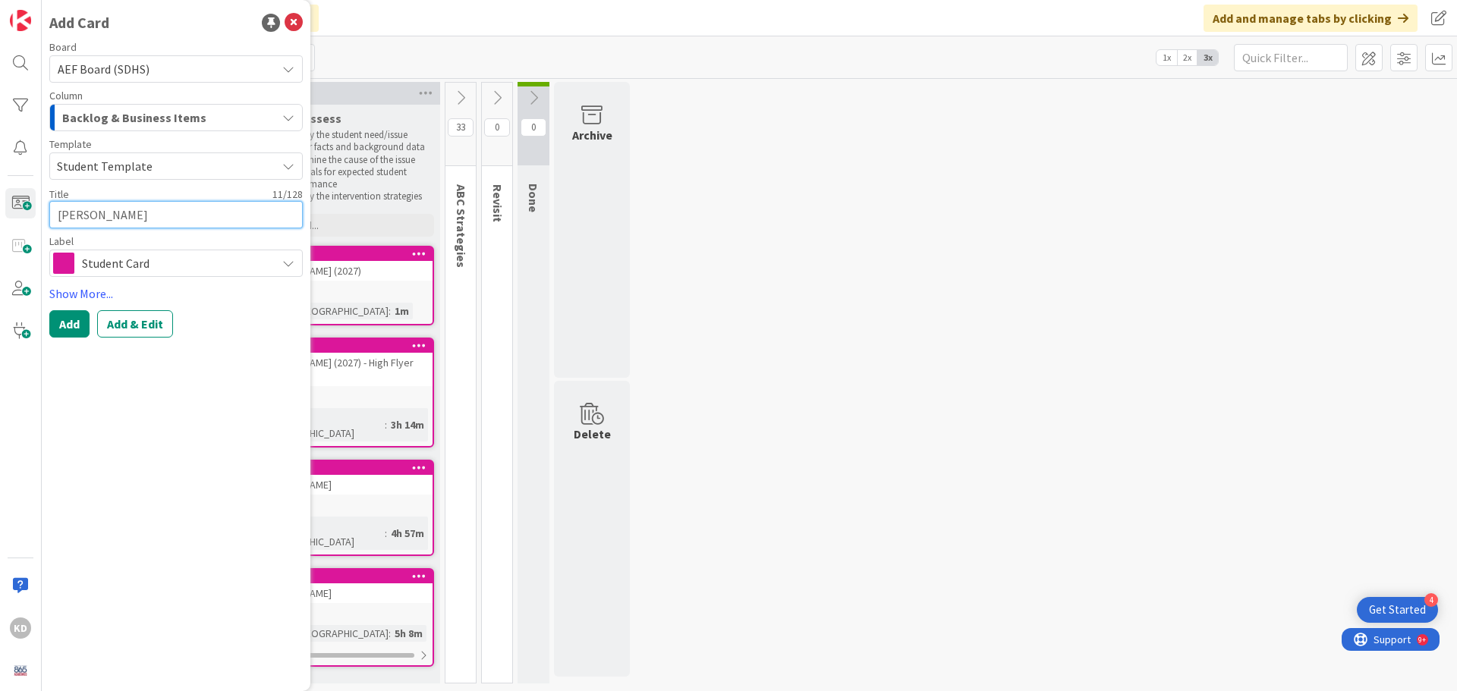
type textarea "x"
type textarea "[PERSON_NAME]"
type textarea "x"
type textarea "[PERSON_NAME]"
type textarea "x"
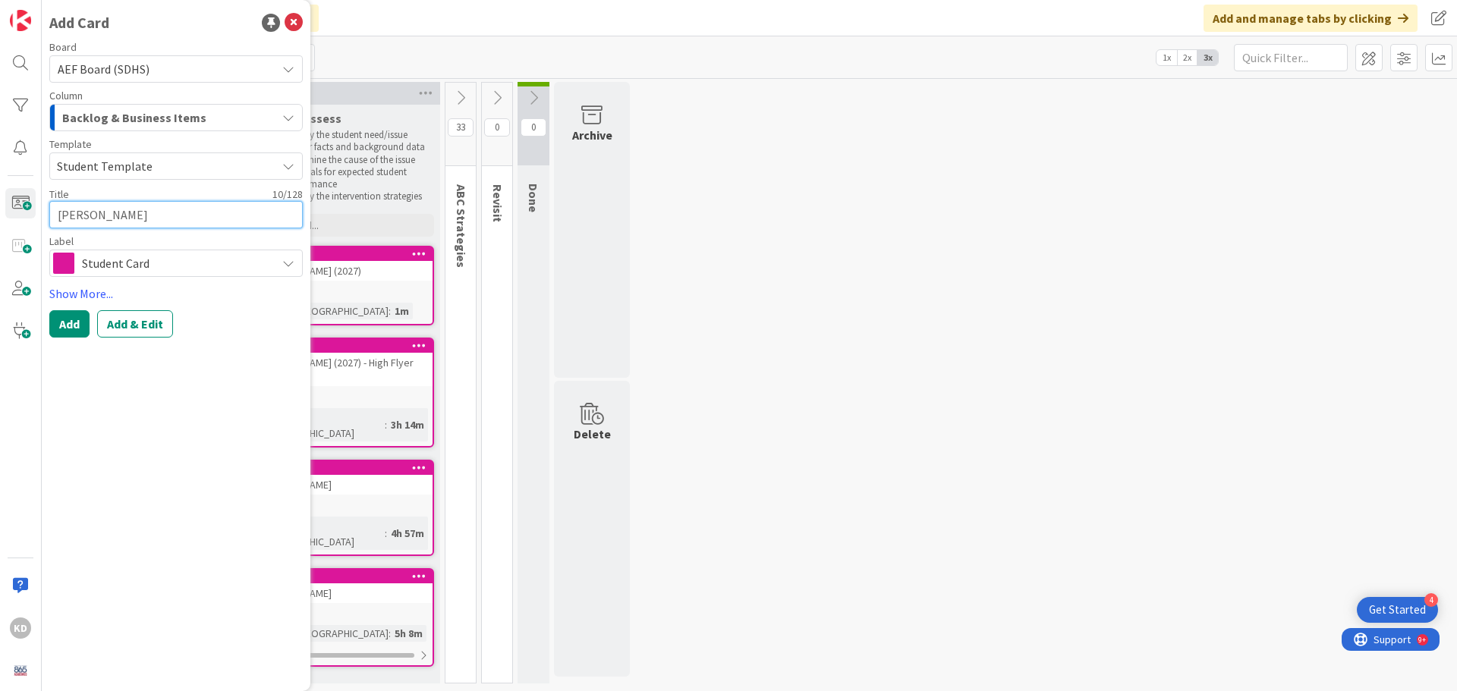
type textarea "[PERSON_NAME]"
type textarea "x"
type textarea "[PERSON_NAME]"
type textarea "x"
type textarea "[PERSON_NAME]"
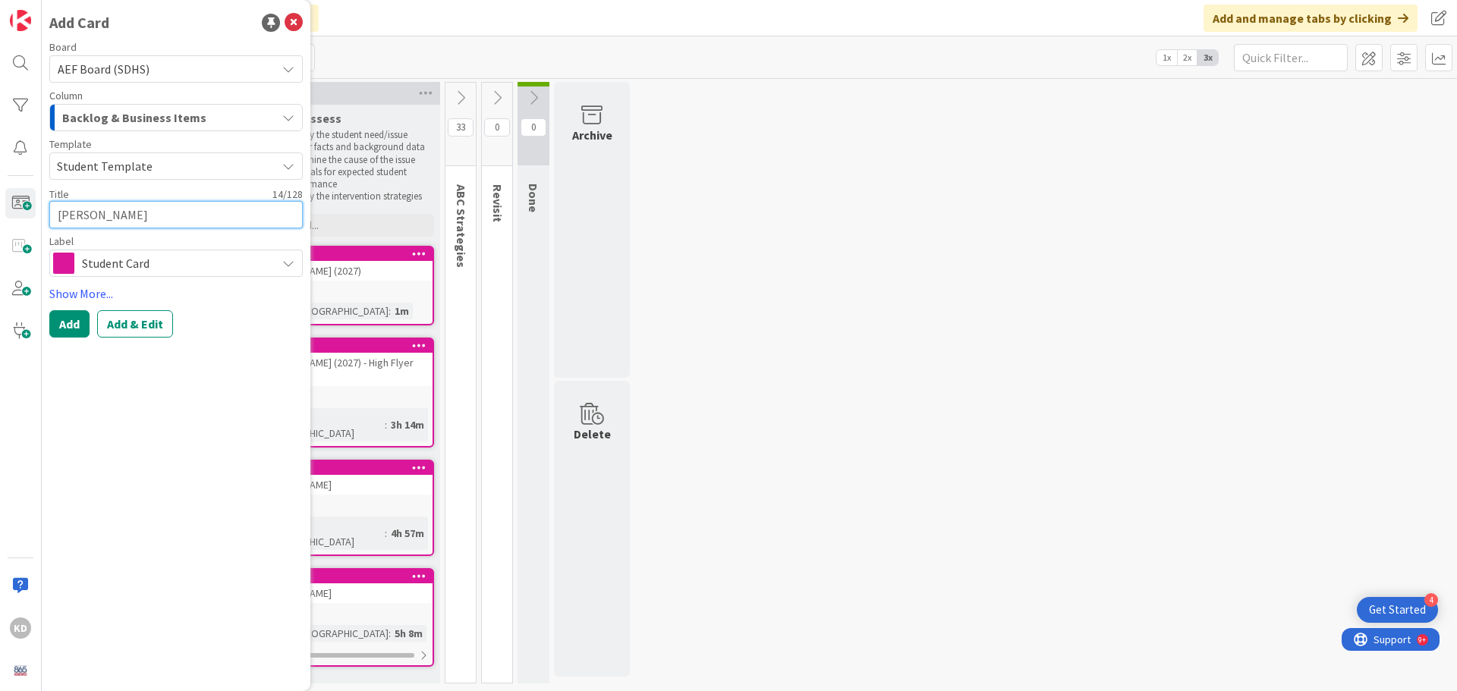
type textarea "x"
type textarea "[PERSON_NAME] ("
type textarea "x"
type textarea "[PERSON_NAME] (20"
type textarea "x"
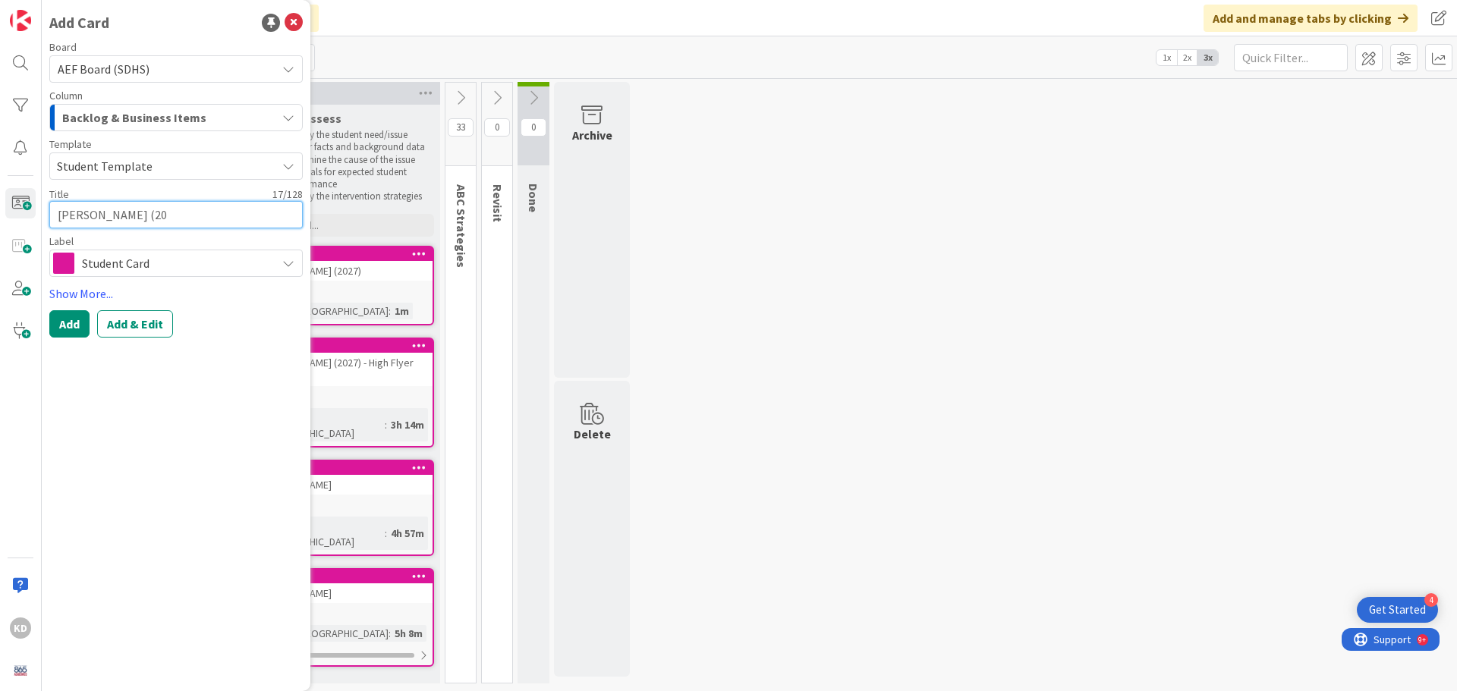
type textarea "[PERSON_NAME] (202"
type textarea "x"
type textarea "[PERSON_NAME] (2027"
type textarea "x"
type textarea "[PERSON_NAME] (2027)"
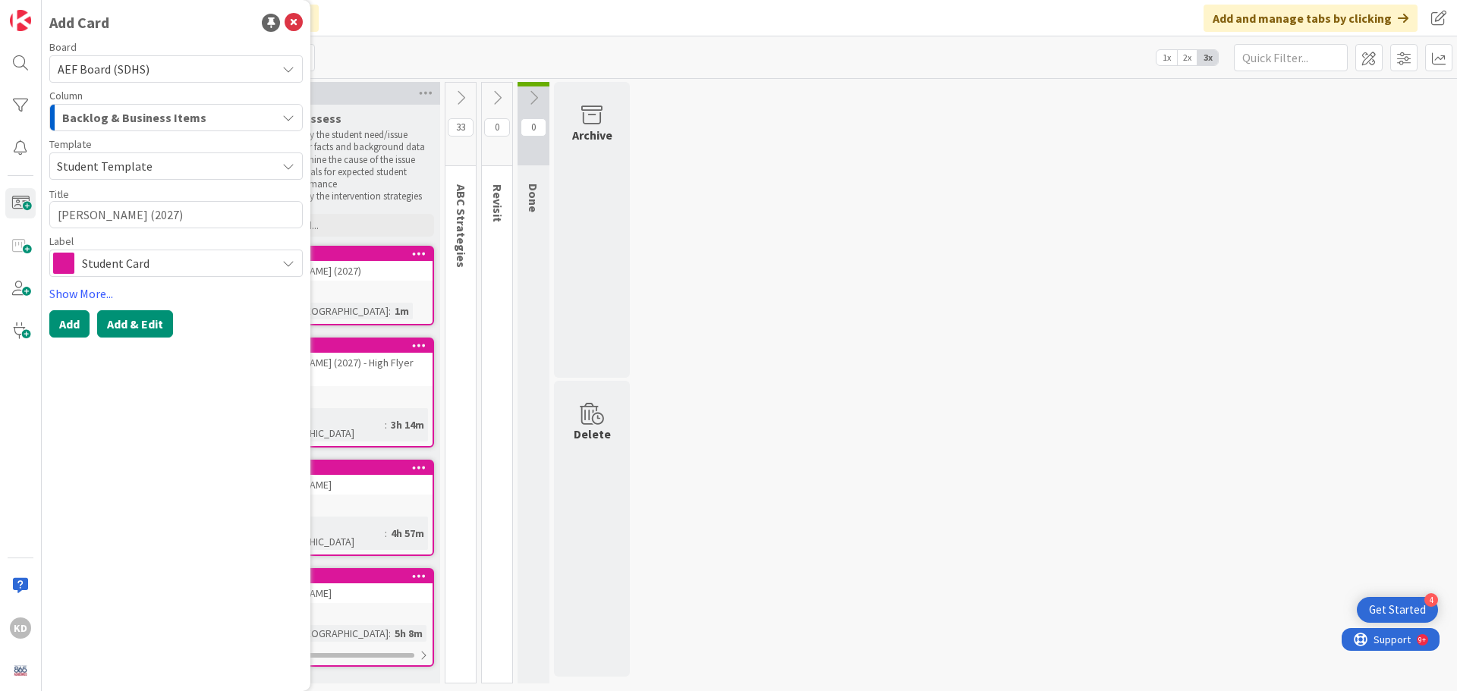
click at [131, 320] on button "Add & Edit" at bounding box center [135, 323] width 76 height 27
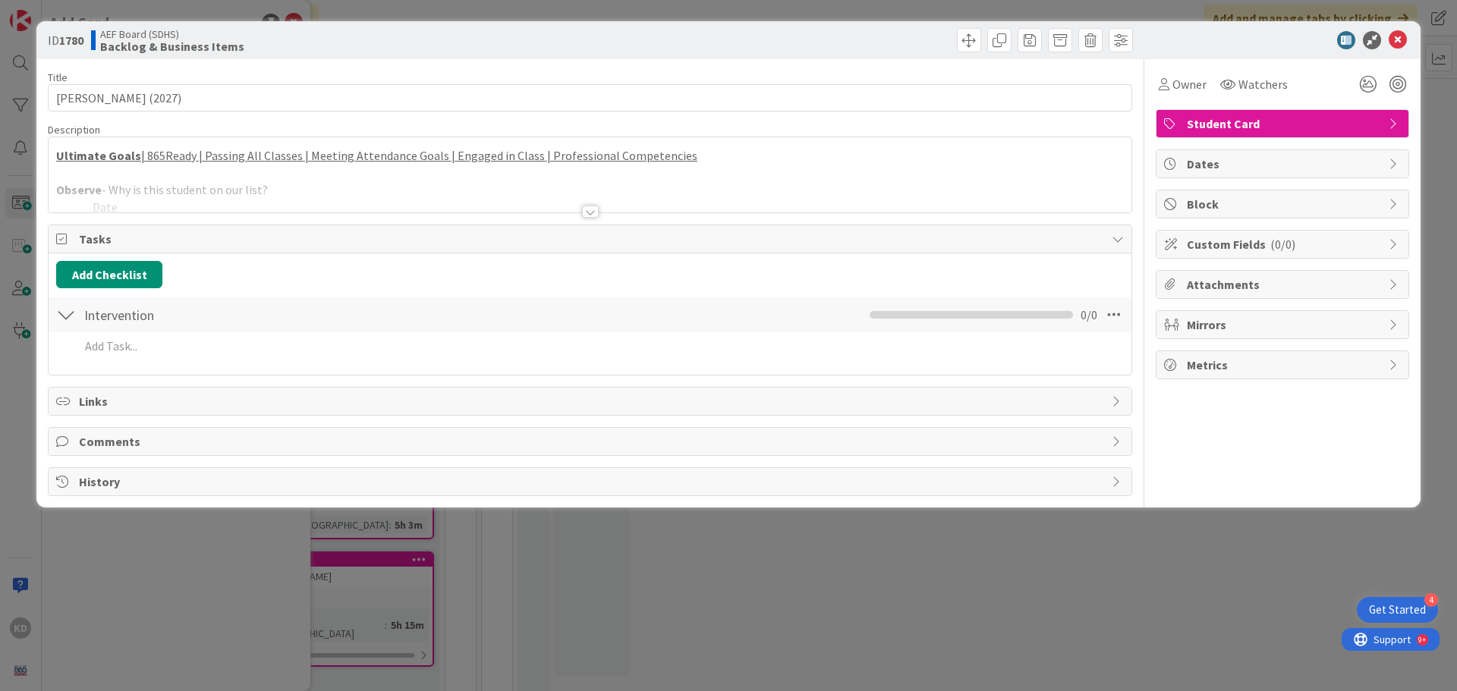
click at [410, 190] on div at bounding box center [590, 193] width 1083 height 39
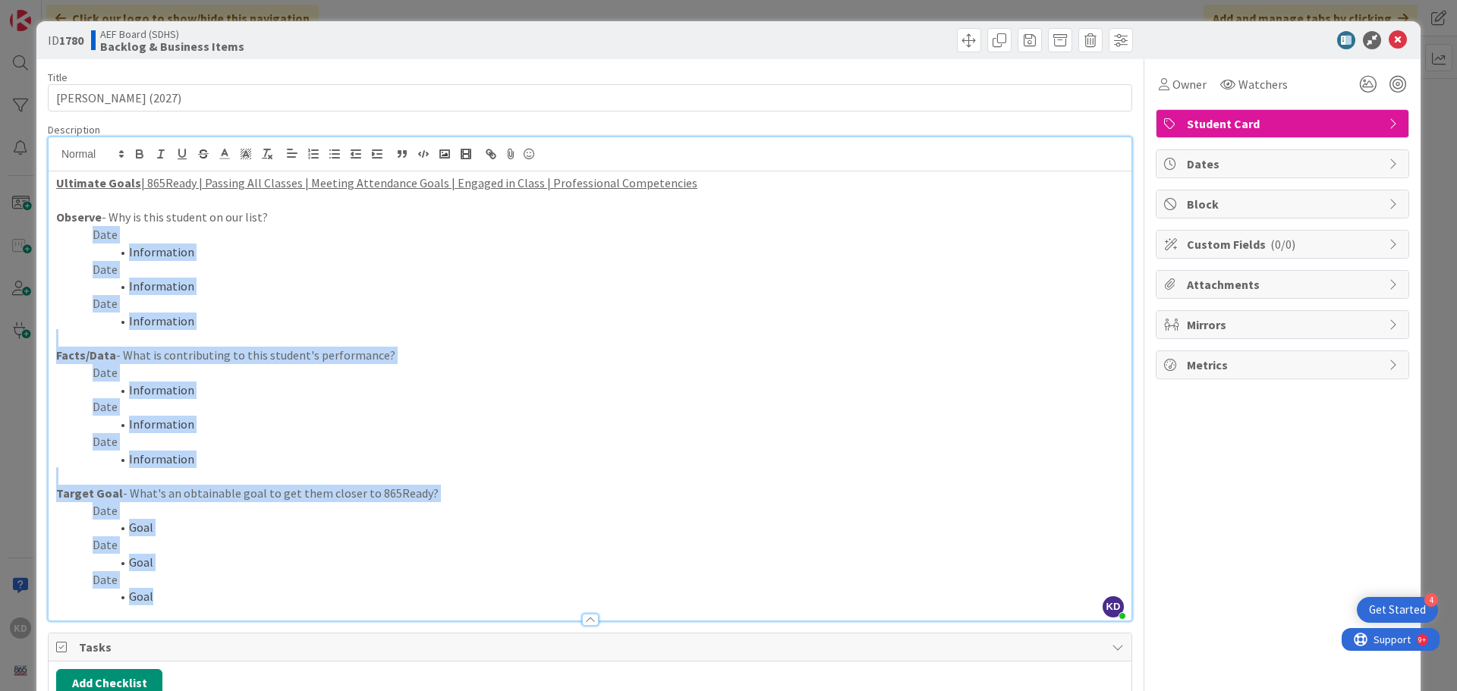
drag, startPoint x: 184, startPoint y: 582, endPoint x: 80, endPoint y: 227, distance: 369.8
click at [80, 227] on div "Ultimate Goals | 865Ready | Passing All Classes | Meeting Attendance Goals | En…" at bounding box center [590, 395] width 1083 height 449
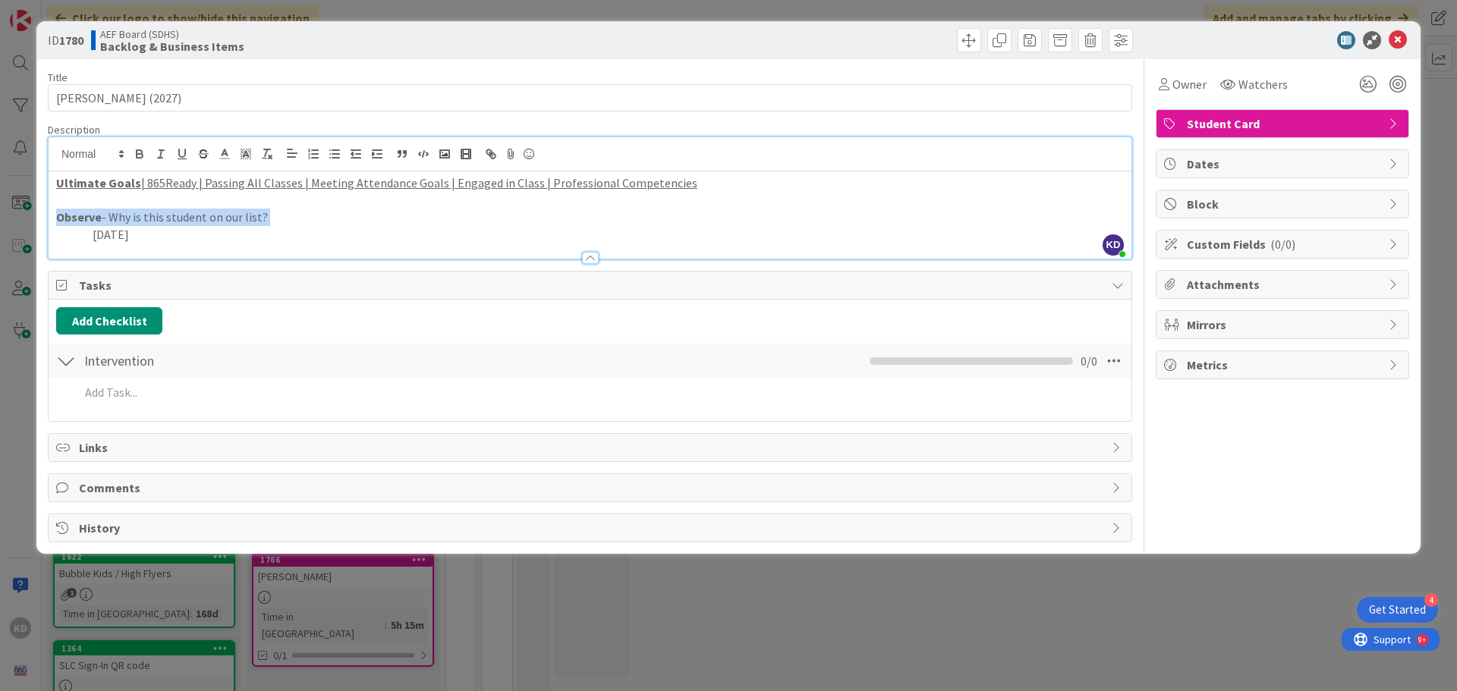
drag, startPoint x: 89, startPoint y: 233, endPoint x: 42, endPoint y: 214, distance: 50.0
click at [42, 214] on div "ID 1780 AEF Board (SDHS) Backlog & Business Items Title 20 / 128 [PERSON_NAME] …" at bounding box center [728, 287] width 1384 height 533
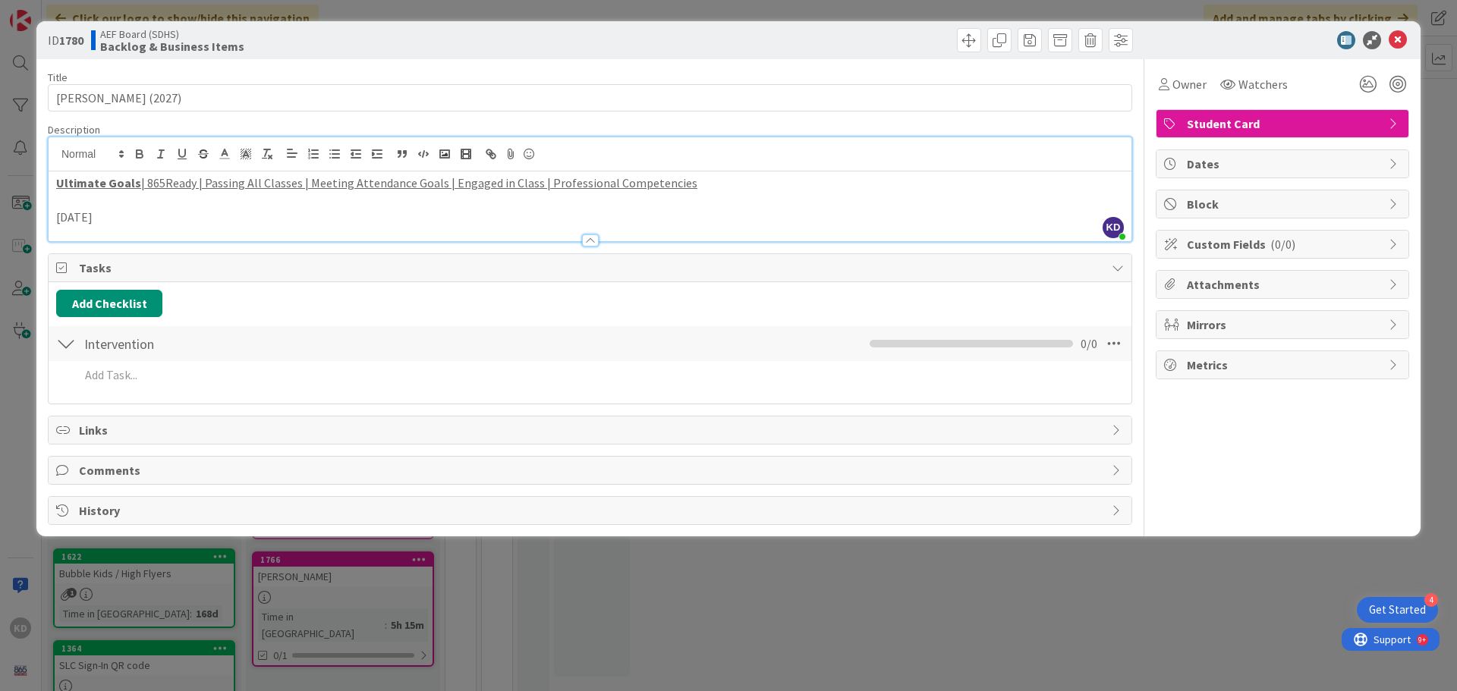
click at [104, 219] on p "[DATE]" at bounding box center [590, 217] width 1068 height 17
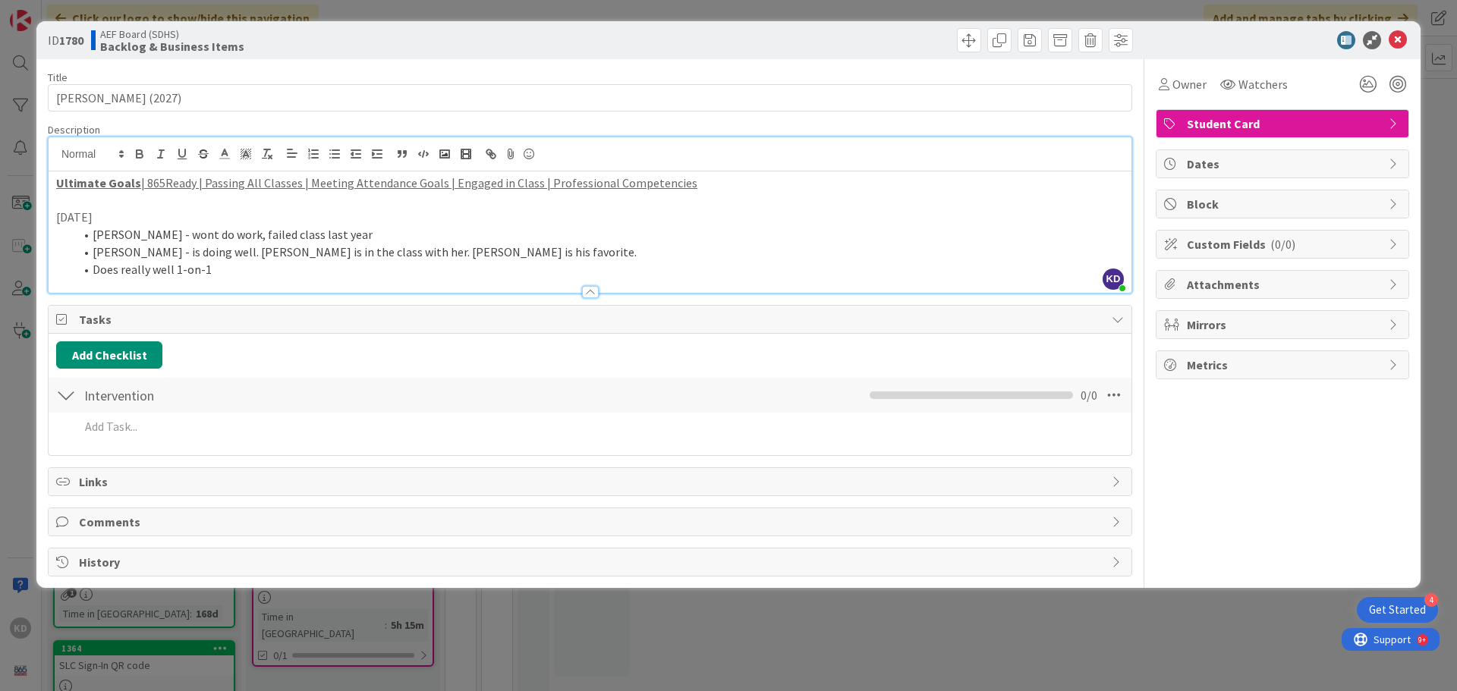
drag, startPoint x: 104, startPoint y: 219, endPoint x: 42, endPoint y: 219, distance: 62.2
click at [42, 219] on div "ID 1780 AEF Board (SDHS) Backlog & Business Items Title 20 / 128 [PERSON_NAME] …" at bounding box center [728, 304] width 1384 height 567
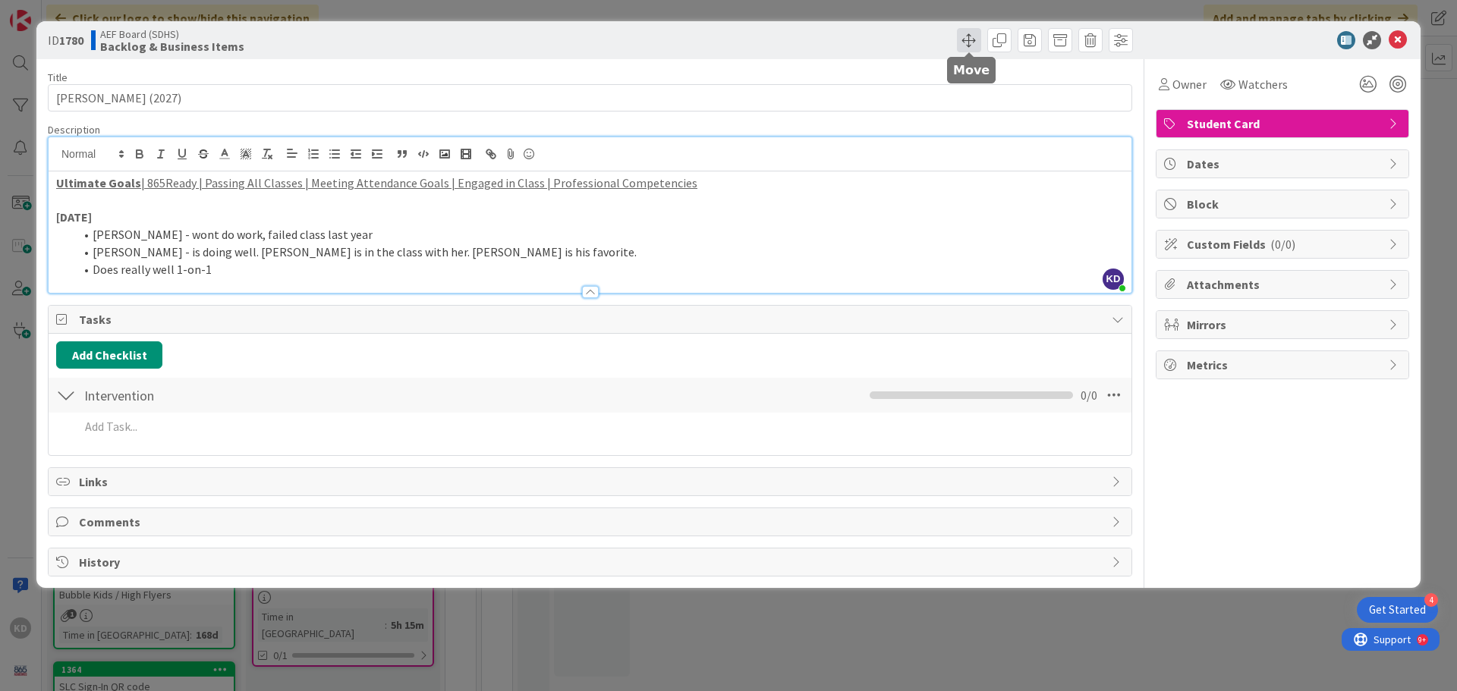
click at [964, 36] on span at bounding box center [969, 40] width 24 height 24
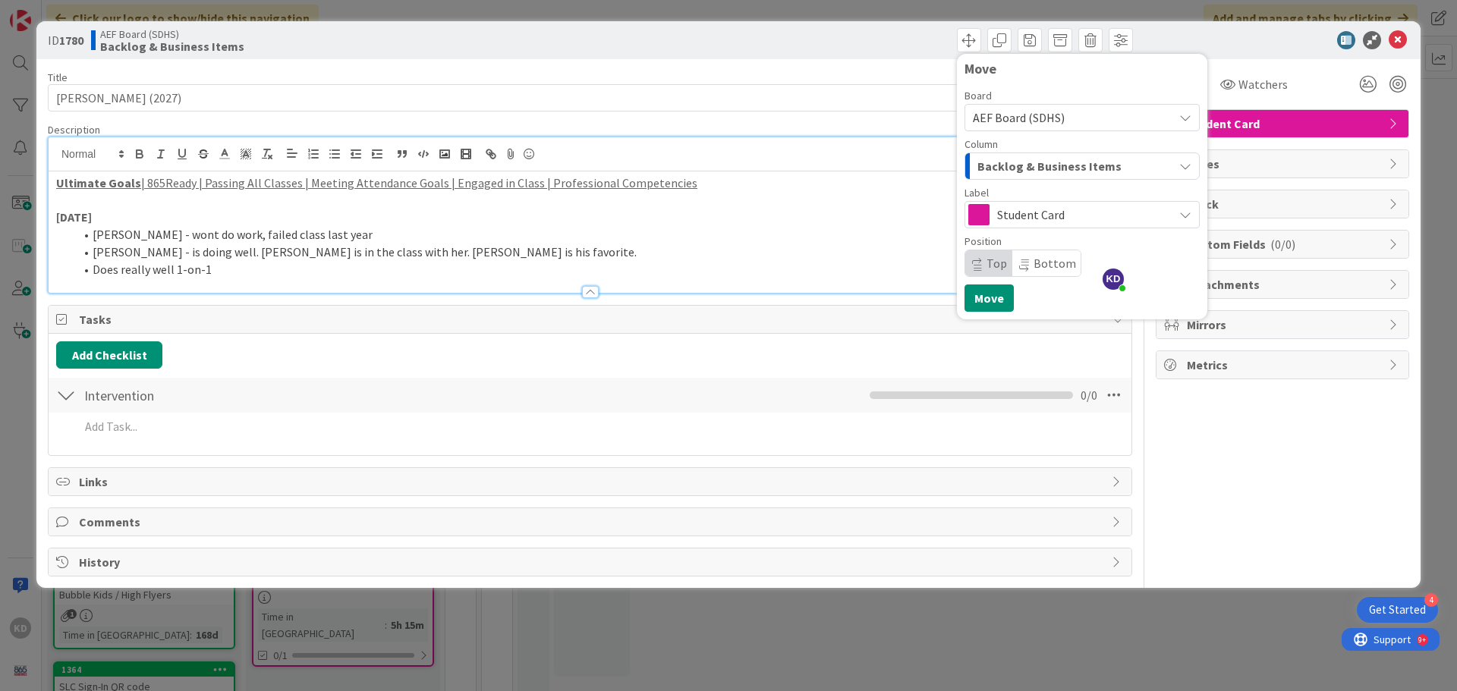
click at [1017, 178] on div "Backlog & Business Items" at bounding box center [1074, 166] width 200 height 24
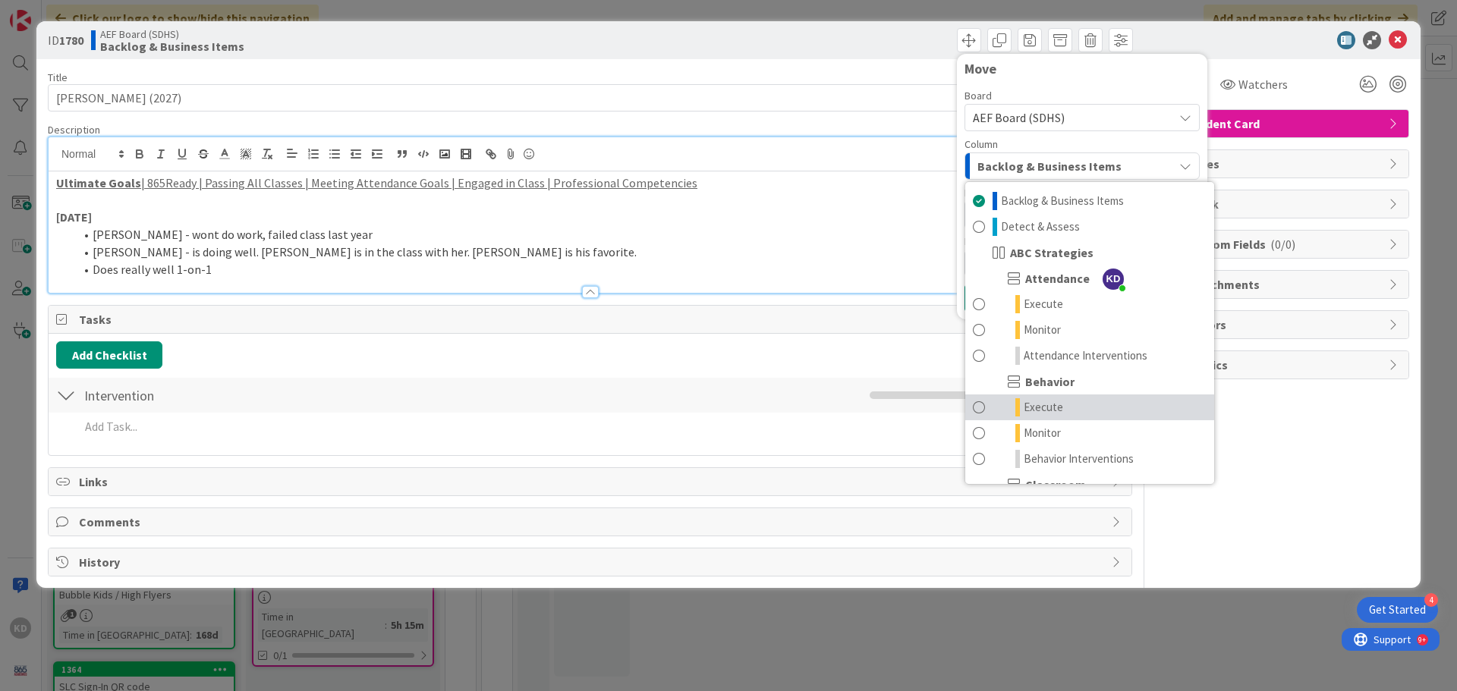
scroll to position [152, 0]
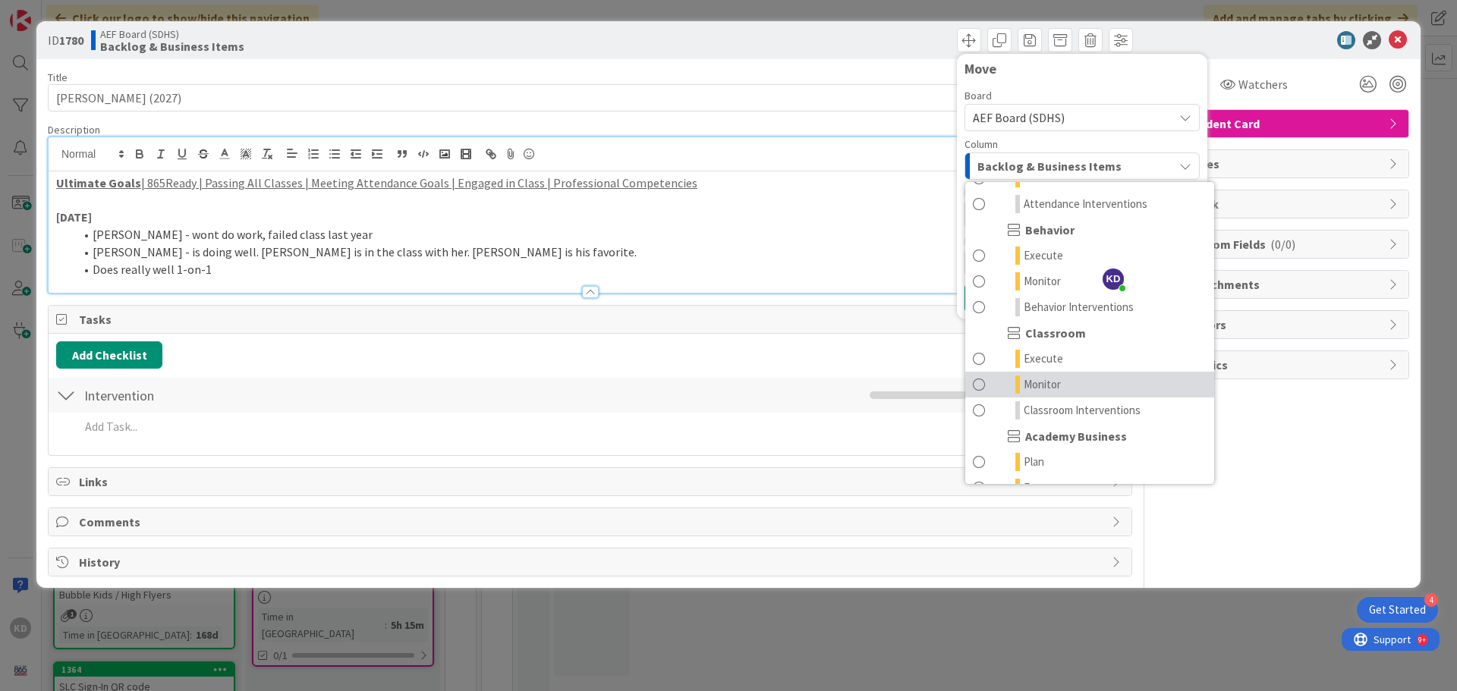
click at [990, 373] on link "Monitor" at bounding box center [1089, 385] width 249 height 26
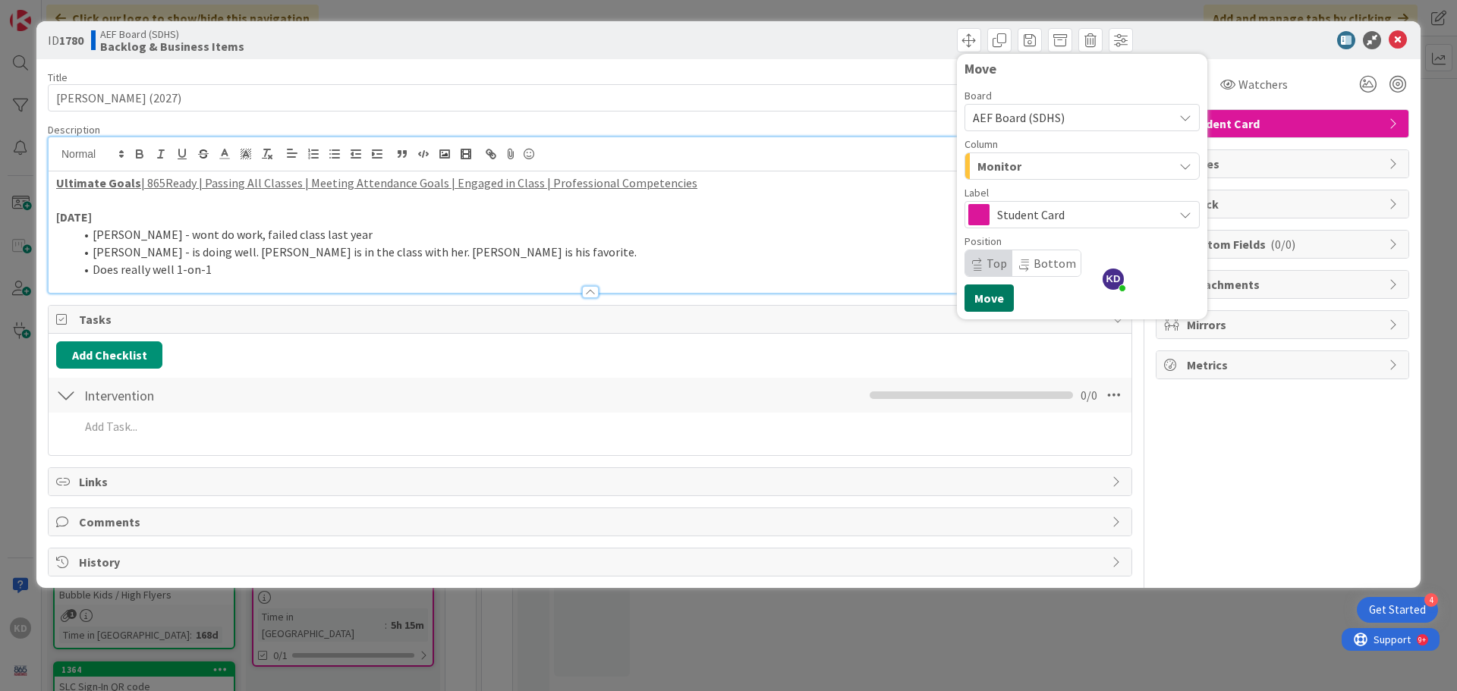
click at [997, 299] on button "Move" at bounding box center [988, 298] width 49 height 27
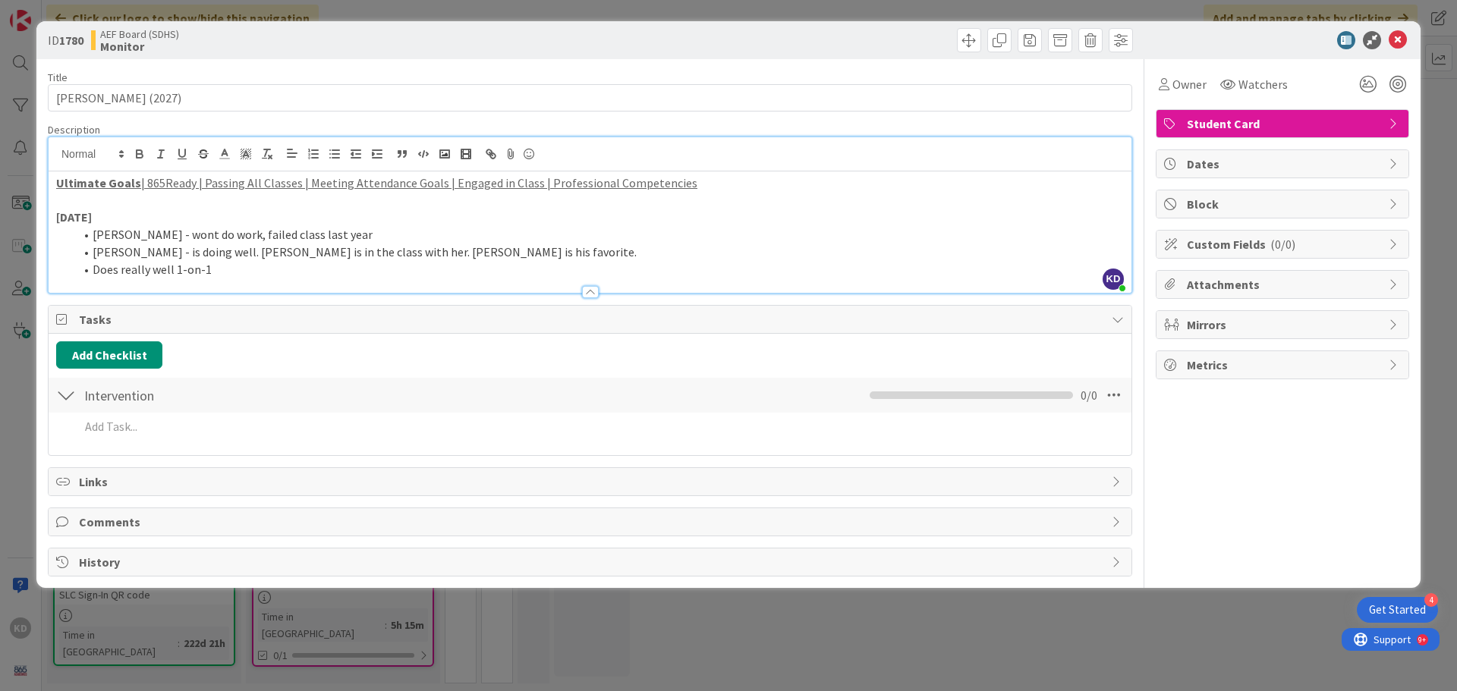
click at [1165, 477] on div "Owner Watchers Student Card Dates Block Custom Fields ( 0/0 ) Attachments Mirro…" at bounding box center [1282, 317] width 253 height 517
click at [1165, 37] on icon at bounding box center [1398, 40] width 18 height 18
